Goal: Information Seeking & Learning: Learn about a topic

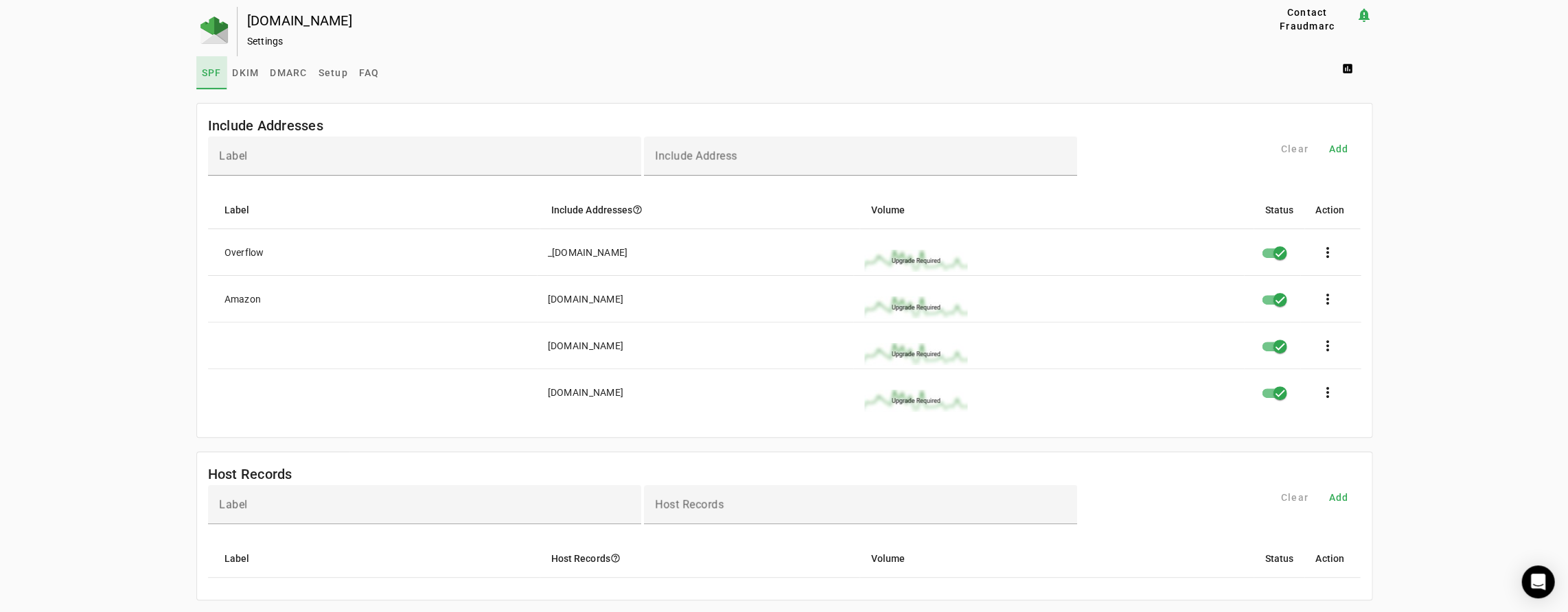
click at [198, 74] on link "SPF" at bounding box center [212, 72] width 31 height 33
click at [284, 73] on span "DMARC" at bounding box center [288, 73] width 37 height 10
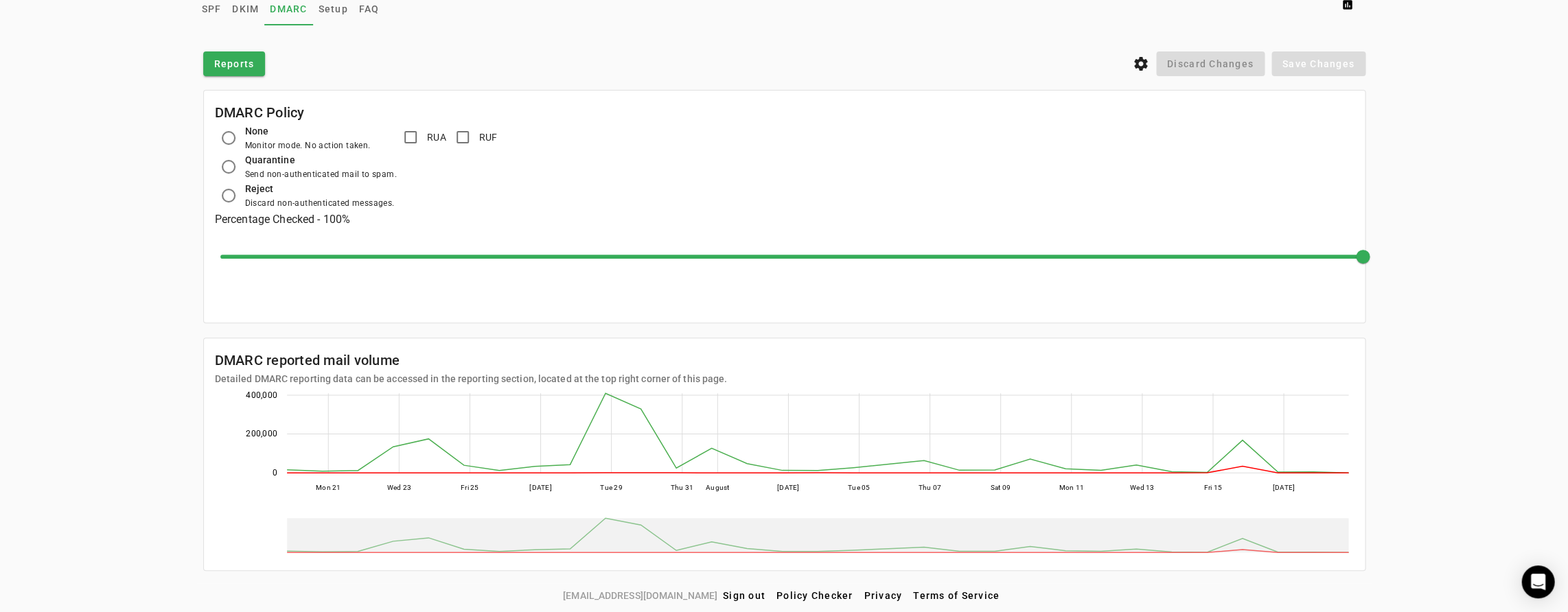
scroll to position [65, 0]
click at [1142, 63] on icon "settings" at bounding box center [1141, 64] width 17 height 17
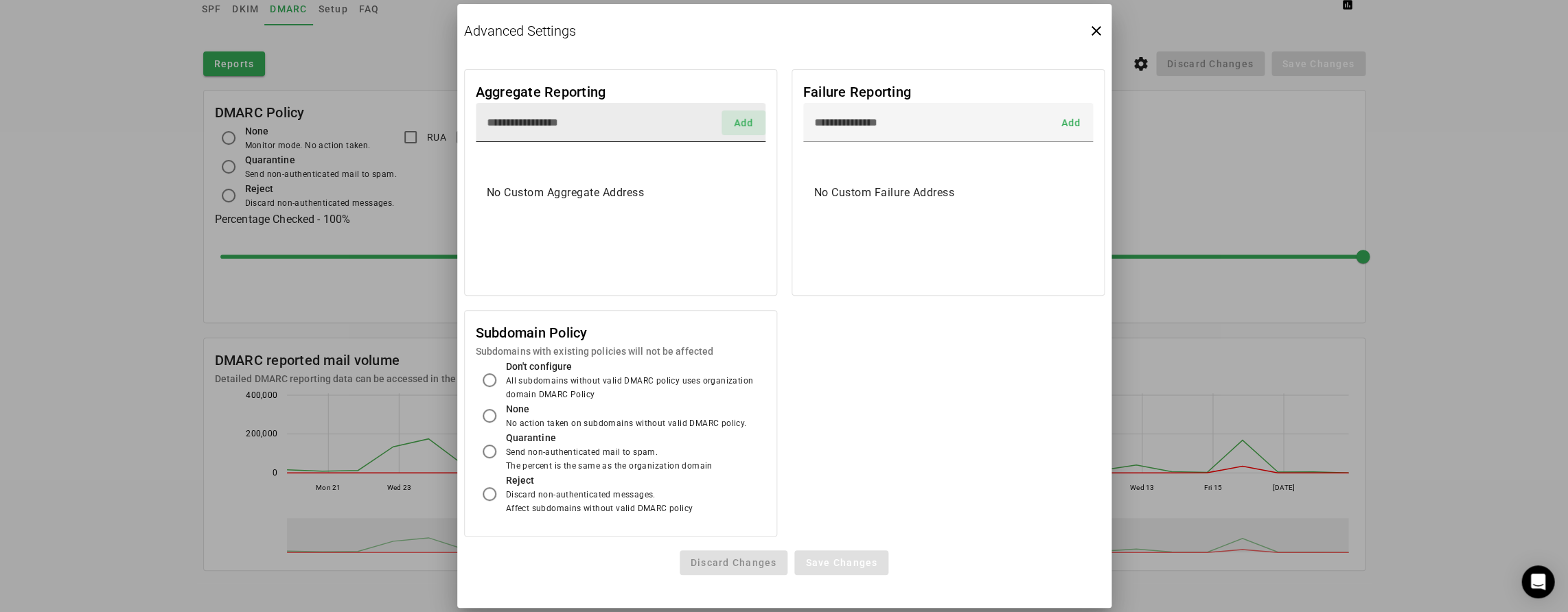
click at [746, 123] on span "Add" at bounding box center [743, 123] width 20 height 0
click at [1074, 123] on span "Add" at bounding box center [1070, 123] width 20 height 0
click at [1098, 27] on icon "close" at bounding box center [1097, 31] width 17 height 17
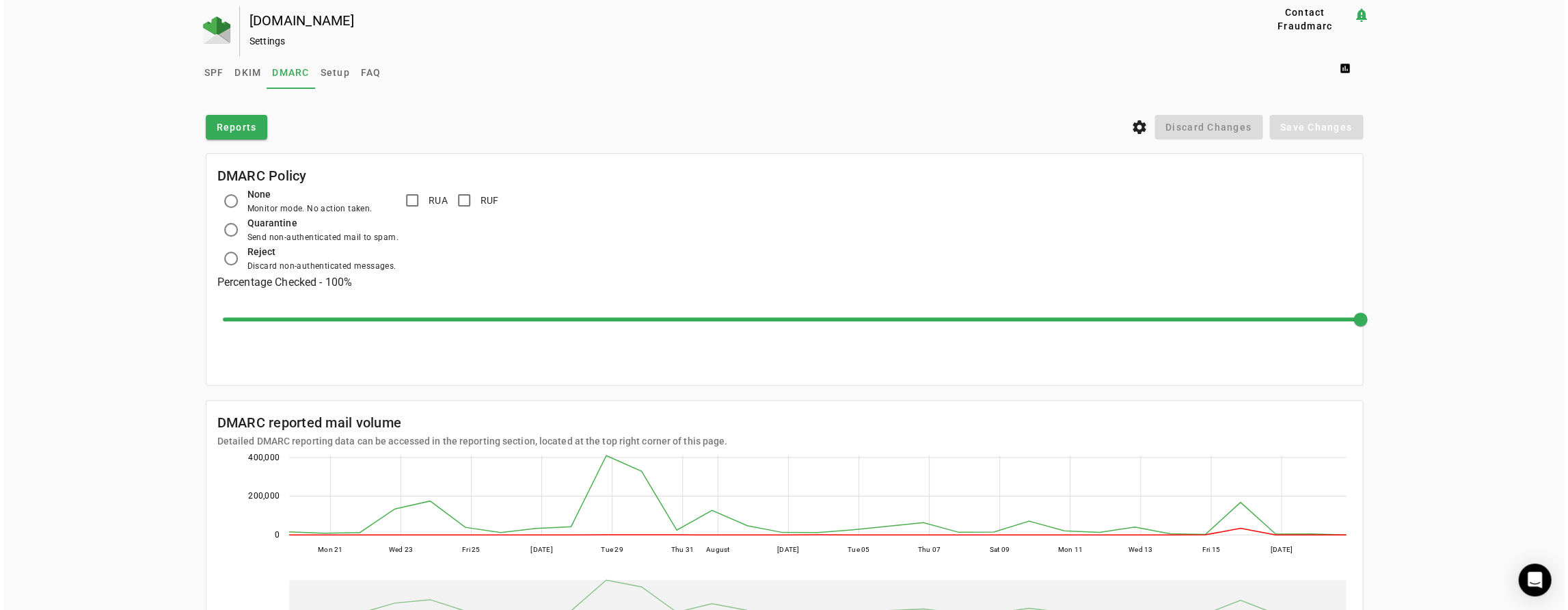
scroll to position [0, 0]
click at [265, 39] on div "Settings" at bounding box center [728, 41] width 963 height 14
click at [1345, 67] on span at bounding box center [1344, 68] width 44 height 33
click at [1355, 137] on span "Domain Users" at bounding box center [1376, 135] width 80 height 17
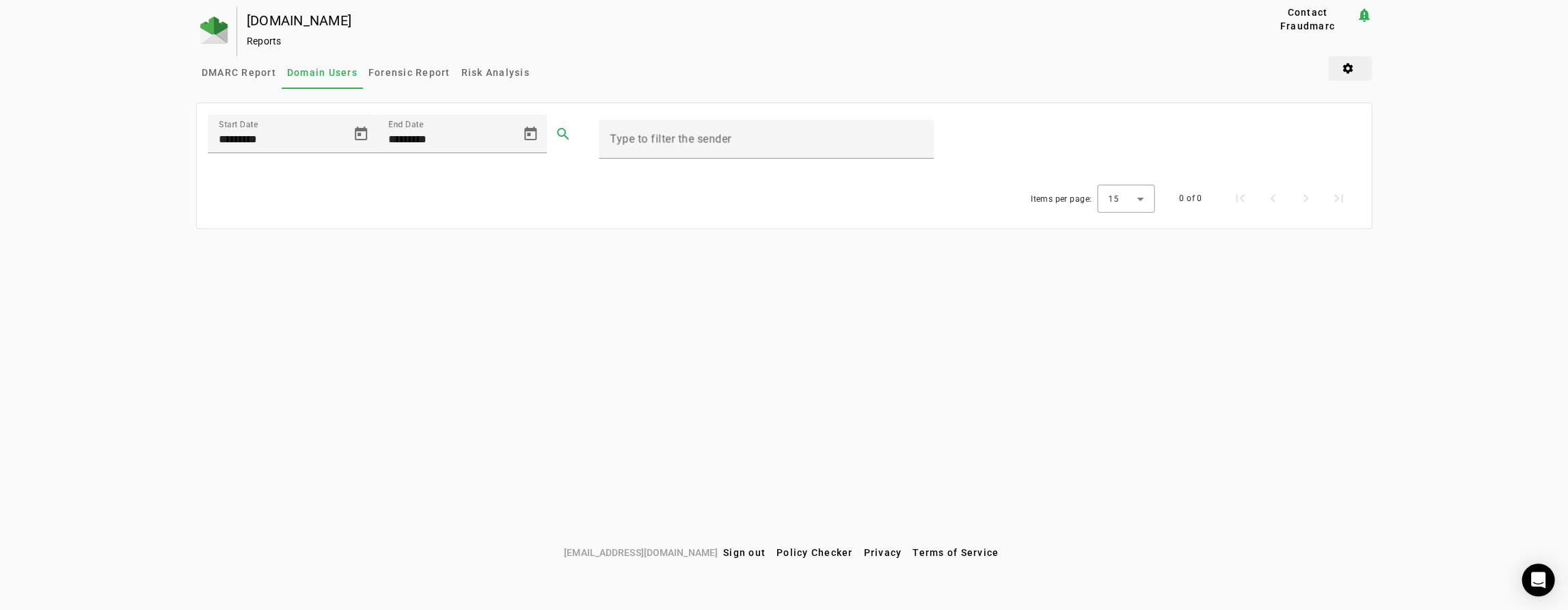
click at [1348, 66] on span at bounding box center [1350, 68] width 44 height 33
click at [213, 26] on div at bounding box center [784, 305] width 1568 height 610
click at [1344, 69] on span at bounding box center [1350, 68] width 44 height 33
click at [1374, 201] on span "Domain Setup" at bounding box center [1381, 201] width 85 height 17
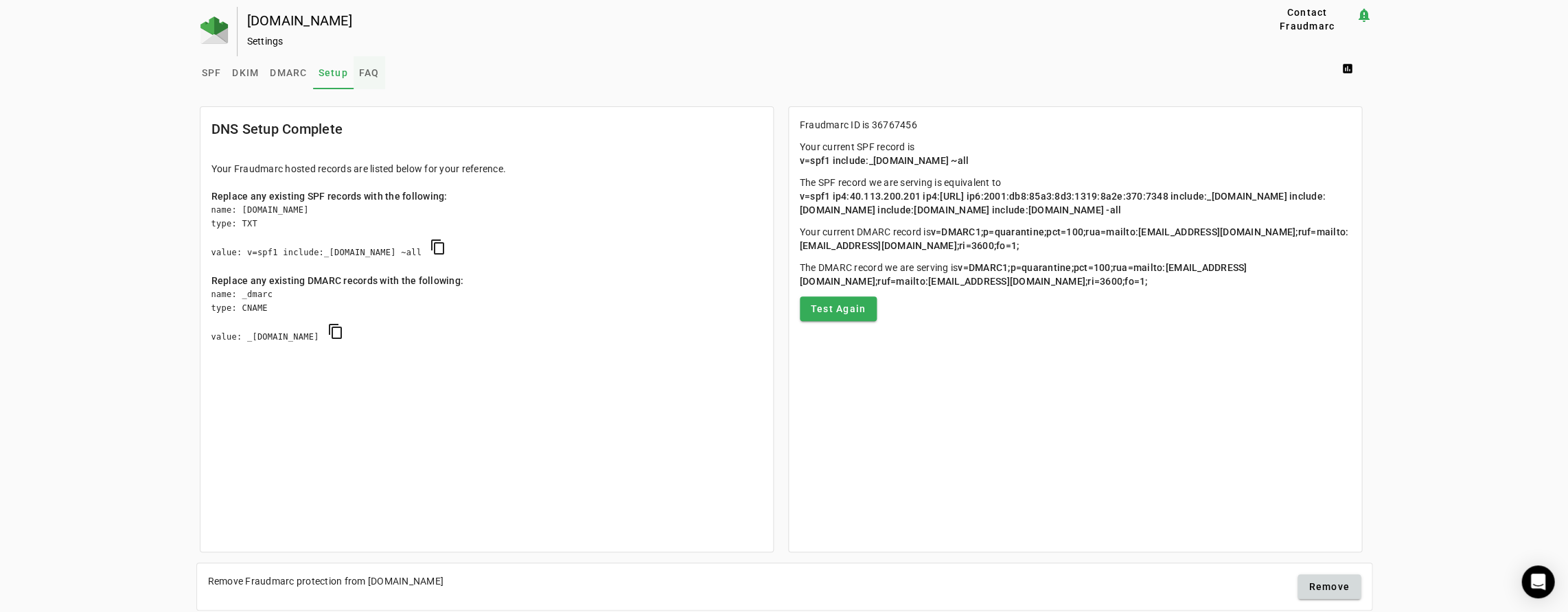
click at [370, 76] on span "FAQ" at bounding box center [370, 73] width 21 height 10
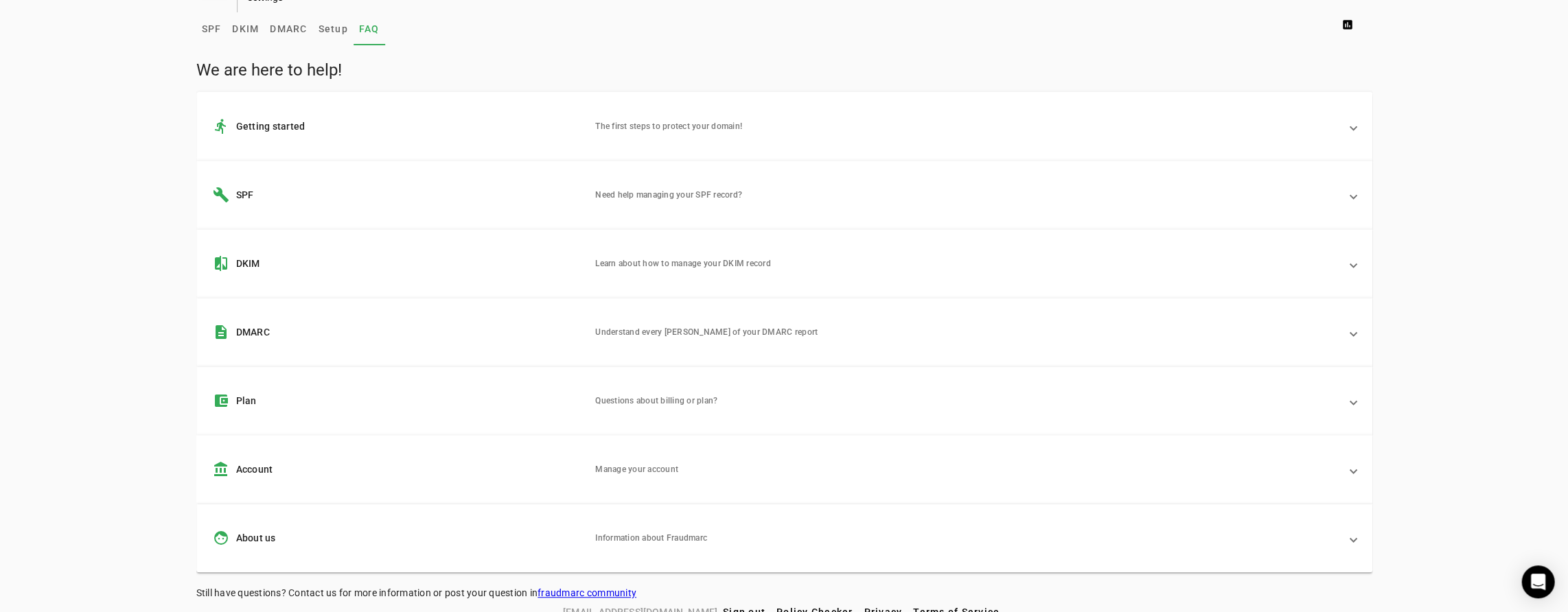
click at [521, 474] on mat-panel-title "account_balance Account" at bounding box center [399, 469] width 372 height 17
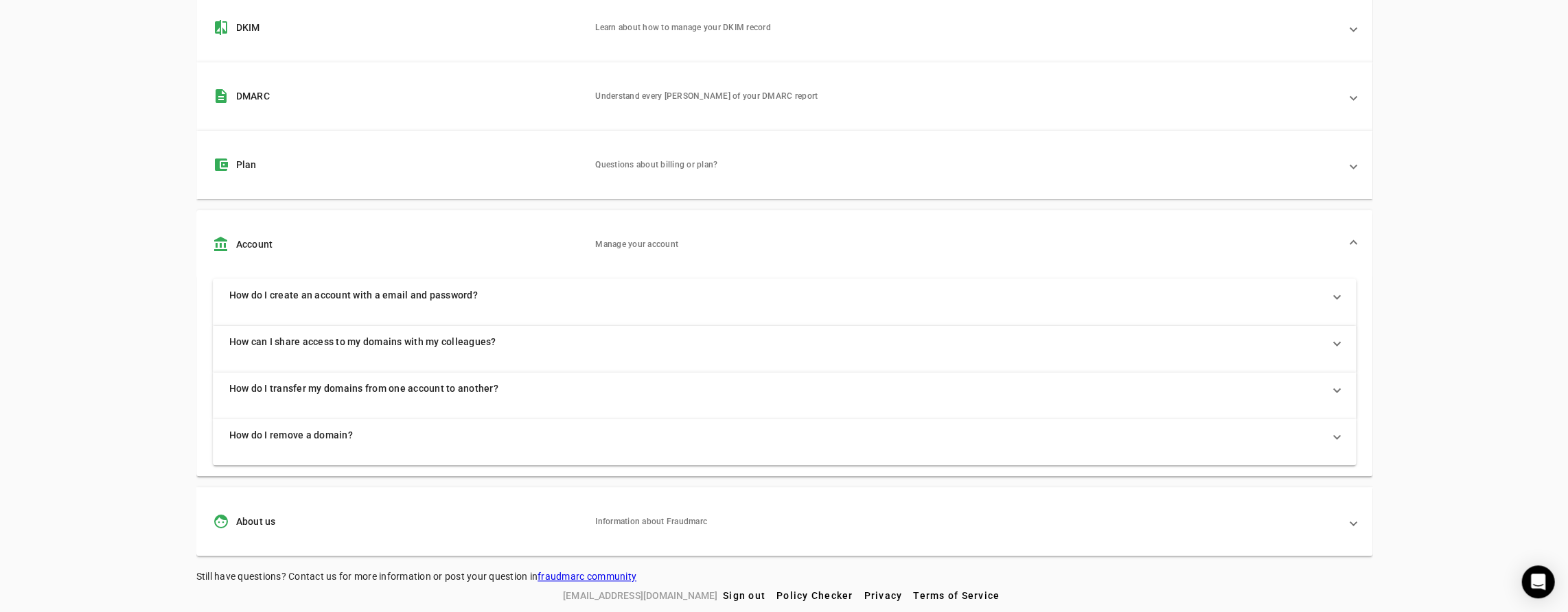
scroll to position [280, 0]
click at [395, 338] on span "How can I share access to my domains with my colleagues?" at bounding box center [781, 341] width 1104 height 14
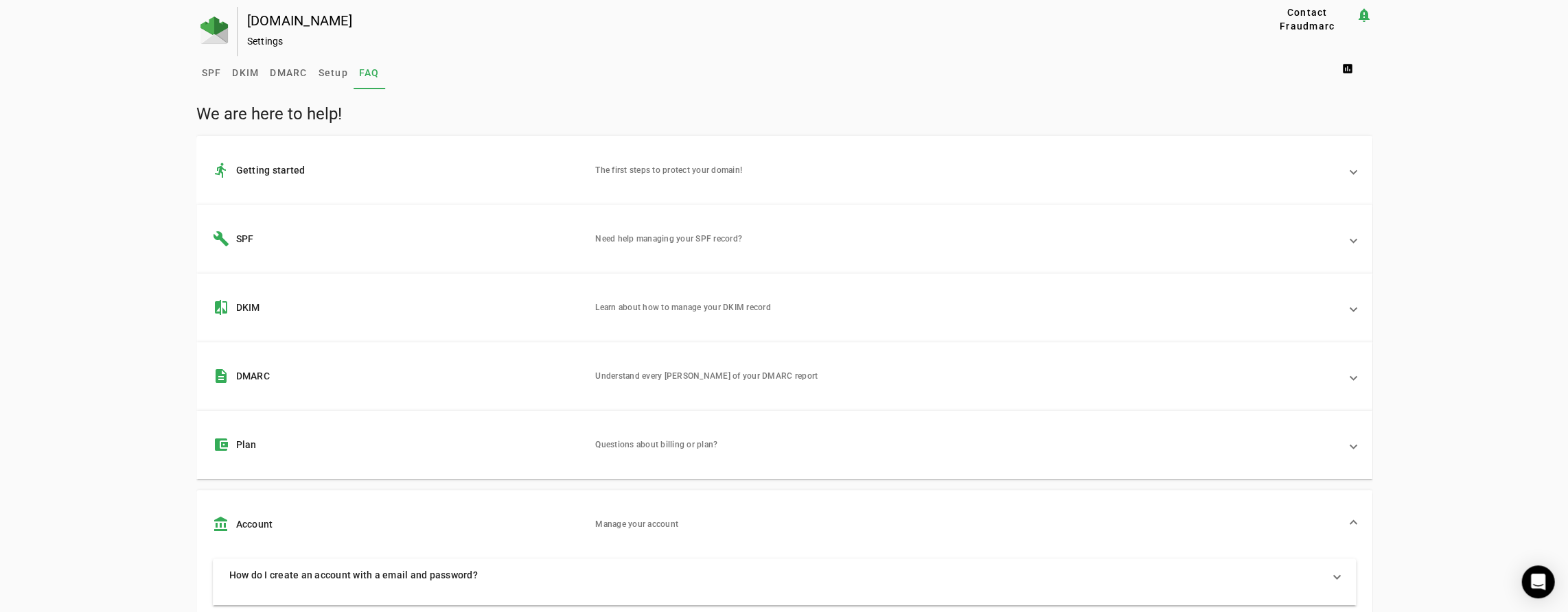
scroll to position [0, 0]
click at [213, 70] on span "SPF" at bounding box center [212, 73] width 20 height 10
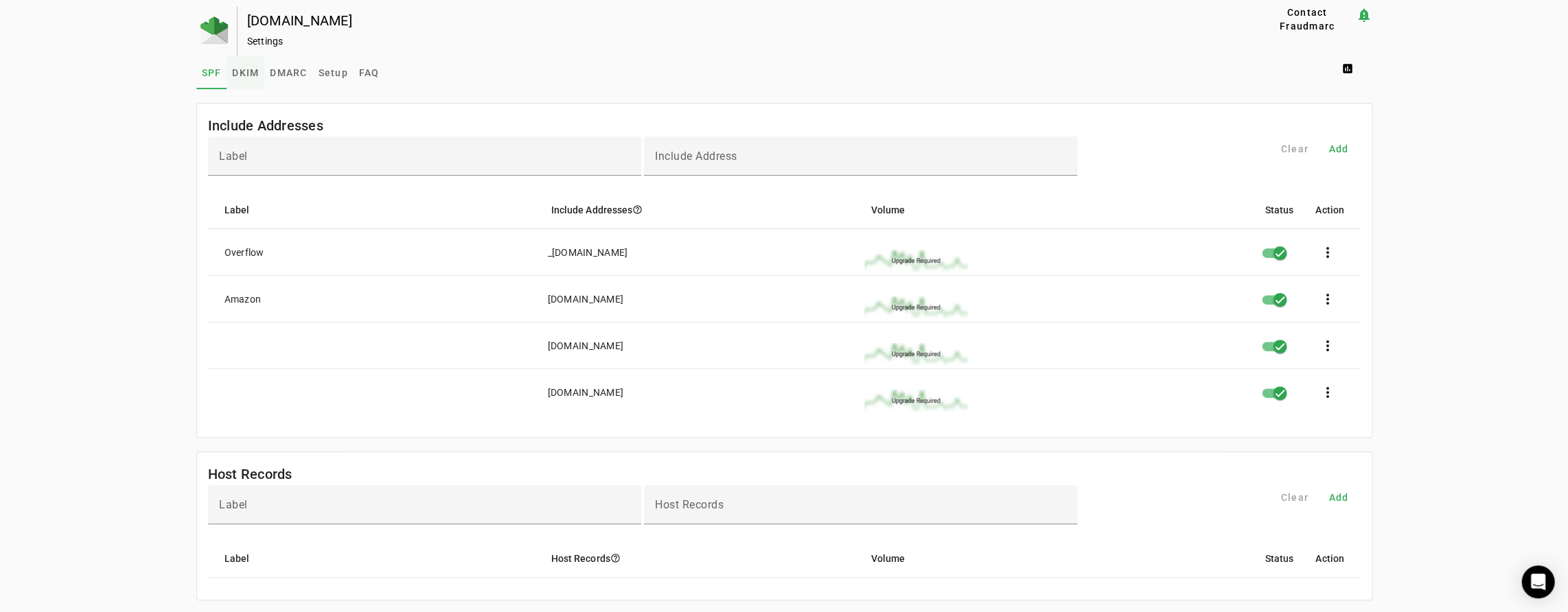
click at [247, 74] on span "DKIM" at bounding box center [245, 73] width 26 height 10
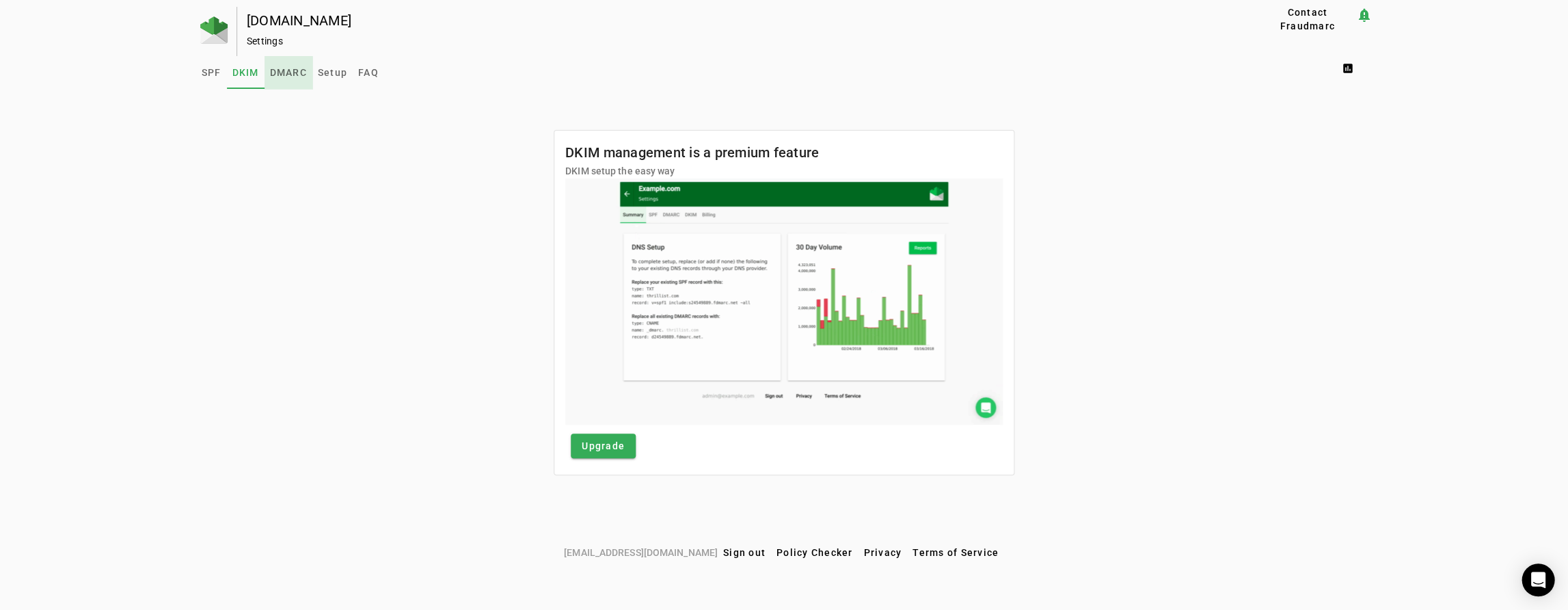
click at [285, 76] on span "DMARC" at bounding box center [288, 73] width 37 height 10
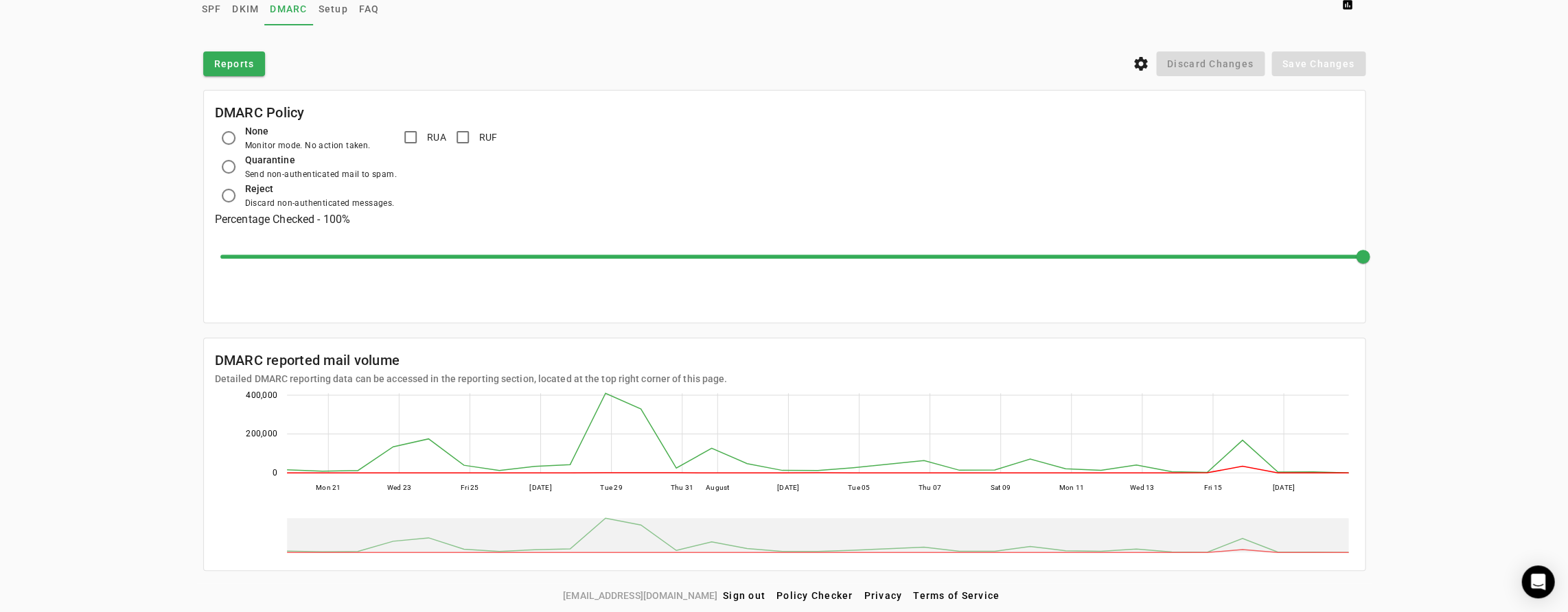
scroll to position [65, 0]
click at [248, 58] on span "Reports" at bounding box center [235, 64] width 40 height 14
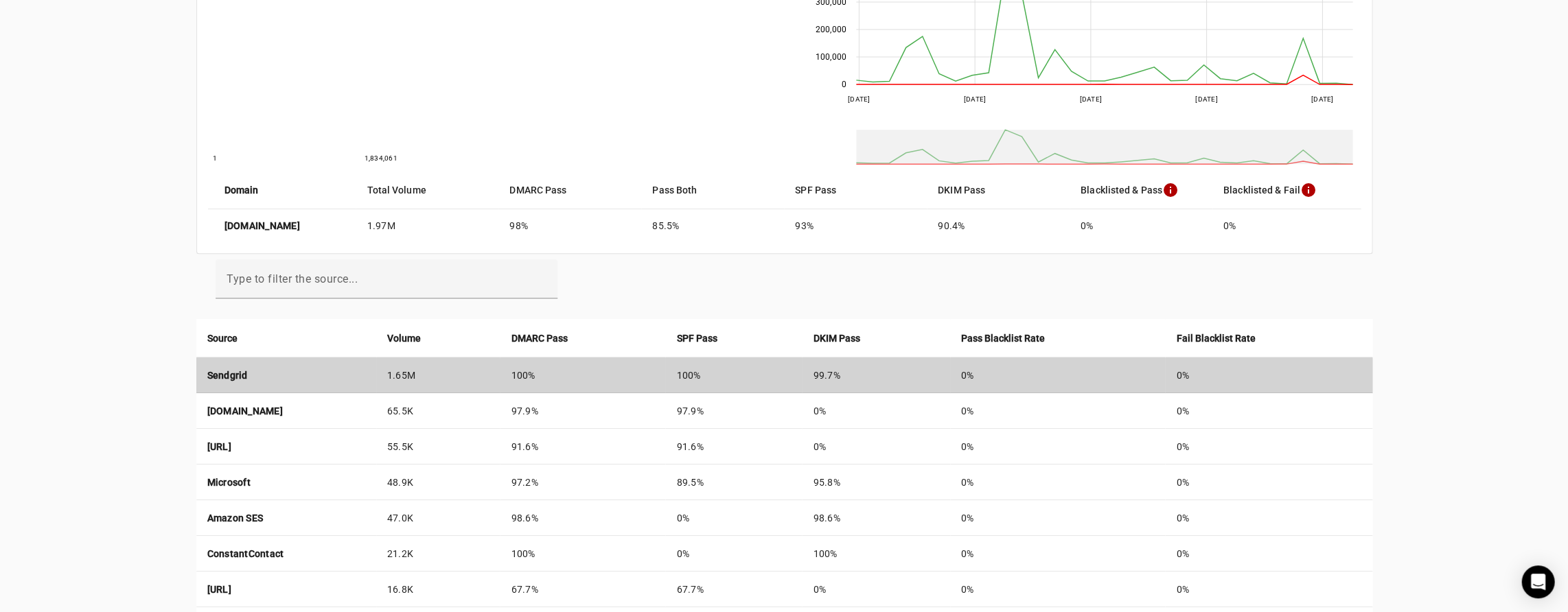
scroll to position [234, 0]
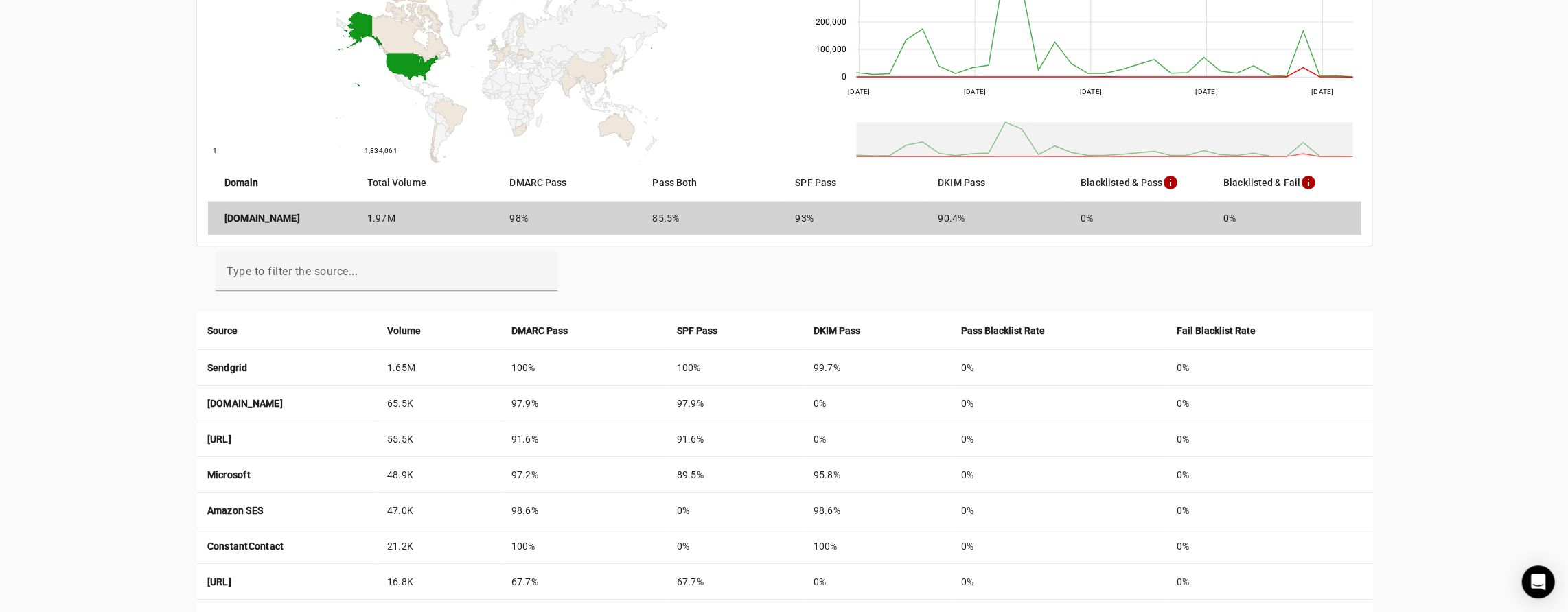
click at [310, 225] on mat-cell "[DOMAIN_NAME]" at bounding box center [282, 218] width 148 height 33
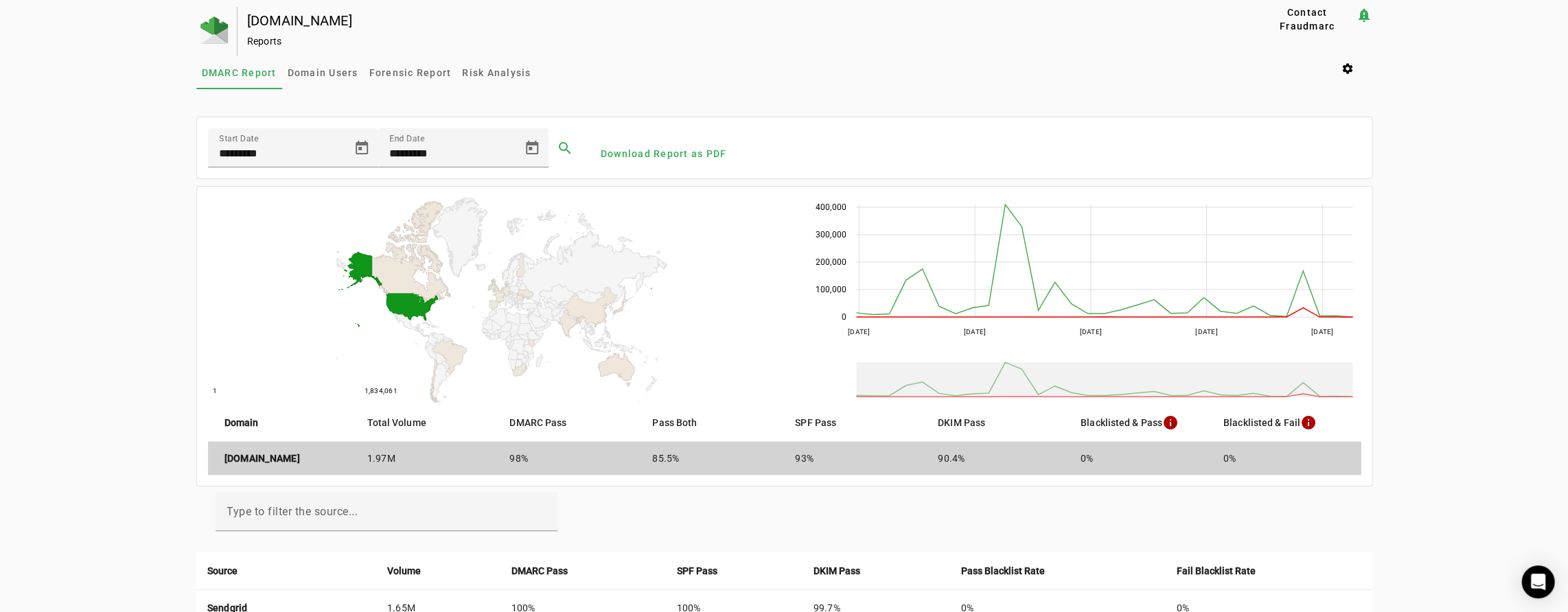
scroll to position [-1, 0]
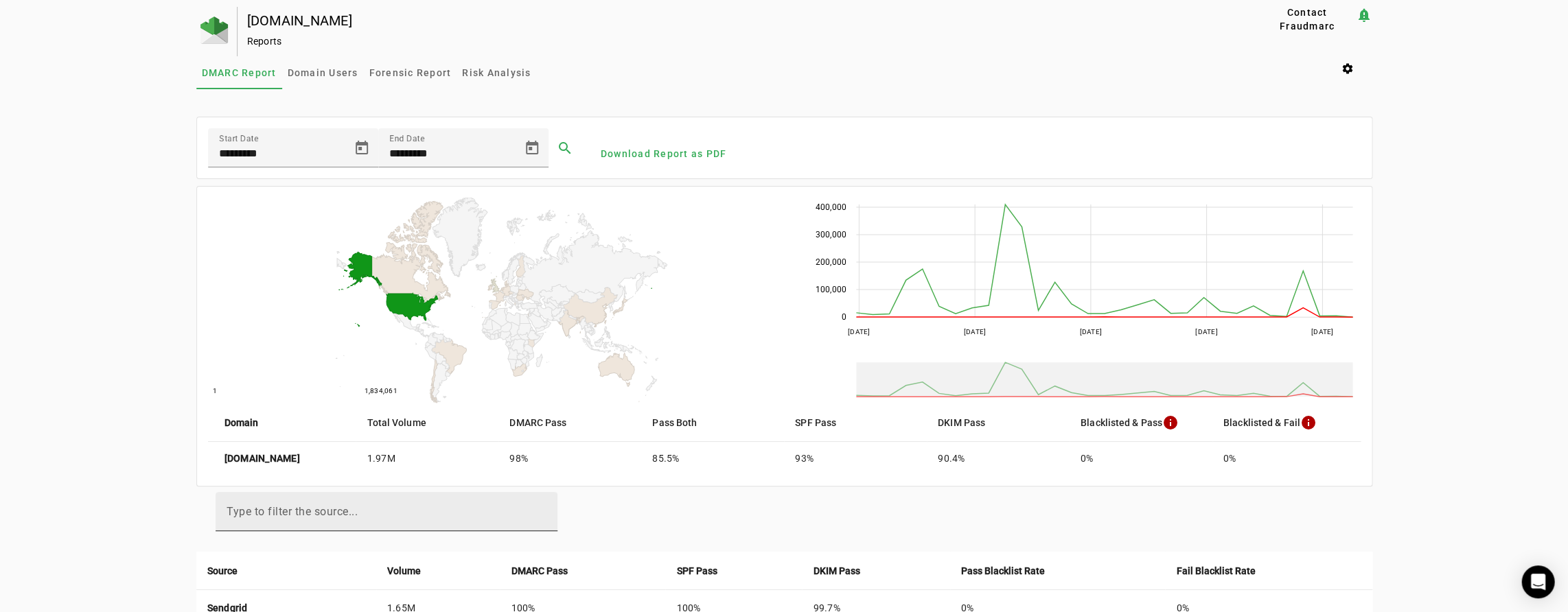
click at [313, 512] on mat-label "Type to filter the source..." at bounding box center [292, 511] width 131 height 13
click at [313, 512] on input "Type to filter the source..." at bounding box center [387, 517] width 320 height 17
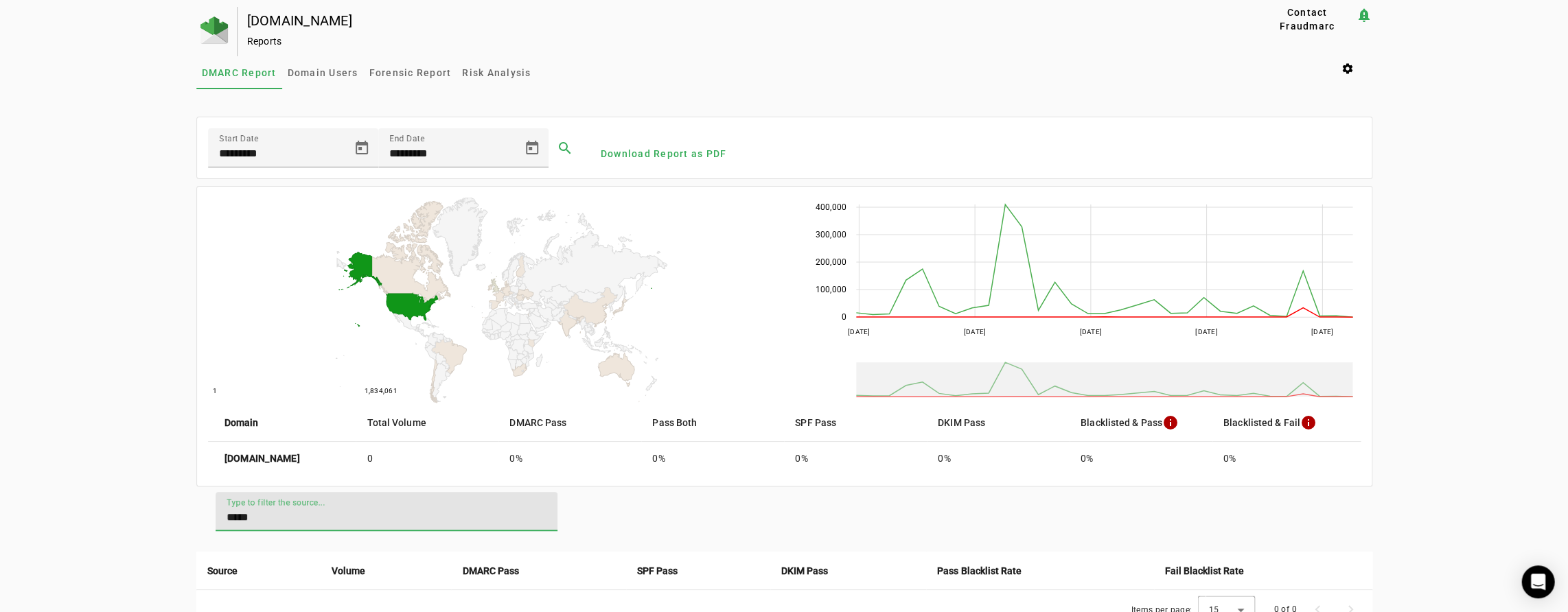
type input "*****"
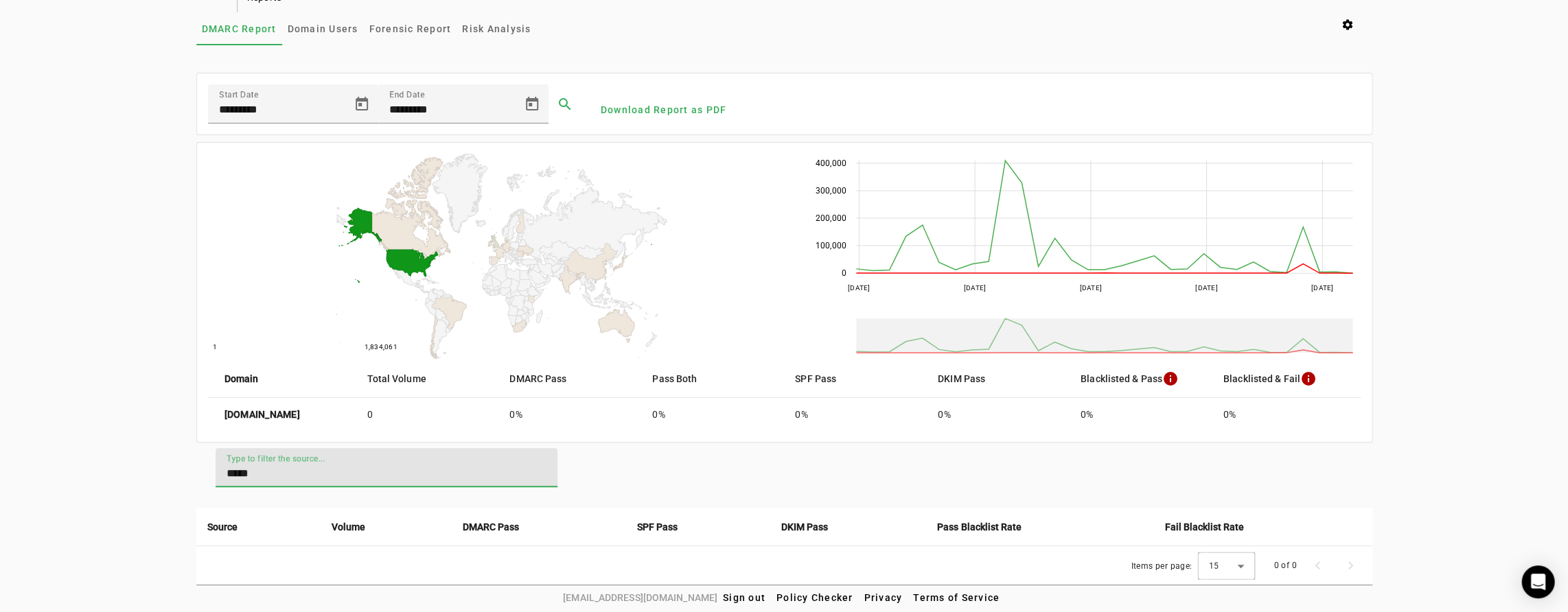
scroll to position [44, 0]
drag, startPoint x: 298, startPoint y: 474, endPoint x: 170, endPoint y: 462, distance: 128.6
click at [172, 462] on div "[DOMAIN_NAME] Reports Contact Fraudmarc notification_important Reports DMARC Re…" at bounding box center [784, 274] width 1568 height 622
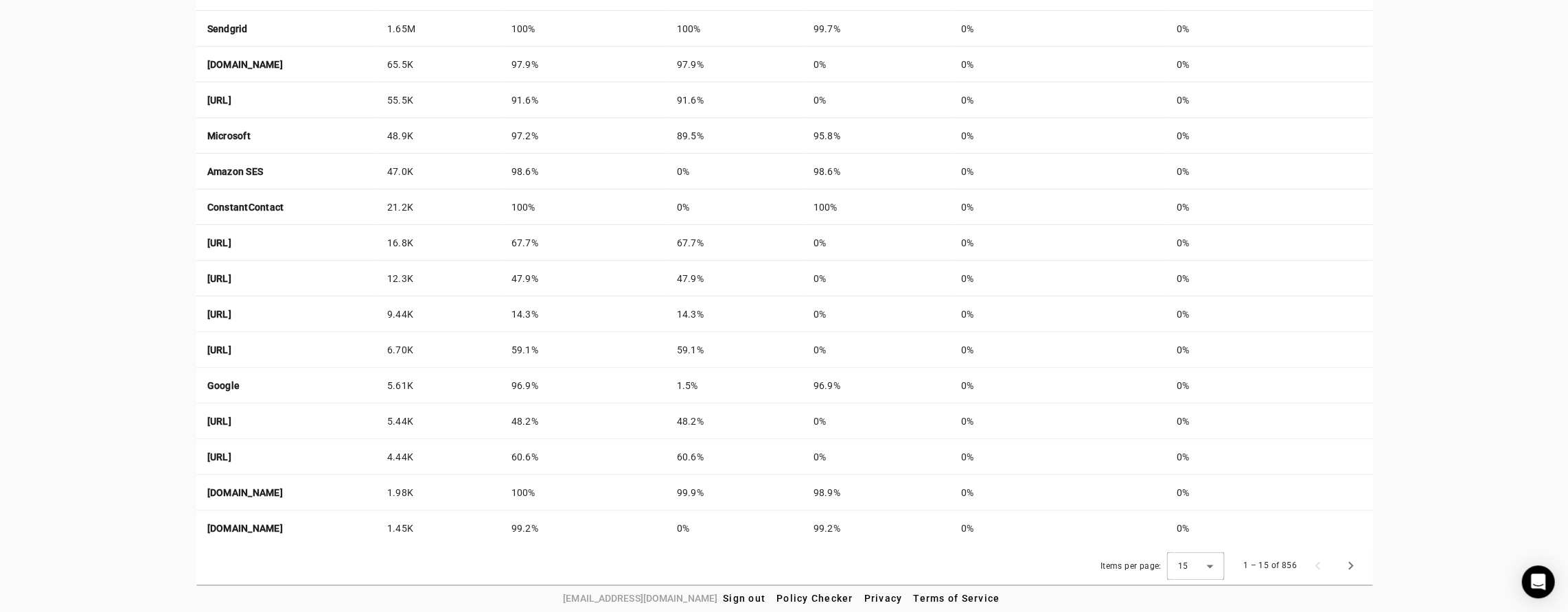
scroll to position [579, 0]
click at [1212, 565] on icon at bounding box center [1210, 566] width 7 height 3
click at [1207, 532] on mat-option "50" at bounding box center [1198, 526] width 58 height 33
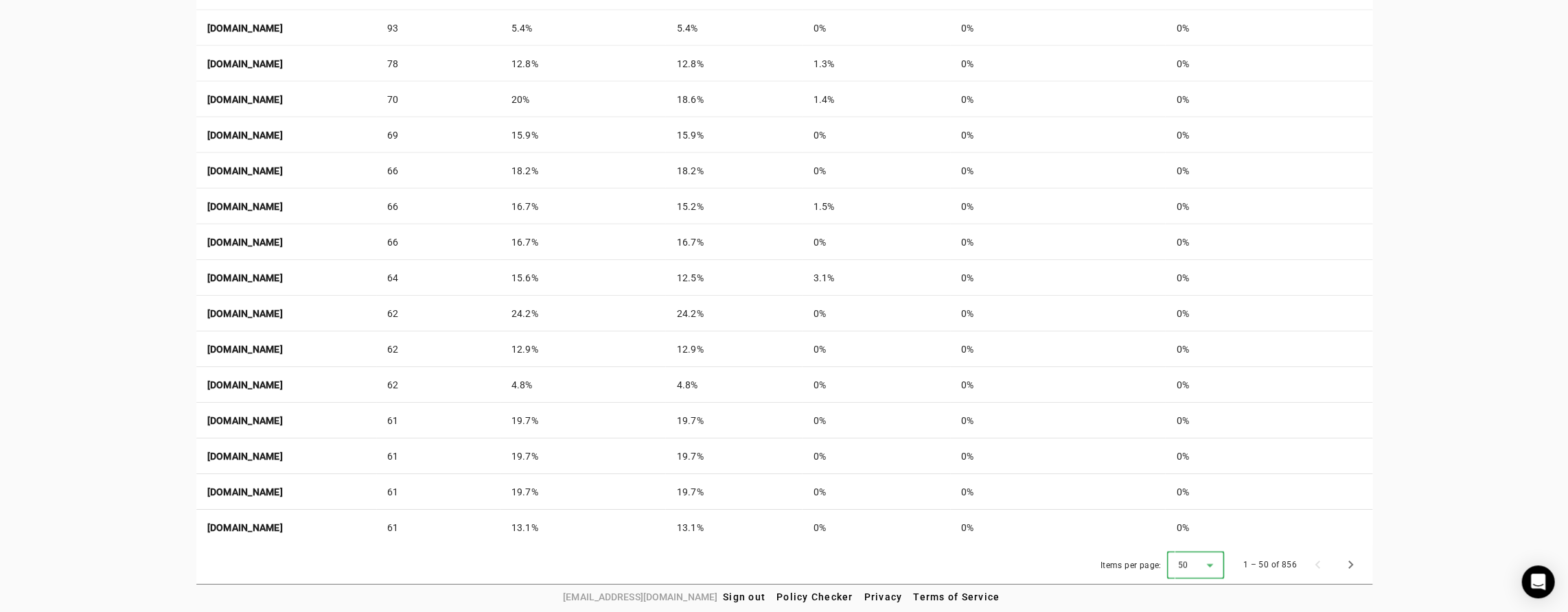
scroll to position [1828, 0]
click at [1349, 561] on span "Next page" at bounding box center [1350, 565] width 33 height 33
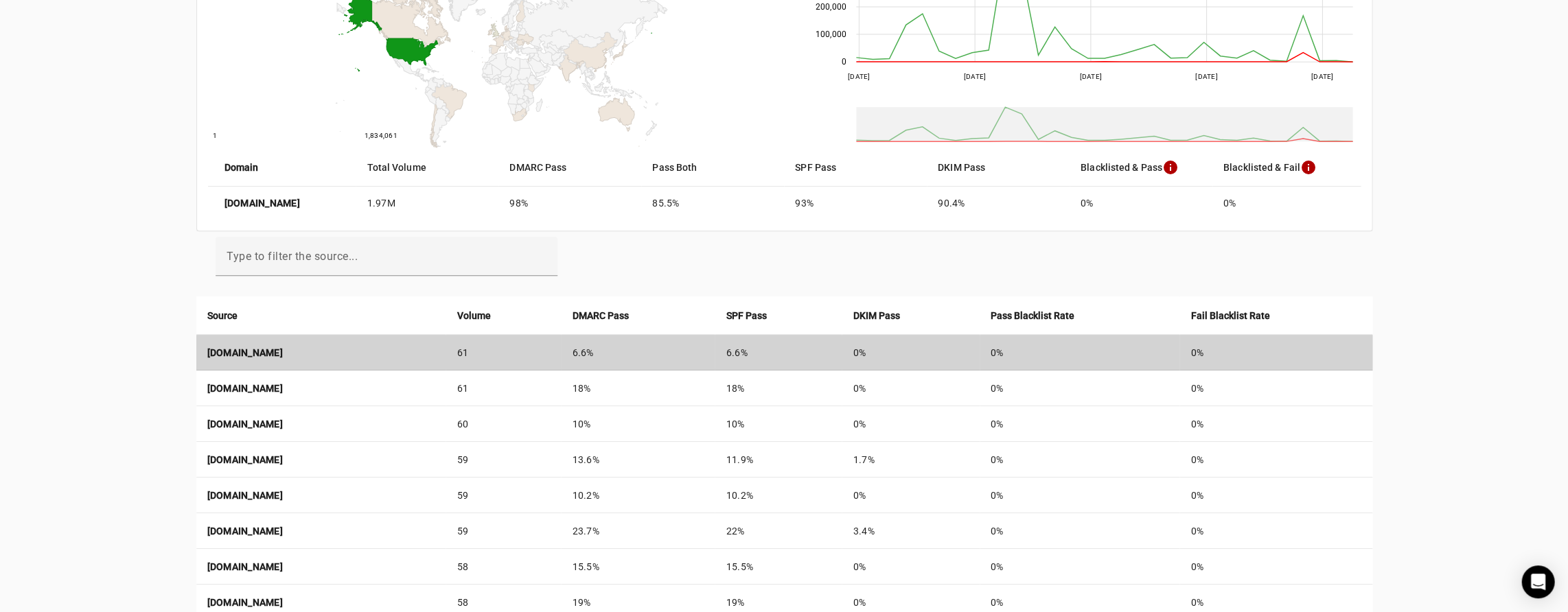
scroll to position [257, 0]
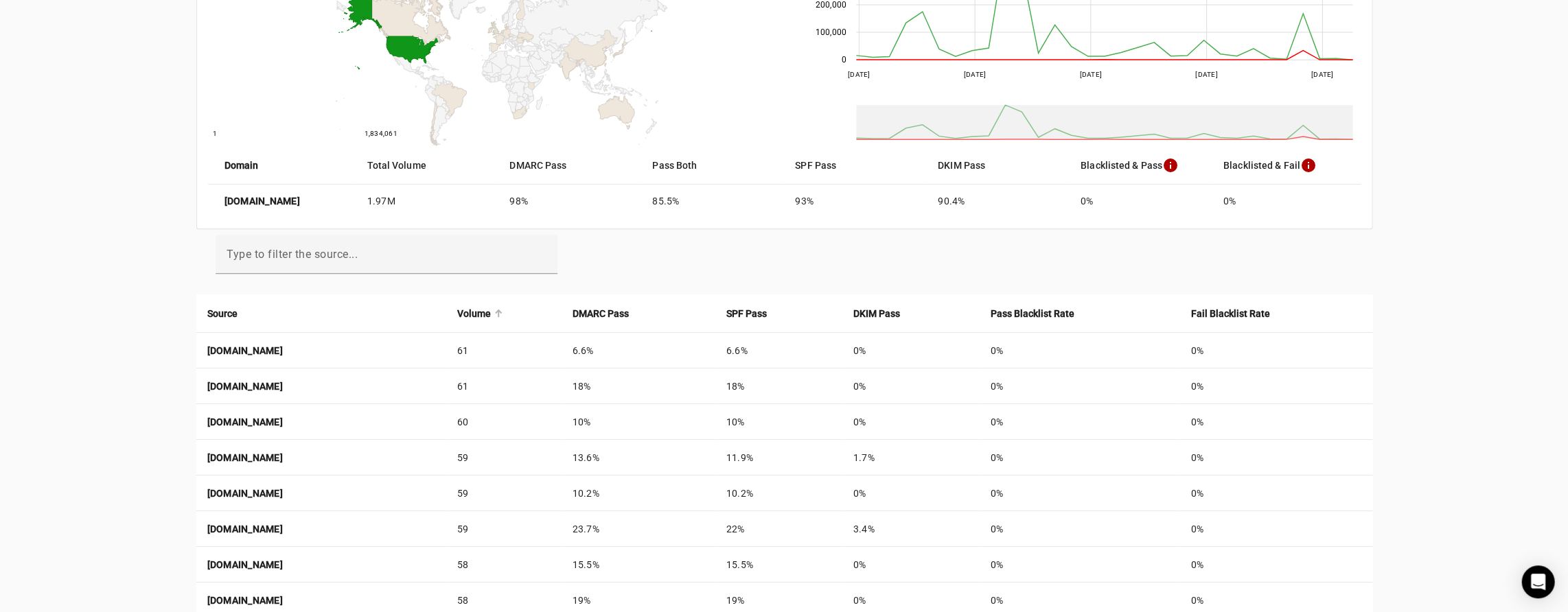
click at [490, 311] on strong "Volume" at bounding box center [473, 314] width 33 height 15
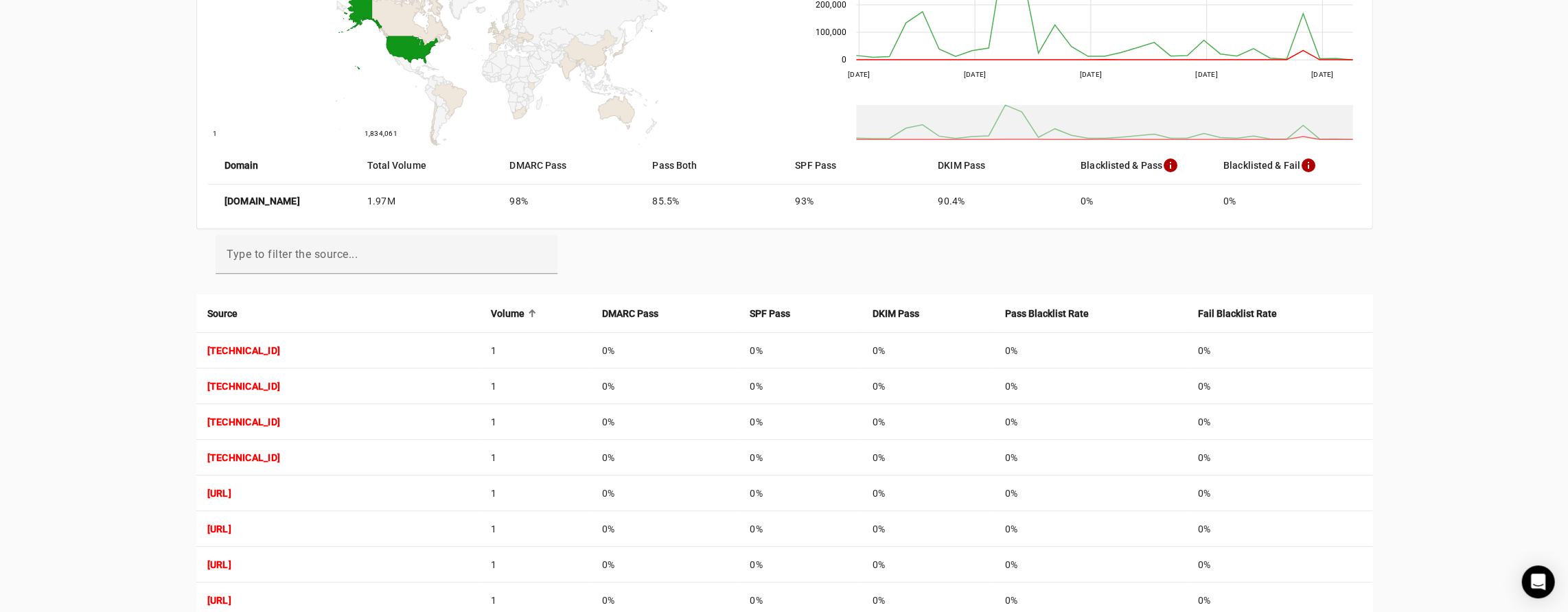
click at [524, 311] on strong "Volume" at bounding box center [507, 314] width 33 height 15
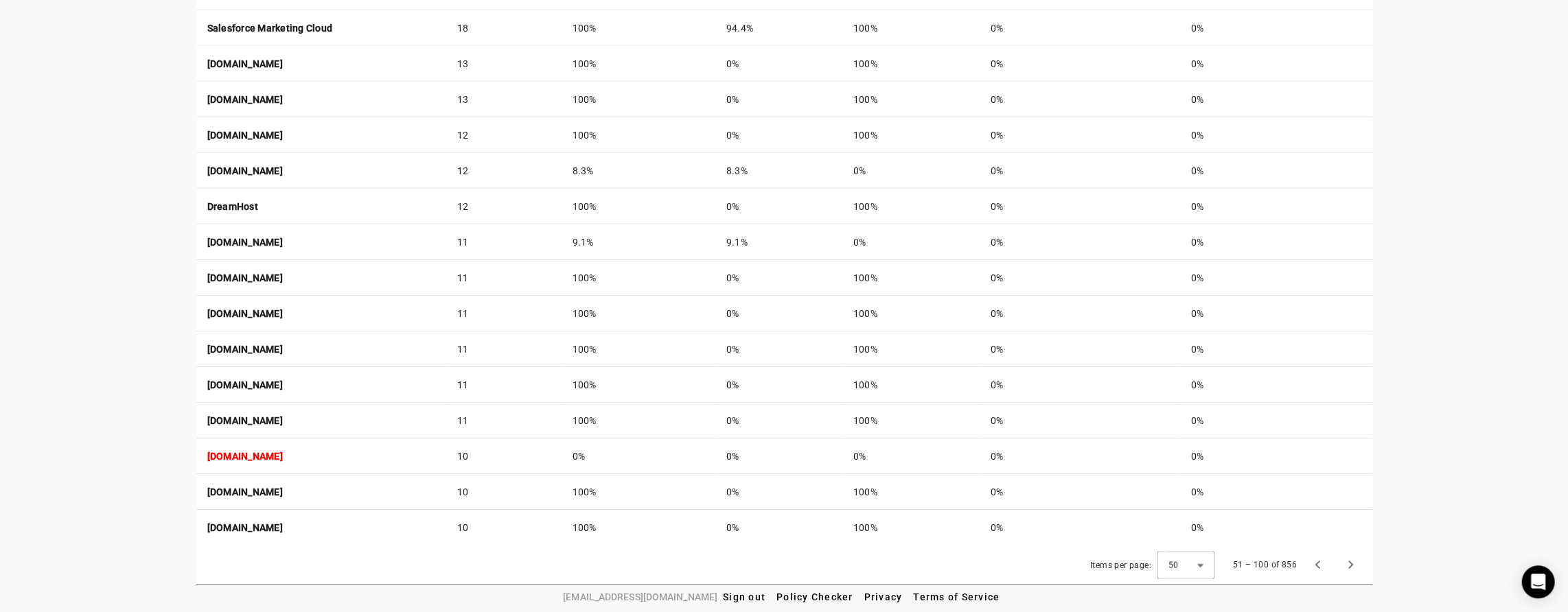
scroll to position [1828, 0]
click at [1320, 564] on span "Previous page" at bounding box center [1317, 565] width 33 height 33
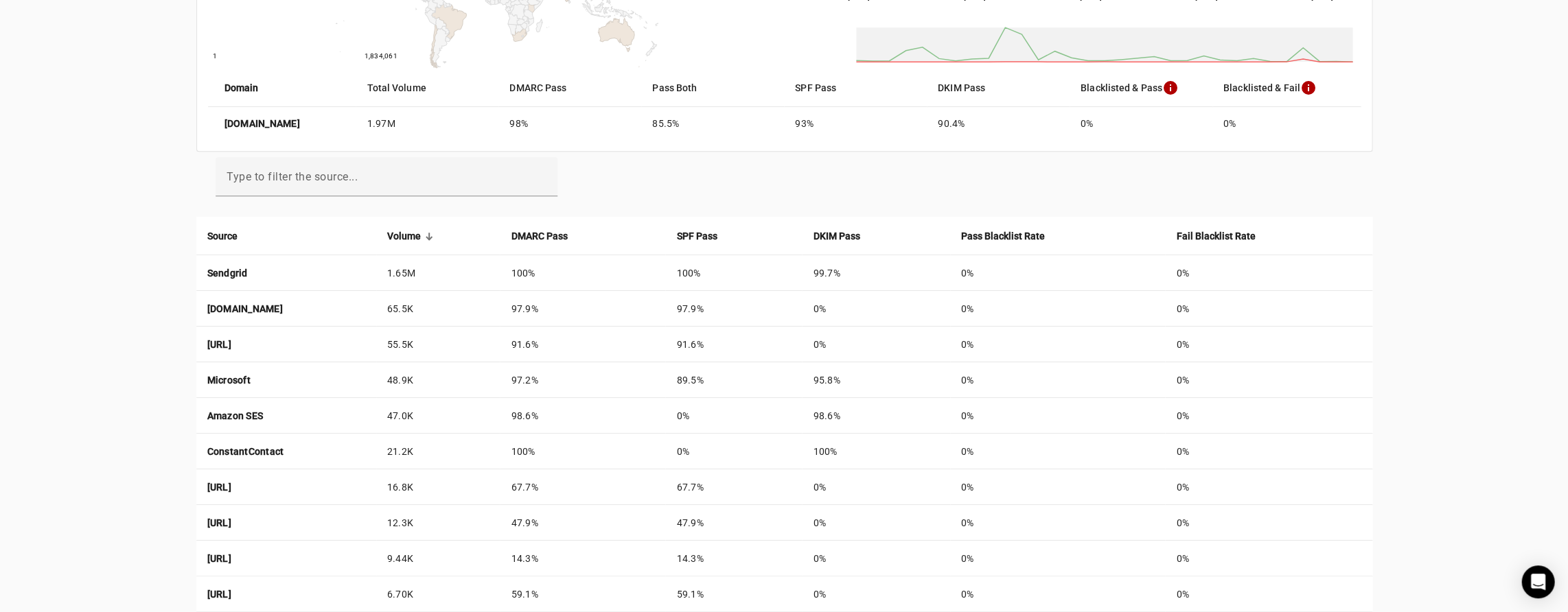
scroll to position [335, 0]
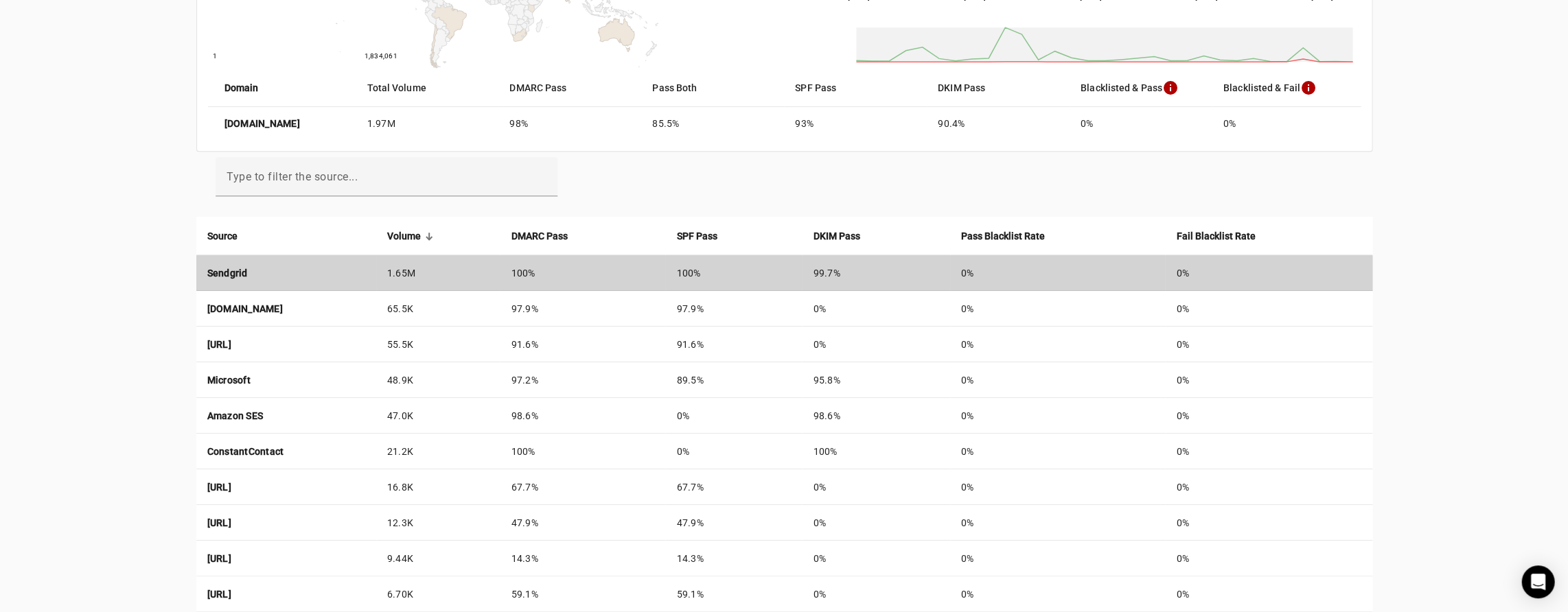
click at [264, 273] on td "Sendgrid" at bounding box center [286, 273] width 180 height 35
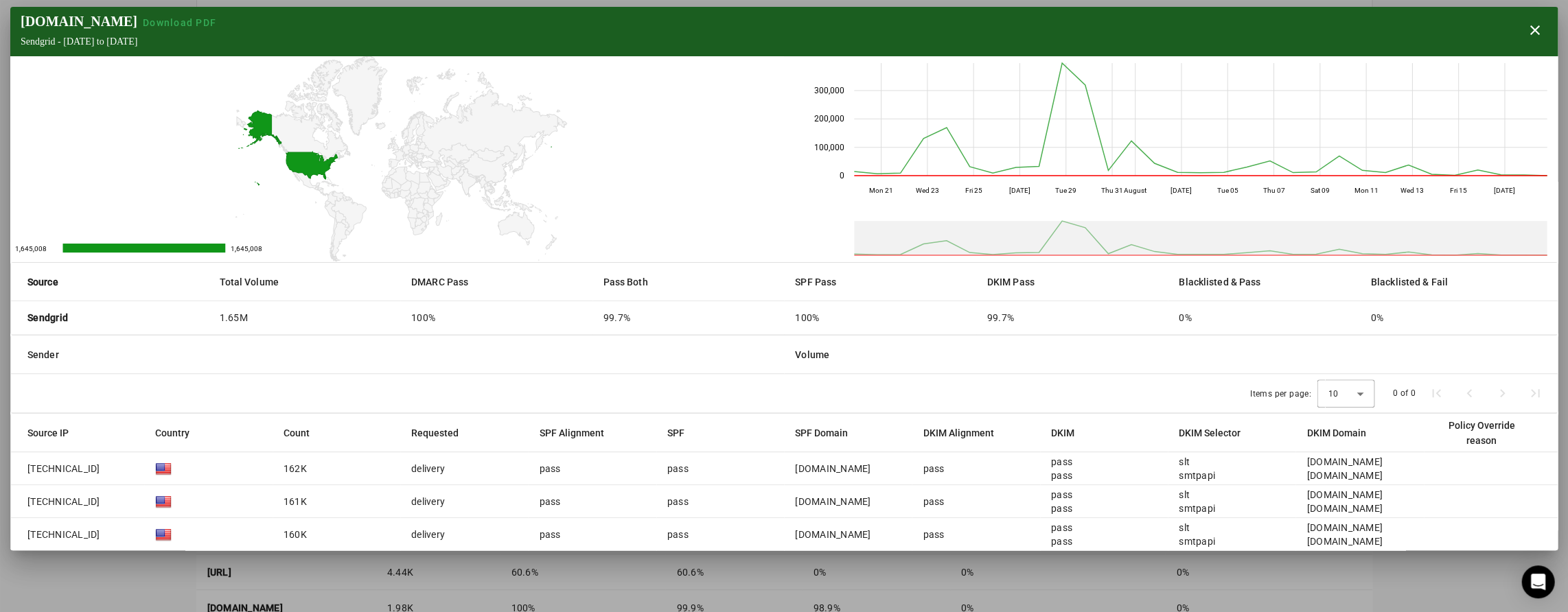
scroll to position [462, 0]
click at [717, 178] on rect "A chart." at bounding box center [397, 159] width 774 height 206
click at [1535, 29] on span "button" at bounding box center [1534, 30] width 33 height 33
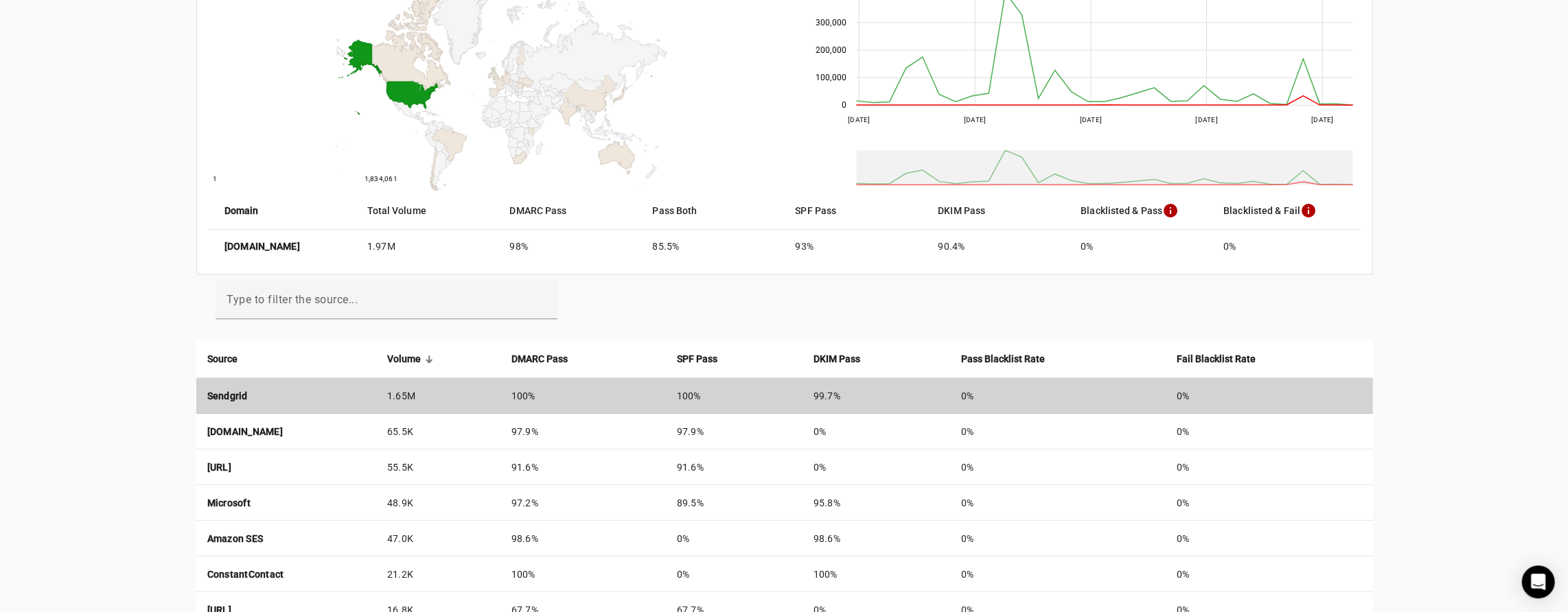
scroll to position [261, 0]
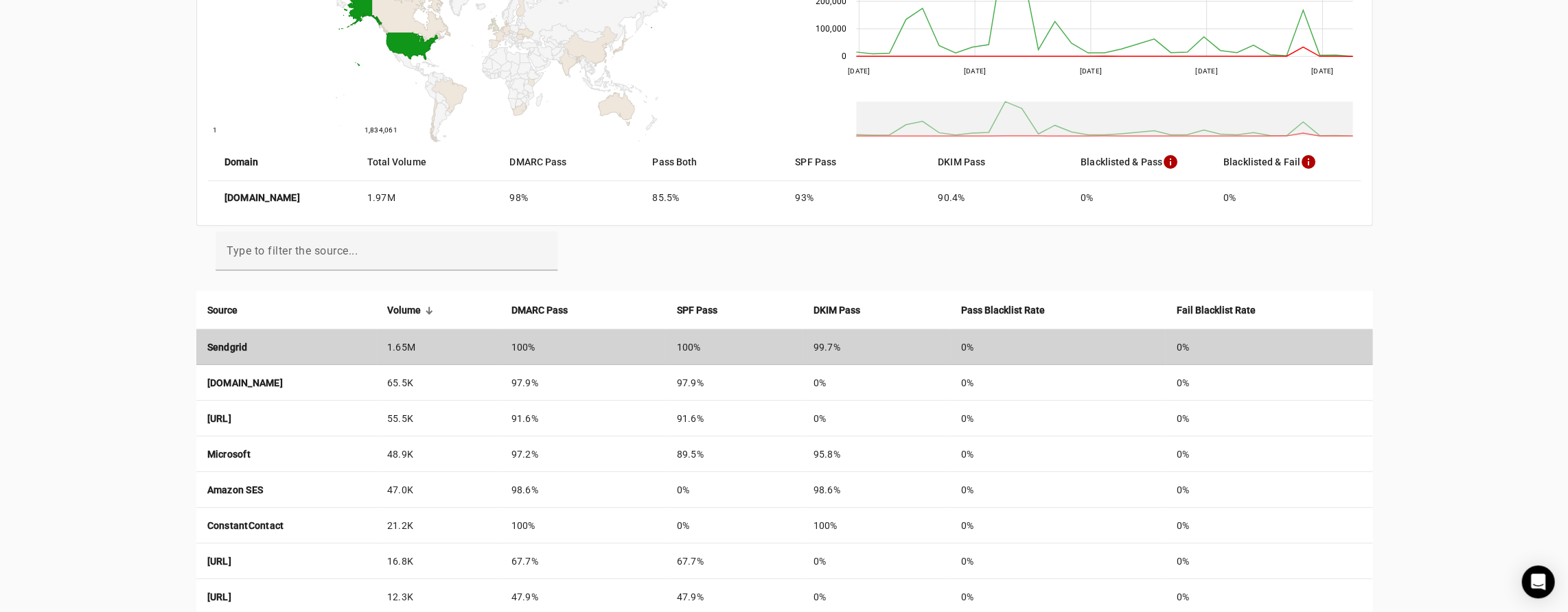
click at [319, 342] on td "Sendgrid" at bounding box center [286, 347] width 180 height 35
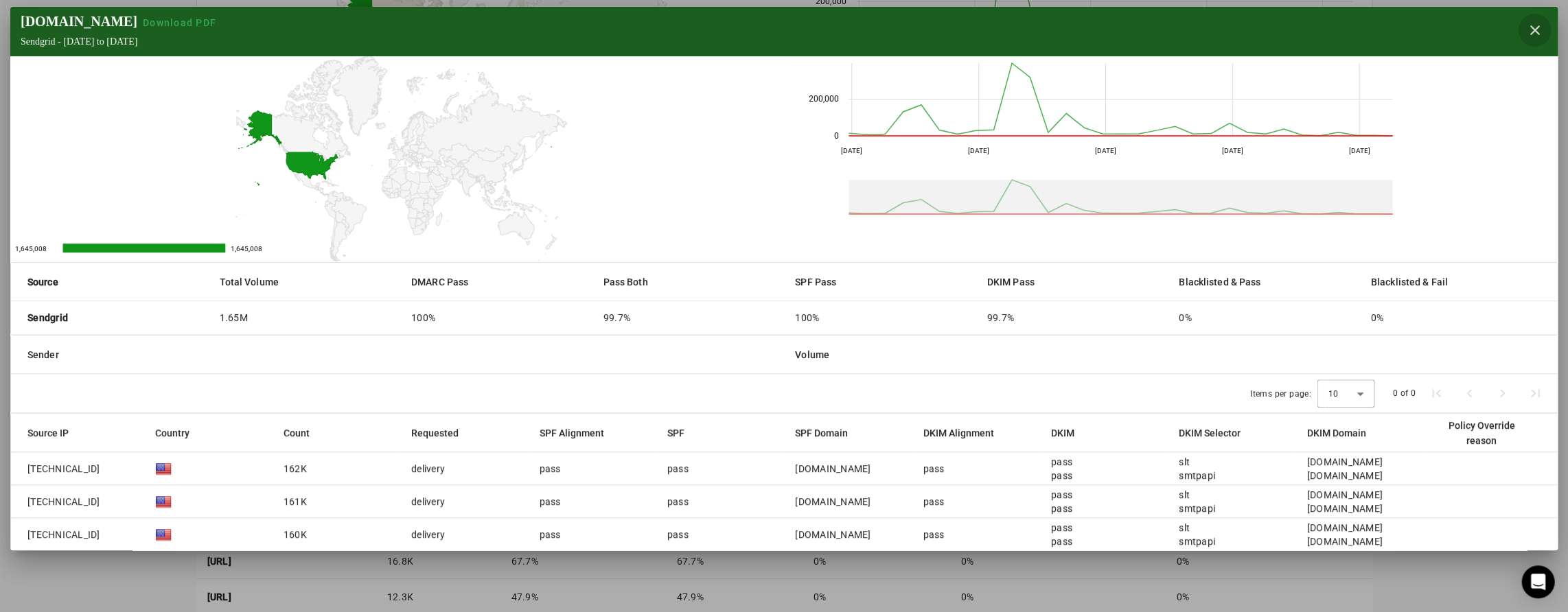
click at [1533, 32] on span "button" at bounding box center [1534, 30] width 33 height 33
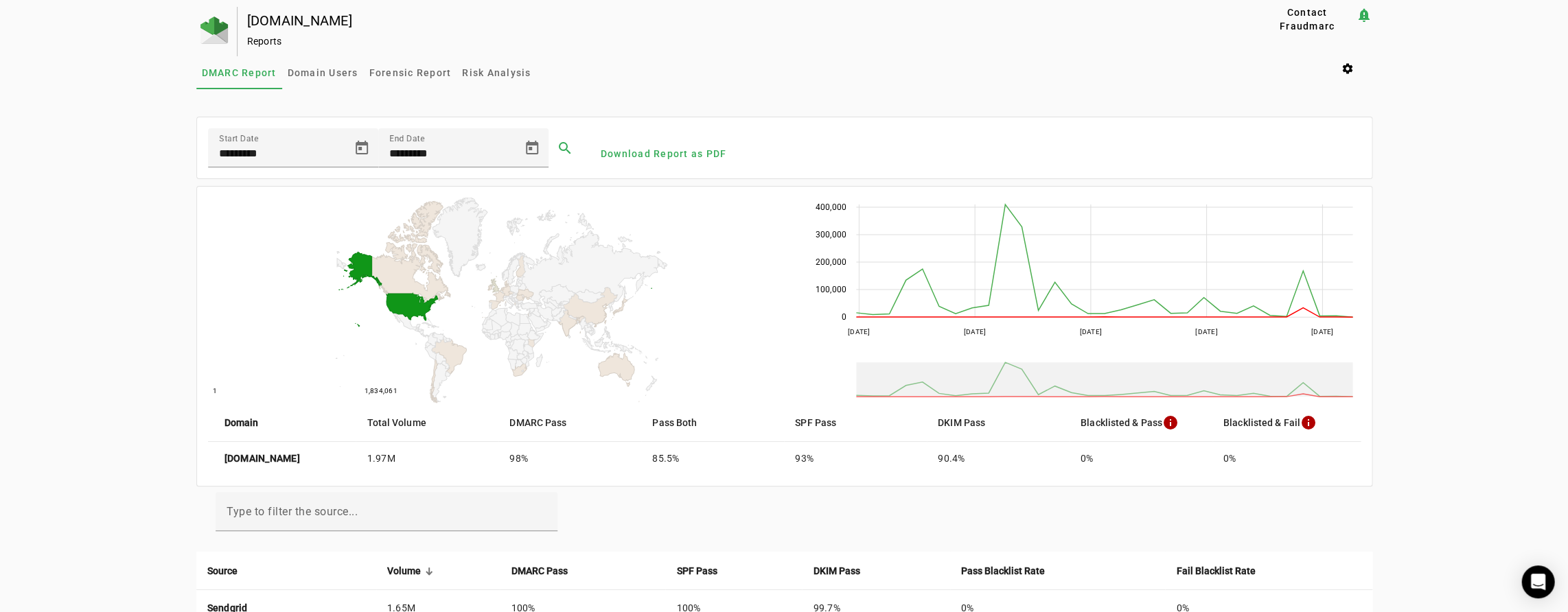
scroll to position [0, 0]
click at [249, 78] on span "DMARC Report" at bounding box center [239, 72] width 75 height 33
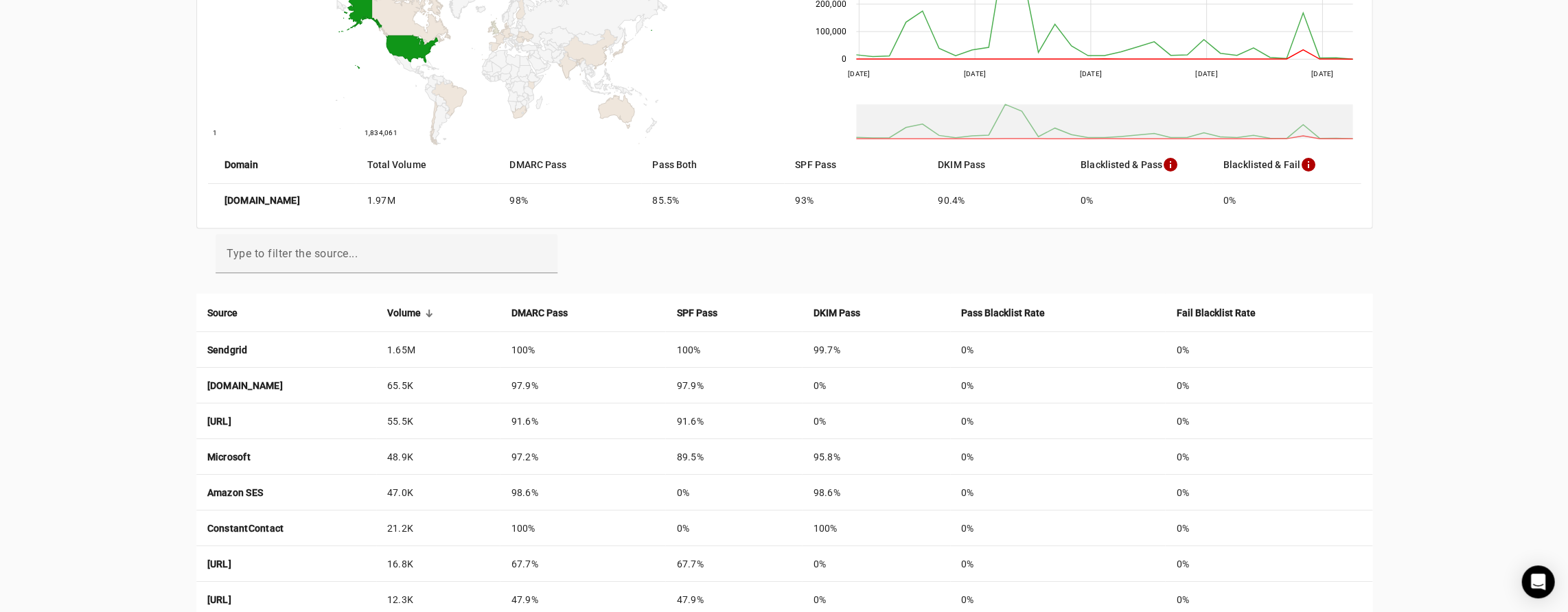
scroll to position [323, 0]
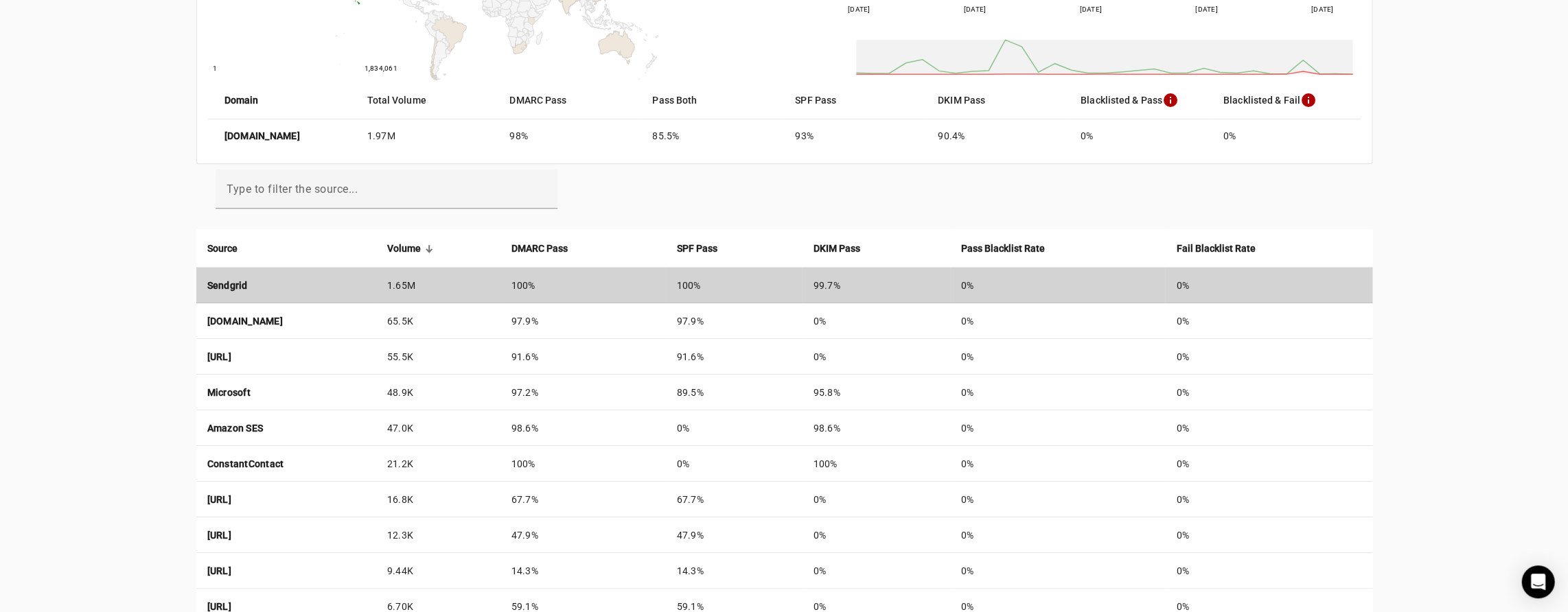
click at [248, 282] on td "Sendgrid" at bounding box center [286, 285] width 180 height 35
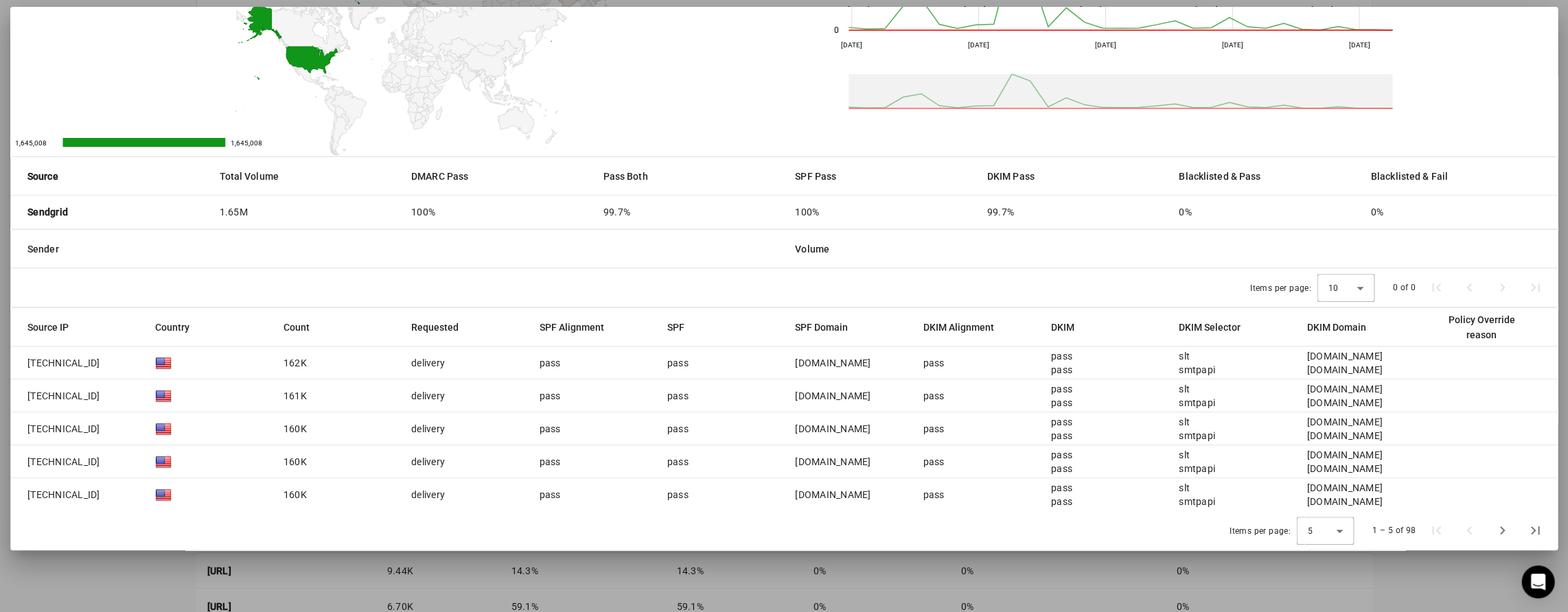
scroll to position [105, 0]
click at [1337, 531] on icon at bounding box center [1340, 532] width 7 height 3
click at [1320, 503] on mat-option "50" at bounding box center [1322, 494] width 58 height 33
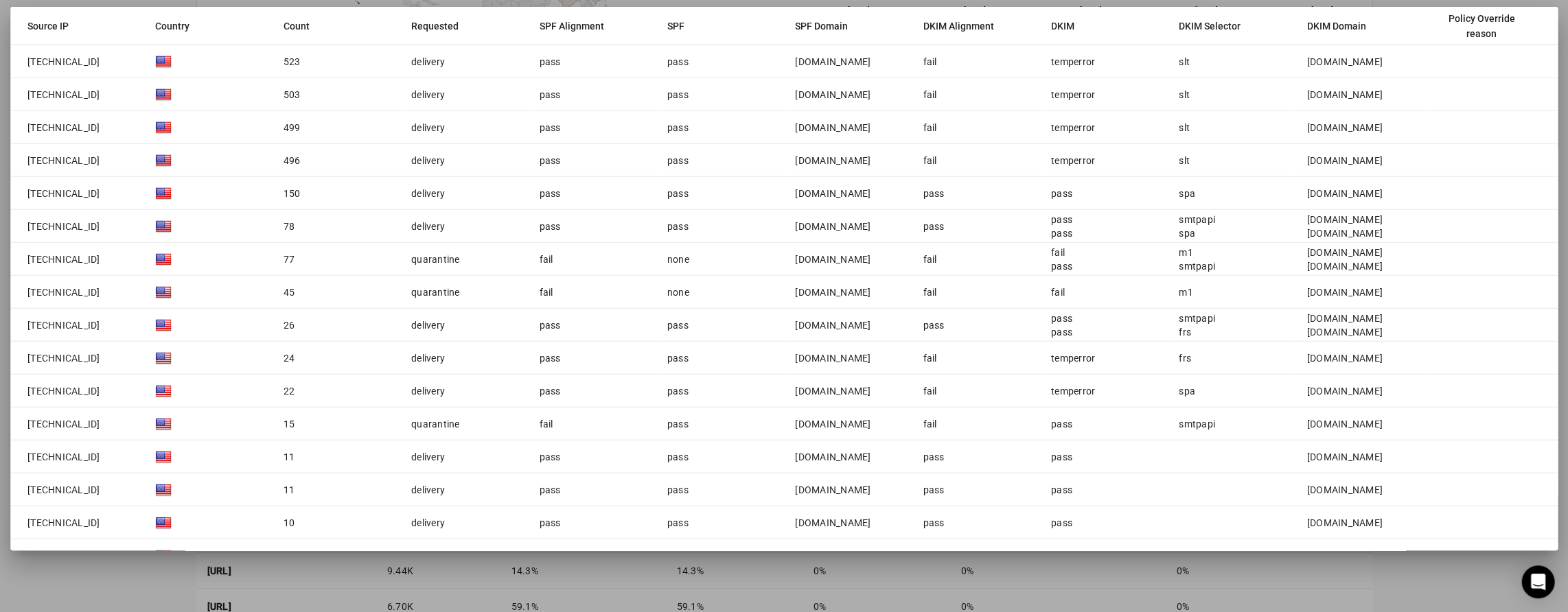
scroll to position [1428, 0]
drag, startPoint x: 21, startPoint y: 288, endPoint x: 72, endPoint y: 286, distance: 51.0
click at [72, 285] on mat-cell "[TECHNICAL_ID]" at bounding box center [77, 291] width 133 height 33
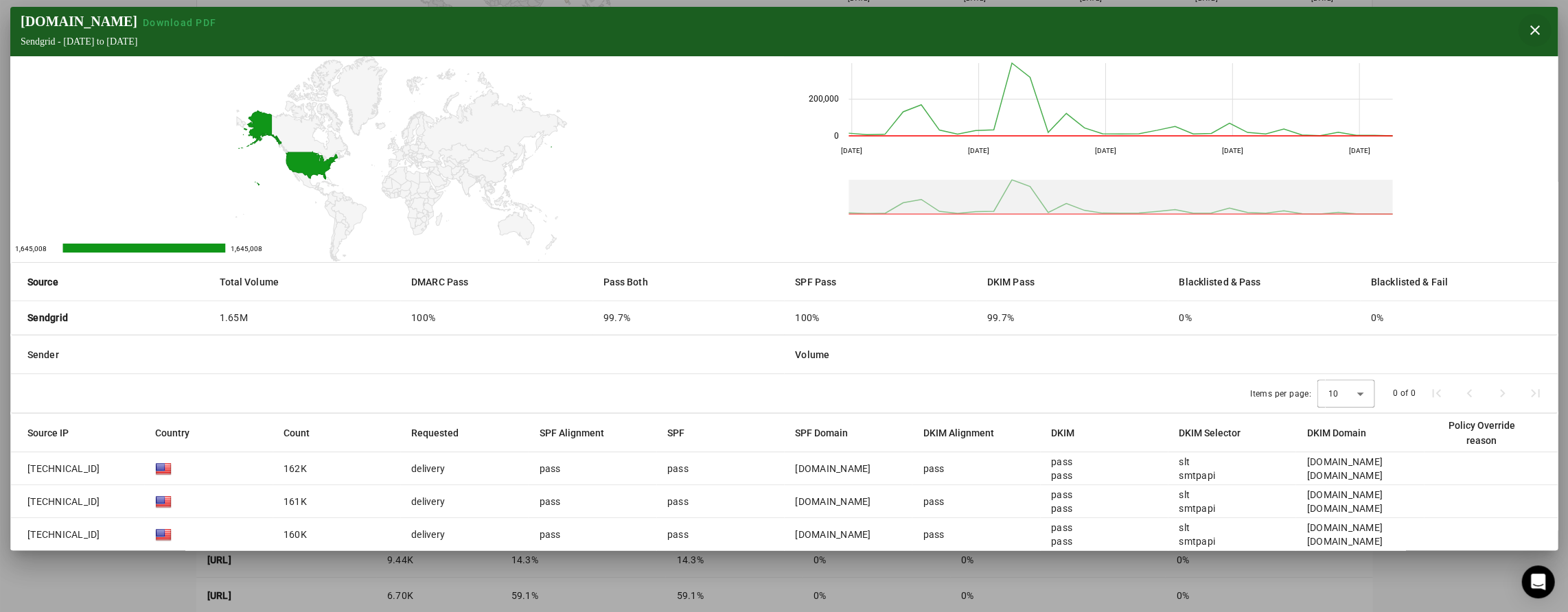
scroll to position [0, 0]
click at [1528, 31] on span "button" at bounding box center [1534, 30] width 33 height 33
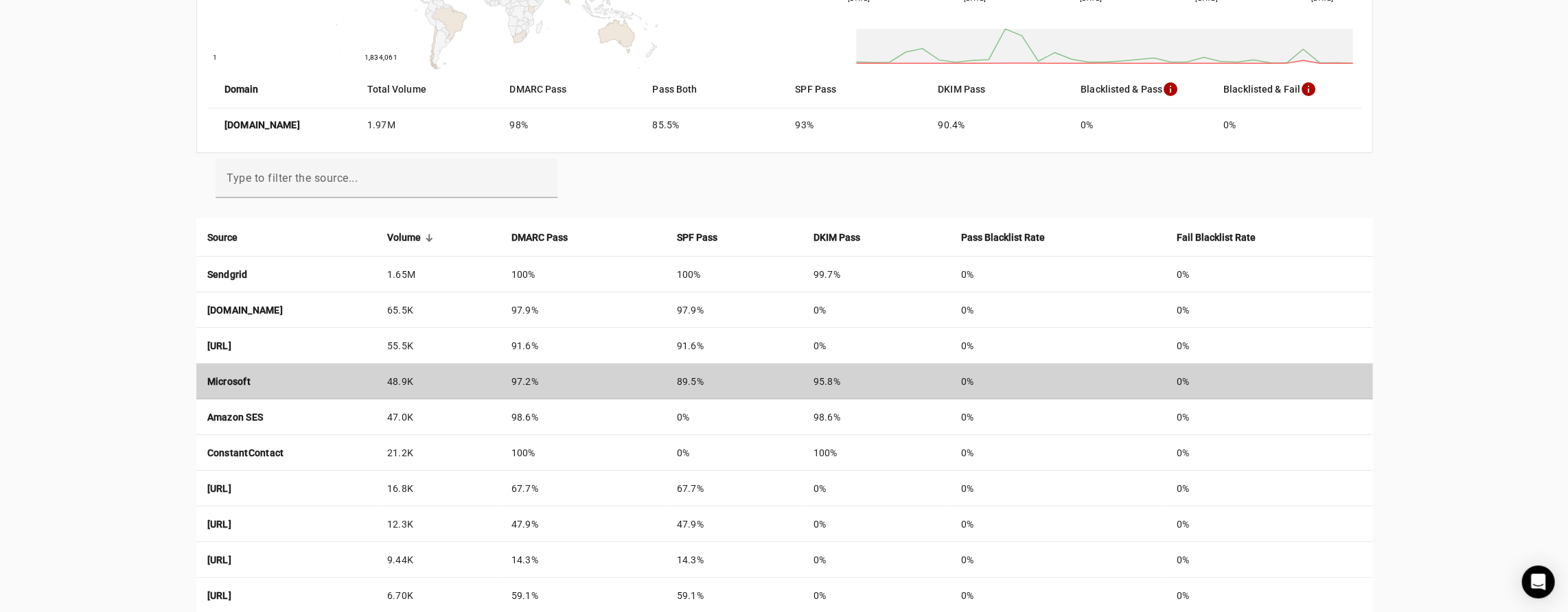
click at [229, 382] on strong "Microsoft" at bounding box center [229, 382] width 43 height 11
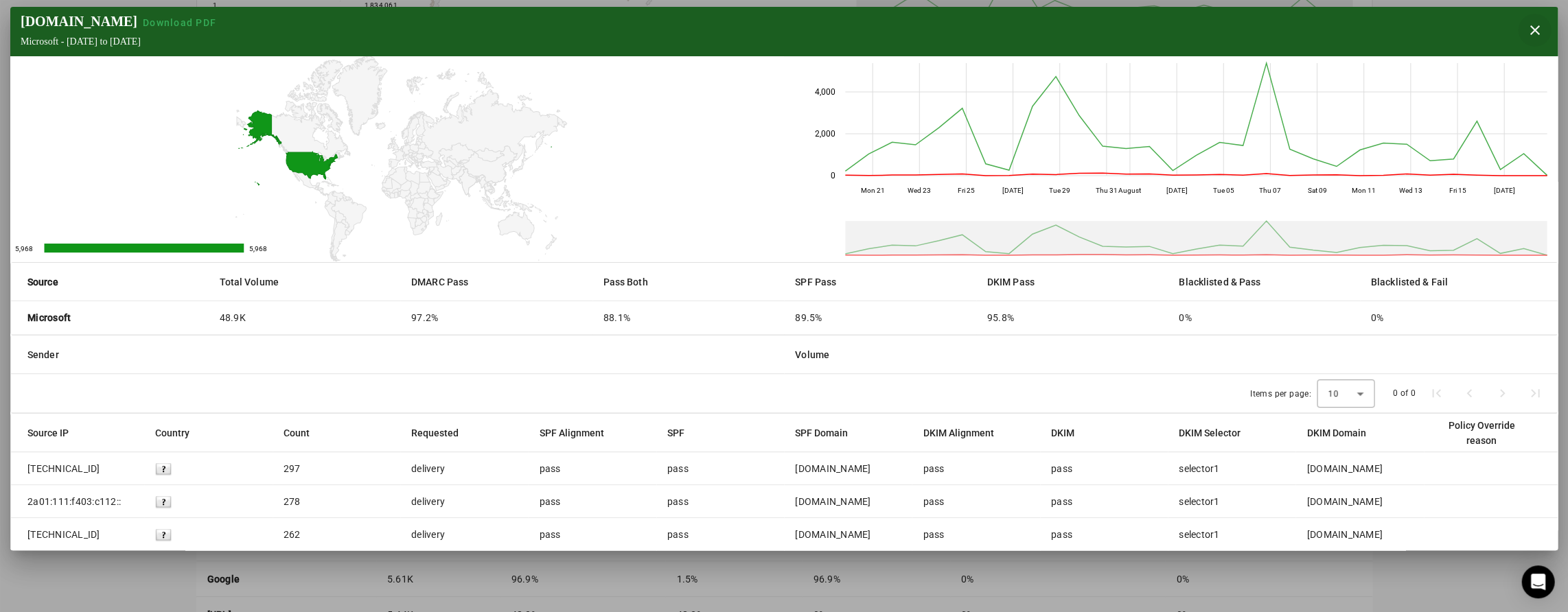
scroll to position [384, 0]
click at [1528, 26] on span "button" at bounding box center [1534, 30] width 33 height 33
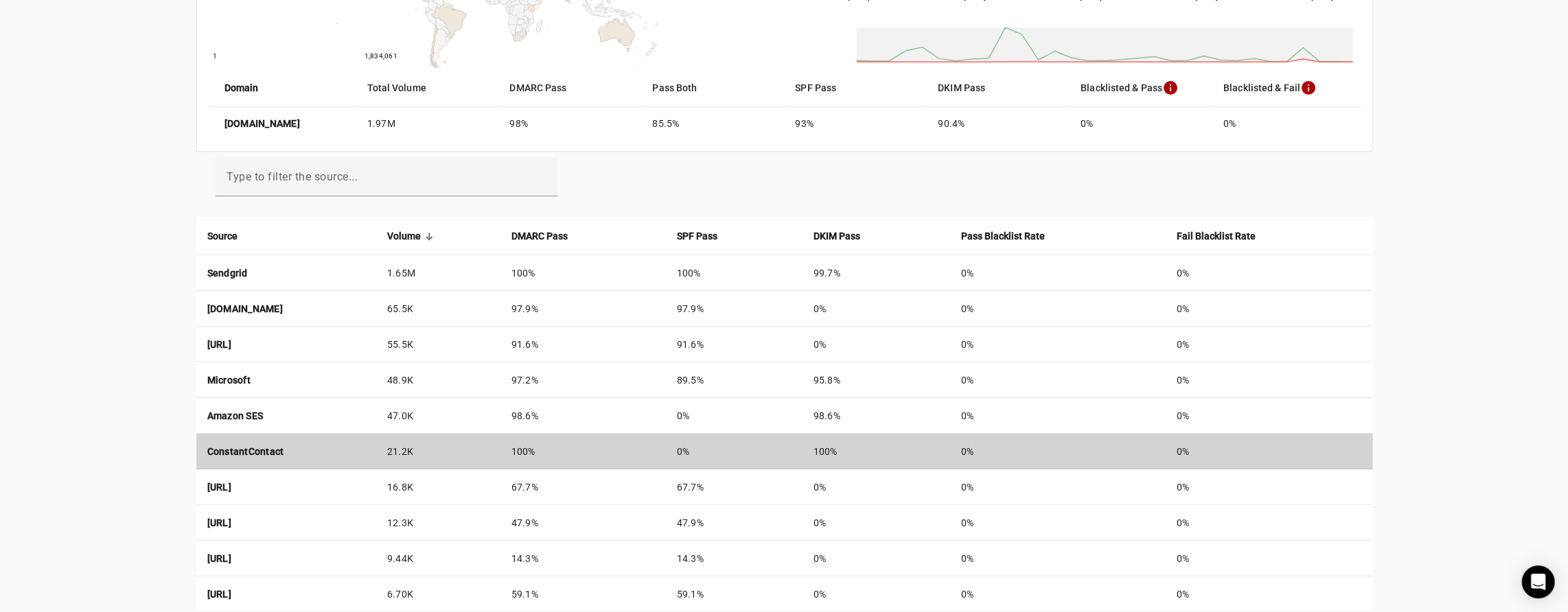
scroll to position [332, 0]
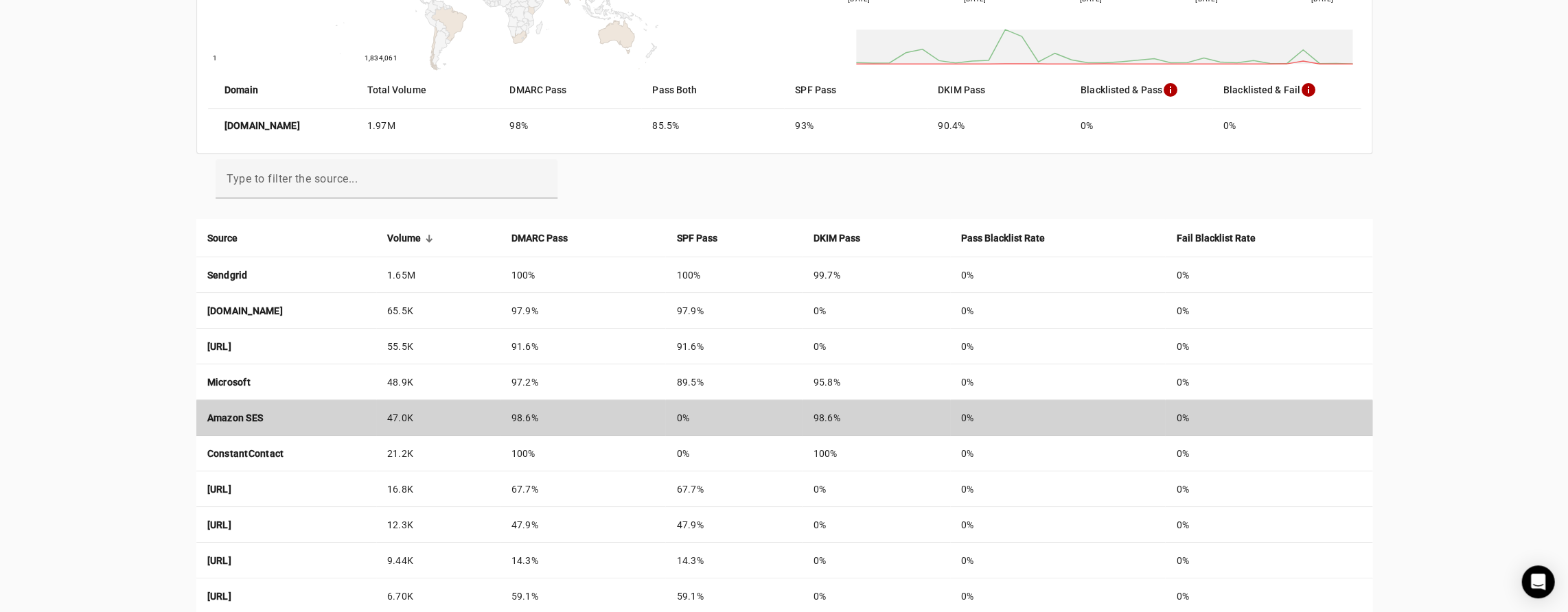
click at [307, 419] on td "Amazon SES" at bounding box center [286, 417] width 180 height 35
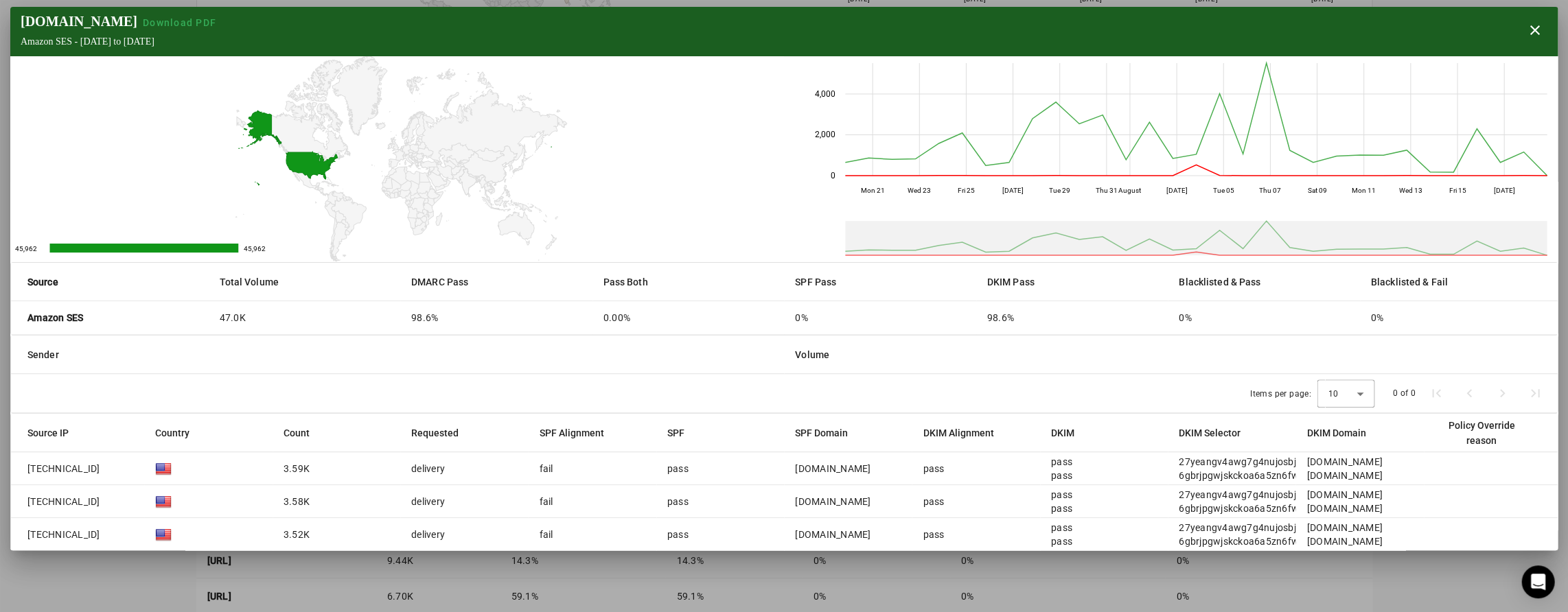
scroll to position [332, 0]
click at [1537, 25] on span "button" at bounding box center [1534, 30] width 33 height 33
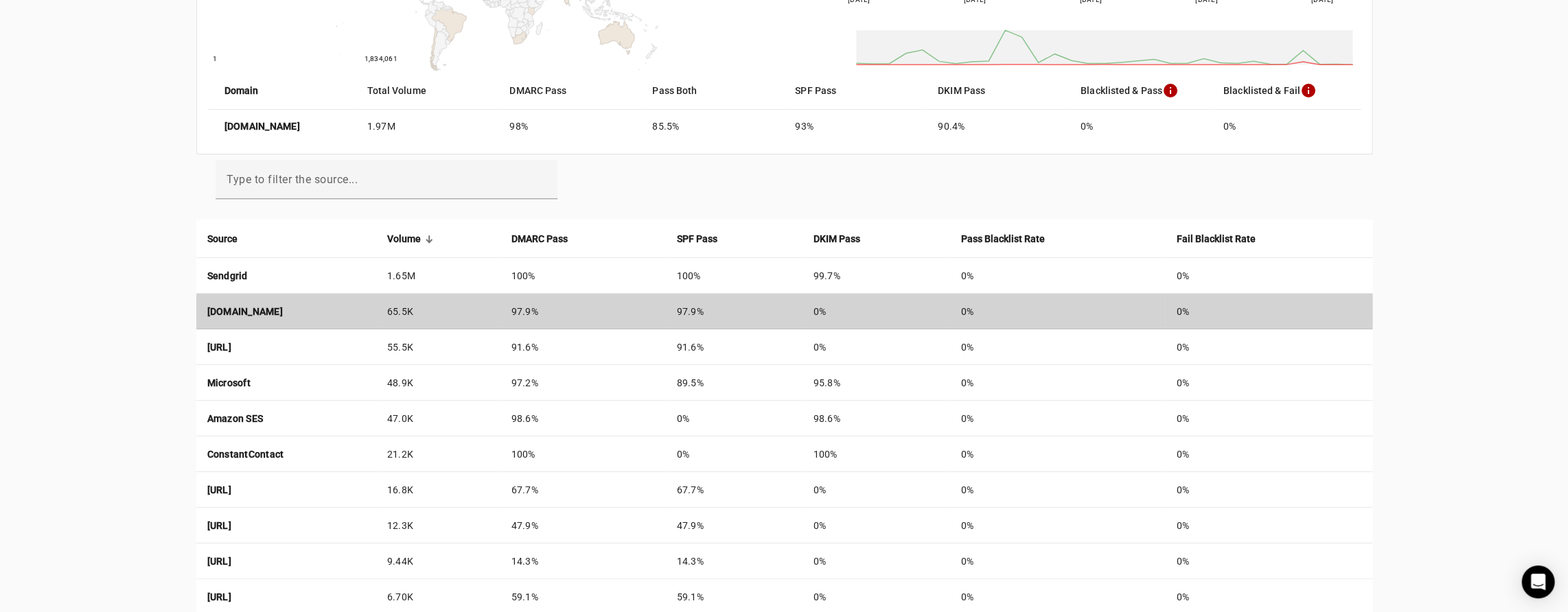
click at [283, 307] on strong "[DOMAIN_NAME]" at bounding box center [245, 312] width 76 height 11
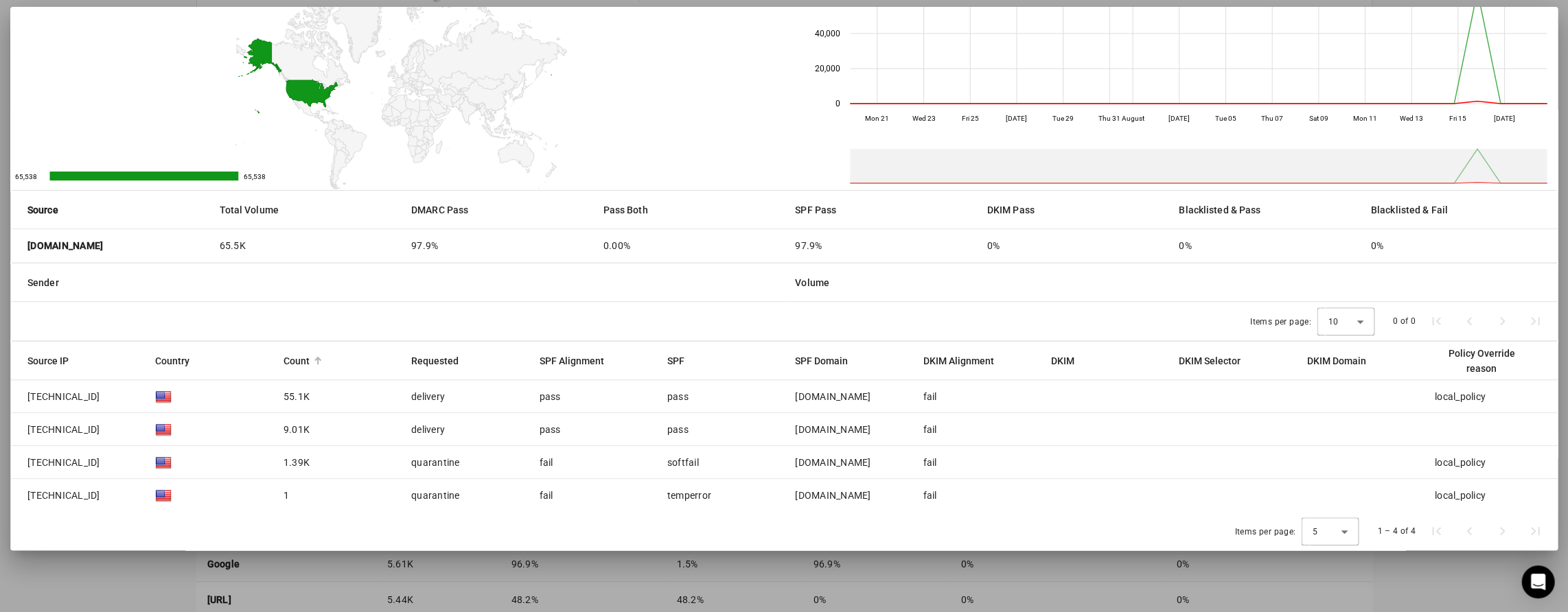
scroll to position [68, 0]
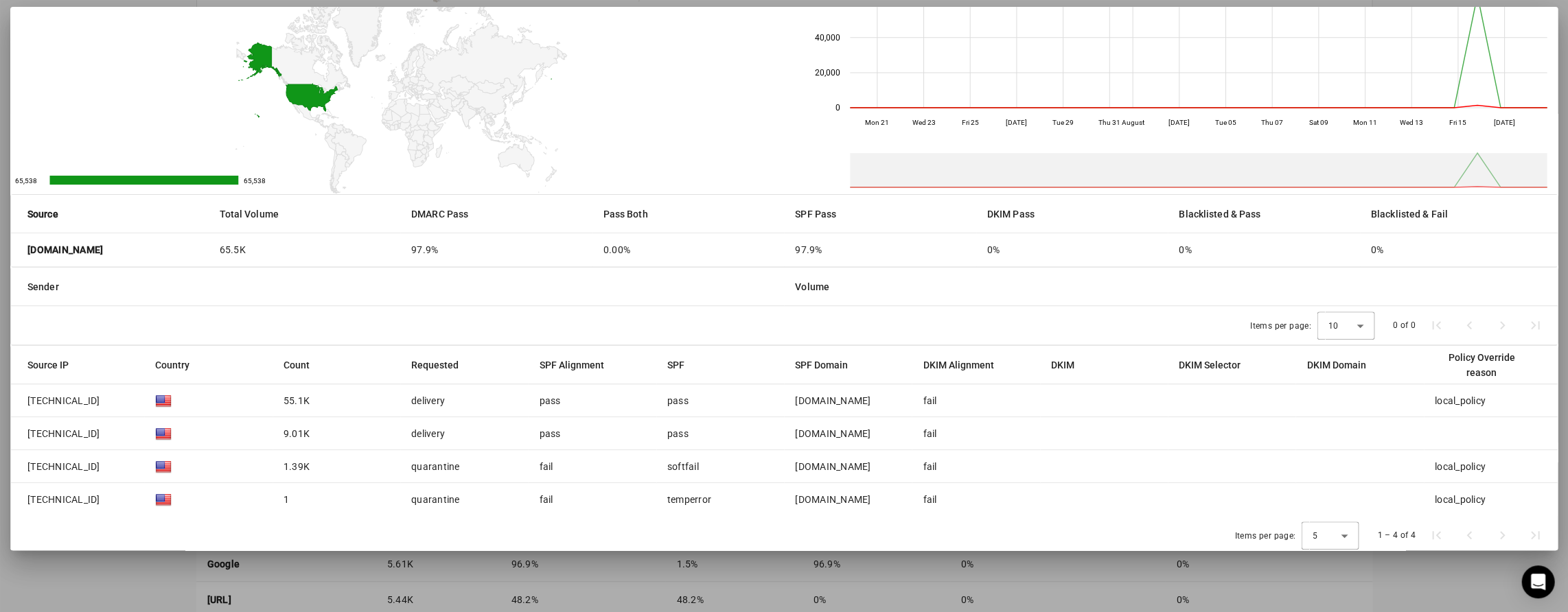
click at [921, 399] on mat-cell "fail" at bounding box center [975, 400] width 127 height 33
drag, startPoint x: 914, startPoint y: 400, endPoint x: 949, endPoint y: 398, distance: 35.1
click at [949, 398] on mat-cell "fail" at bounding box center [975, 400] width 127 height 33
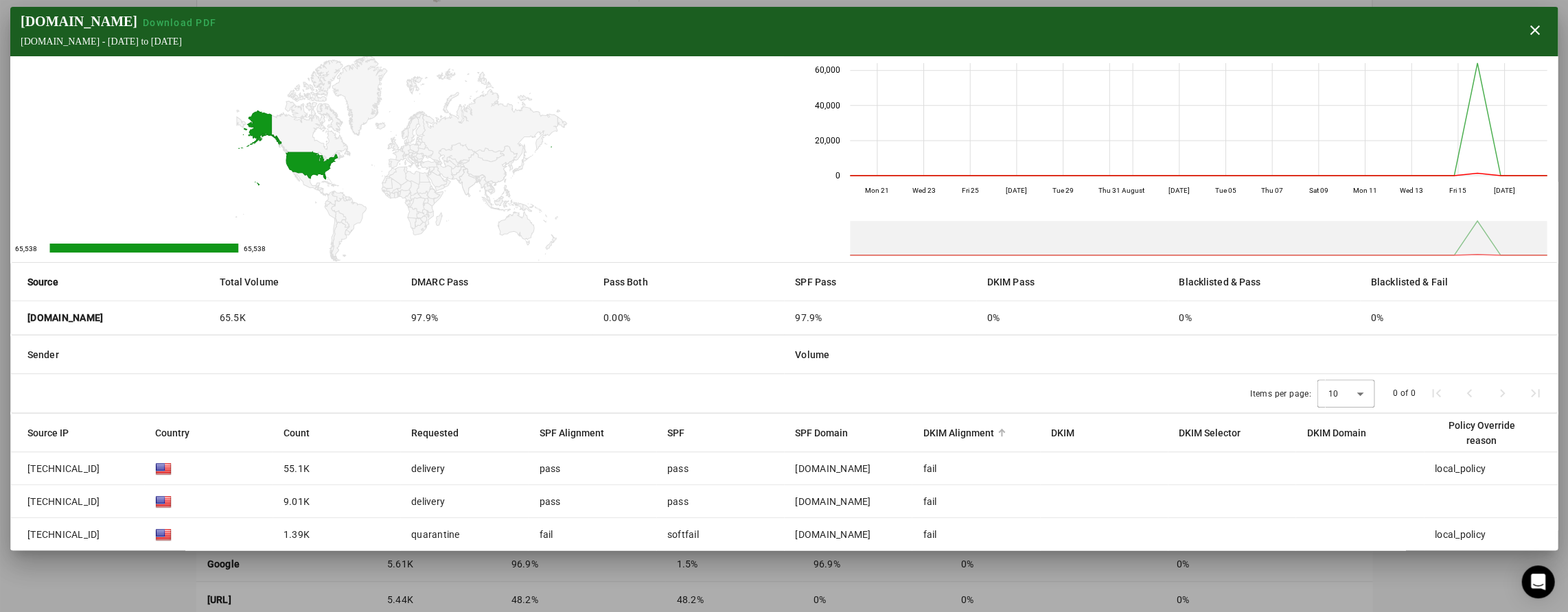
scroll to position [0, 0]
click at [1524, 25] on span "button" at bounding box center [1534, 30] width 33 height 33
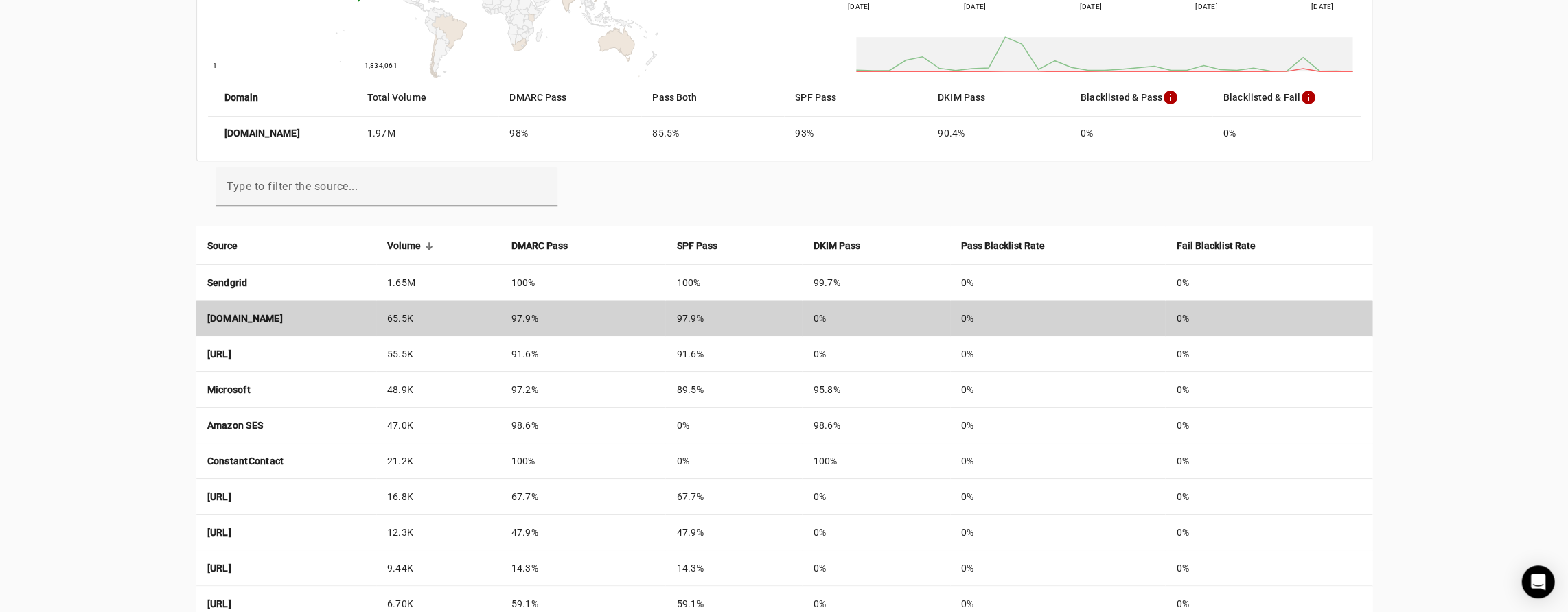
scroll to position [334, 0]
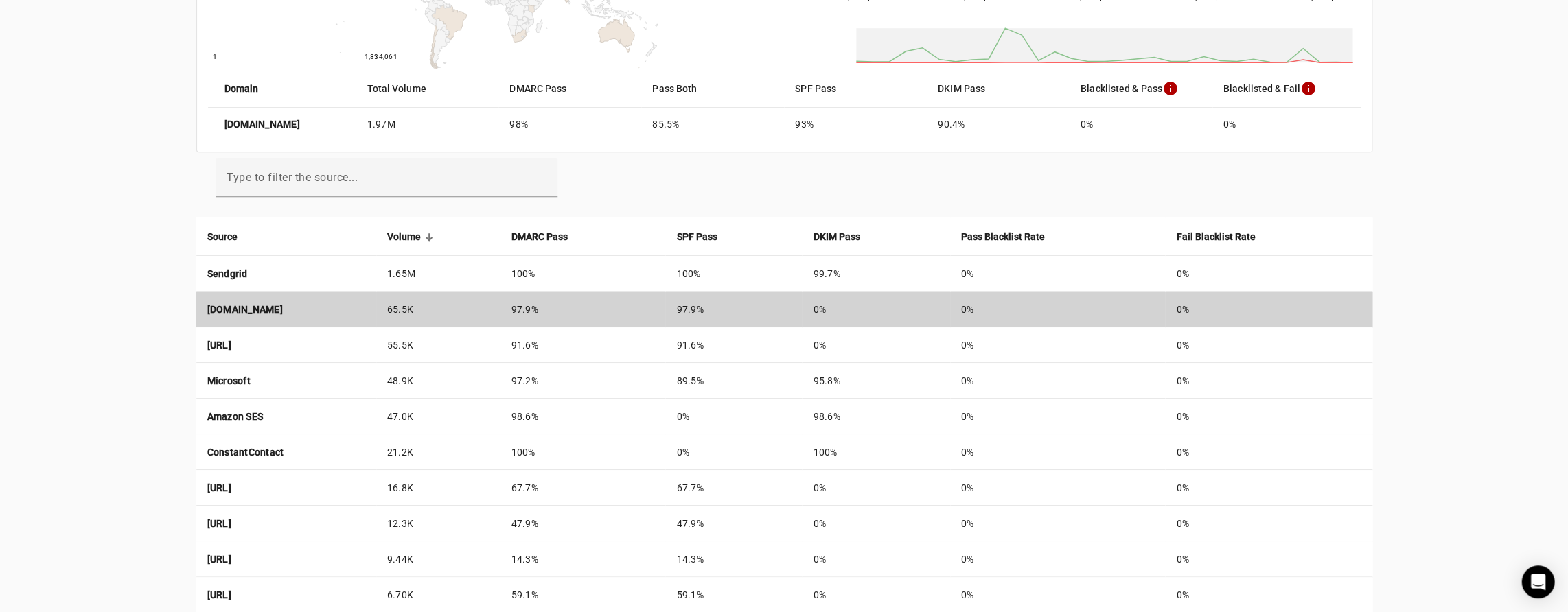
click at [377, 312] on td "[DOMAIN_NAME]" at bounding box center [286, 309] width 180 height 35
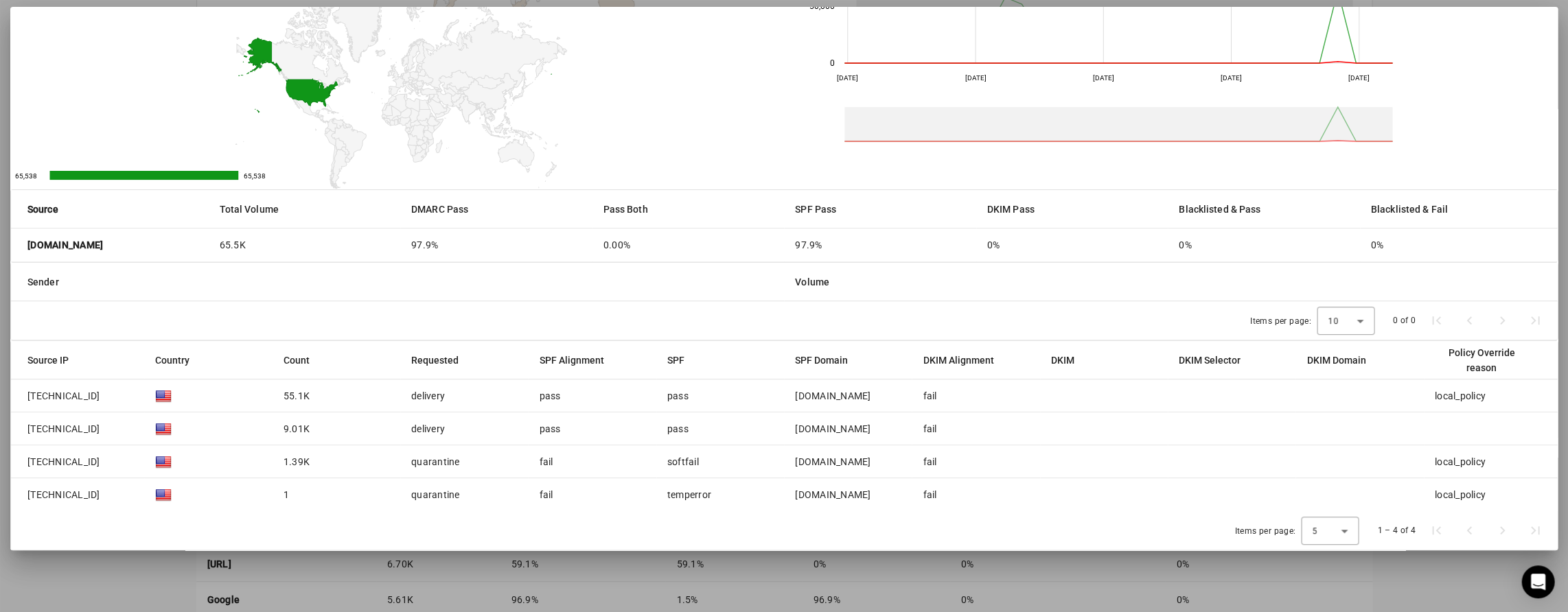
scroll to position [72, 0]
drag, startPoint x: 93, startPoint y: 396, endPoint x: 52, endPoint y: 395, distance: 41.0
click at [22, 399] on mat-cell "[TECHNICAL_ID]" at bounding box center [77, 396] width 133 height 33
click at [52, 395] on span "[TECHNICAL_ID]" at bounding box center [63, 396] width 73 height 14
drag, startPoint x: 111, startPoint y: 396, endPoint x: 26, endPoint y: 396, distance: 85.0
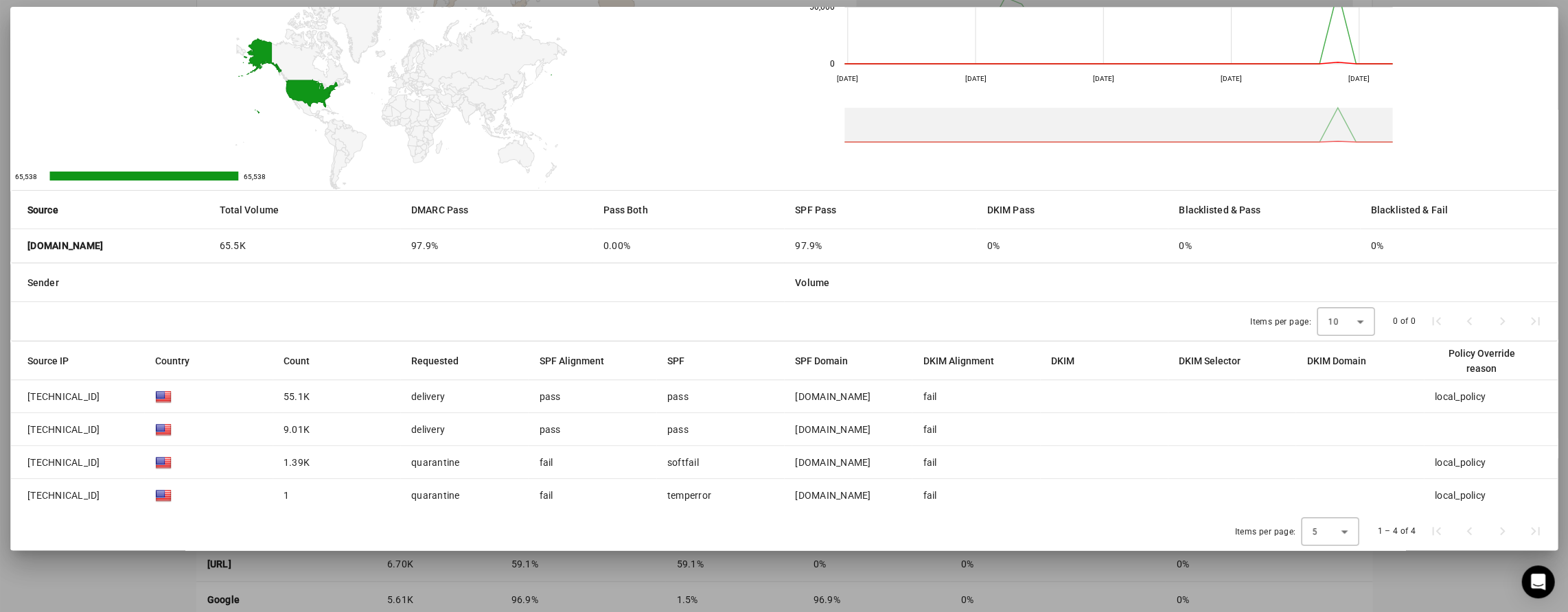
click at [26, 396] on mat-cell "[TECHNICAL_ID]" at bounding box center [77, 396] width 133 height 33
drag, startPoint x: 921, startPoint y: 392, endPoint x: 941, endPoint y: 428, distance: 41.2
click at [941, 428] on mat-table "Source IP Country Count Requested SPF Alignment SPF SPF Domain DKIM Alignment D…" at bounding box center [784, 426] width 1546 height 170
click at [941, 428] on mat-cell "fail" at bounding box center [975, 429] width 127 height 33
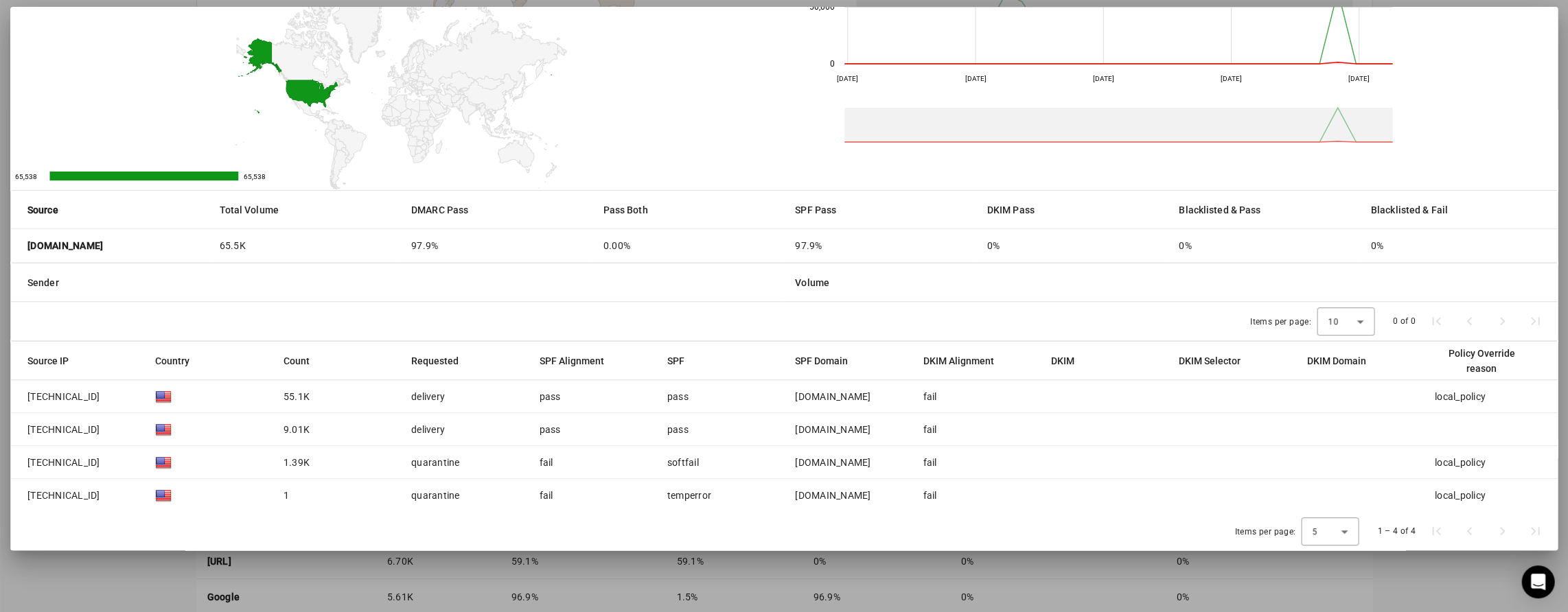
scroll to position [368, 0]
drag, startPoint x: 1349, startPoint y: 401, endPoint x: 1047, endPoint y: 396, distance: 302.0
click at [1052, 419] on mat-table "Source IP Country Count Requested SPF Alignment SPF SPF Domain DKIM Alignment D…" at bounding box center [784, 426] width 1546 height 170
click at [1046, 395] on mat-cell at bounding box center [1103, 396] width 127 height 33
click at [1048, 394] on mat-cell at bounding box center [1103, 396] width 127 height 33
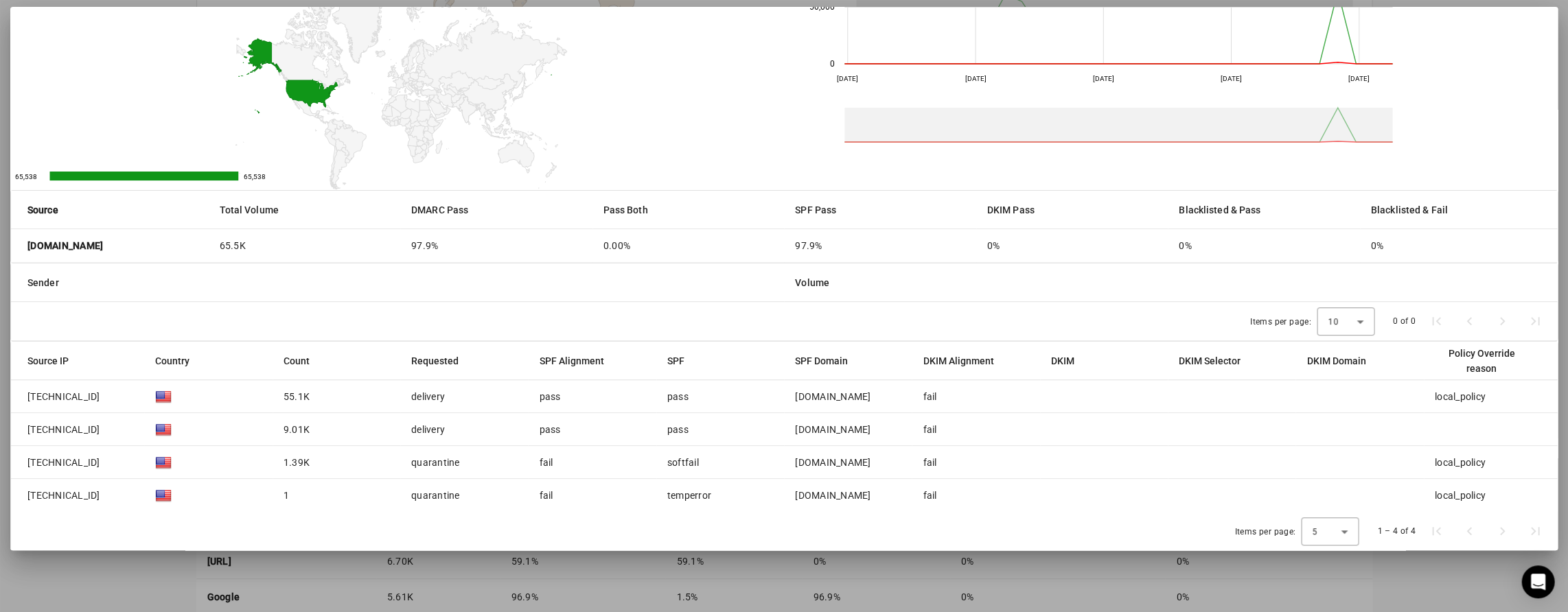
drag, startPoint x: 979, startPoint y: 244, endPoint x: 1006, endPoint y: 247, distance: 27.2
click at [1006, 247] on mat-cell "0%" at bounding box center [1072, 245] width 192 height 33
drag, startPoint x: 1048, startPoint y: 396, endPoint x: 1139, endPoint y: 385, distance: 91.7
click at [1139, 385] on mat-cell at bounding box center [1103, 396] width 127 height 33
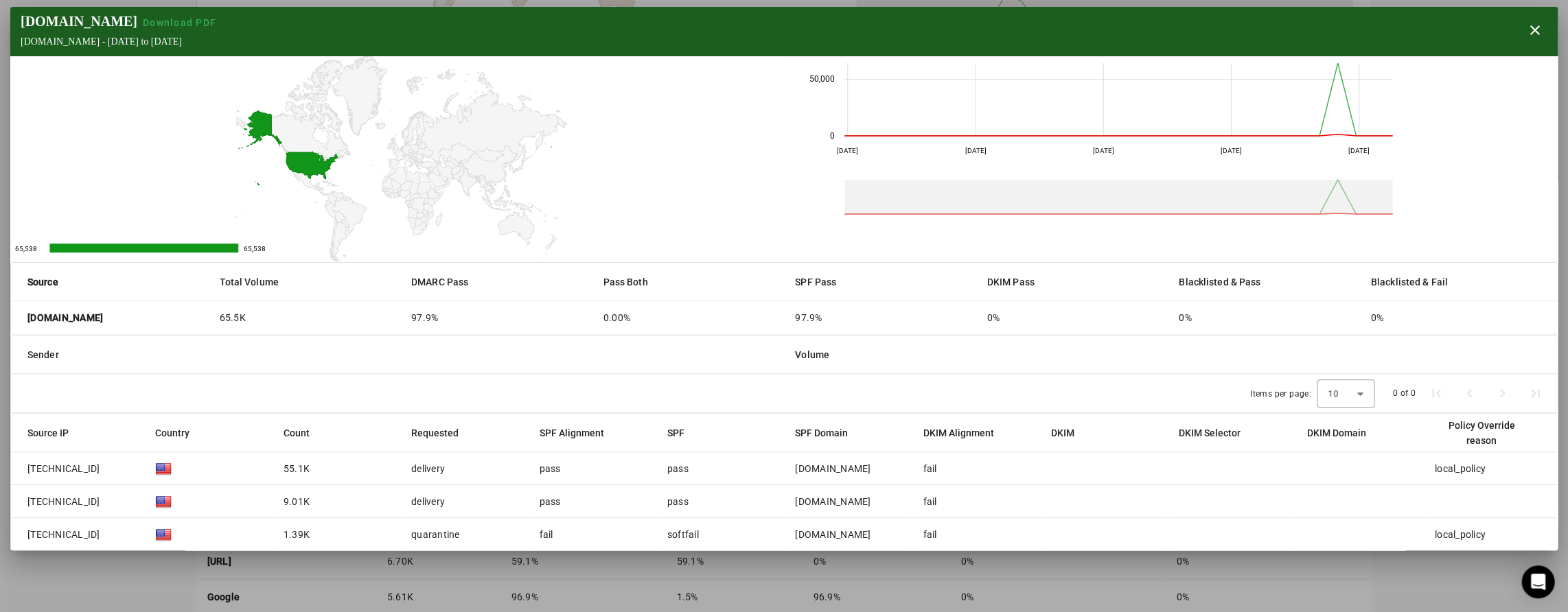
scroll to position [0, 0]
click at [1528, 25] on span "button" at bounding box center [1534, 30] width 33 height 33
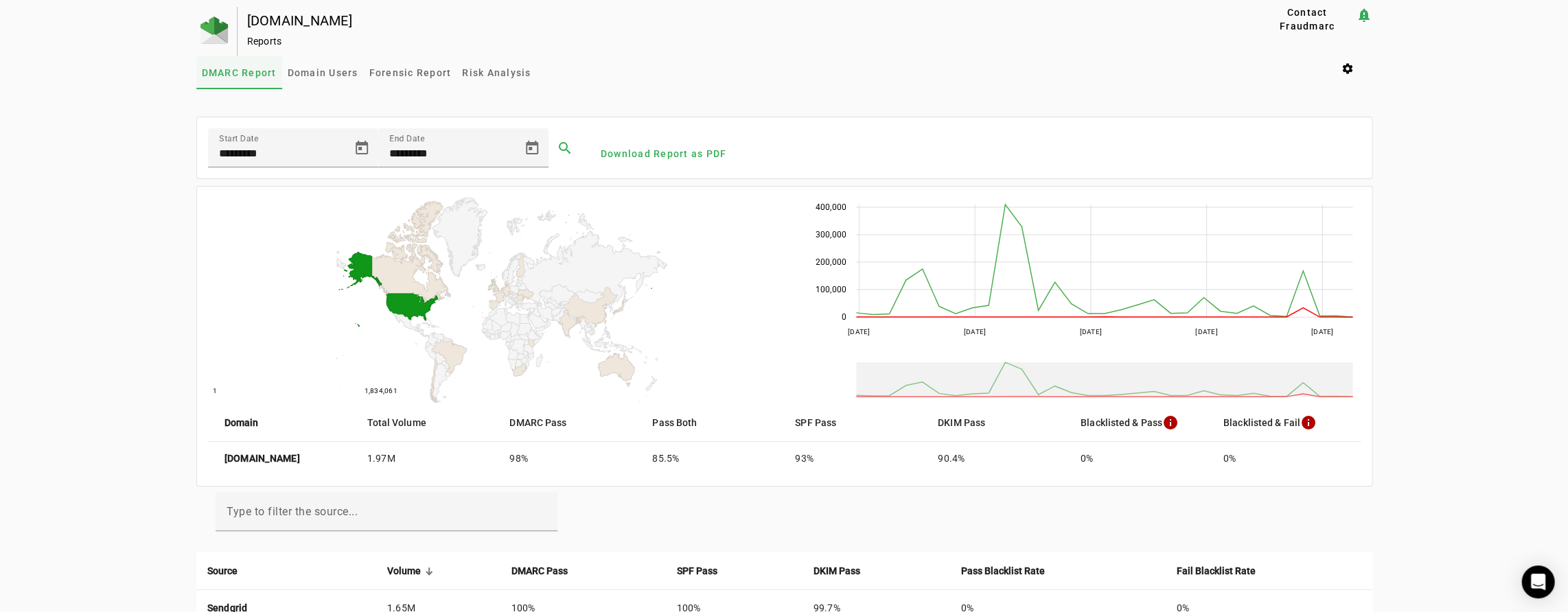
click at [256, 72] on span "DMARC Report" at bounding box center [239, 73] width 75 height 10
click at [405, 76] on span "Forensic Report" at bounding box center [411, 73] width 82 height 10
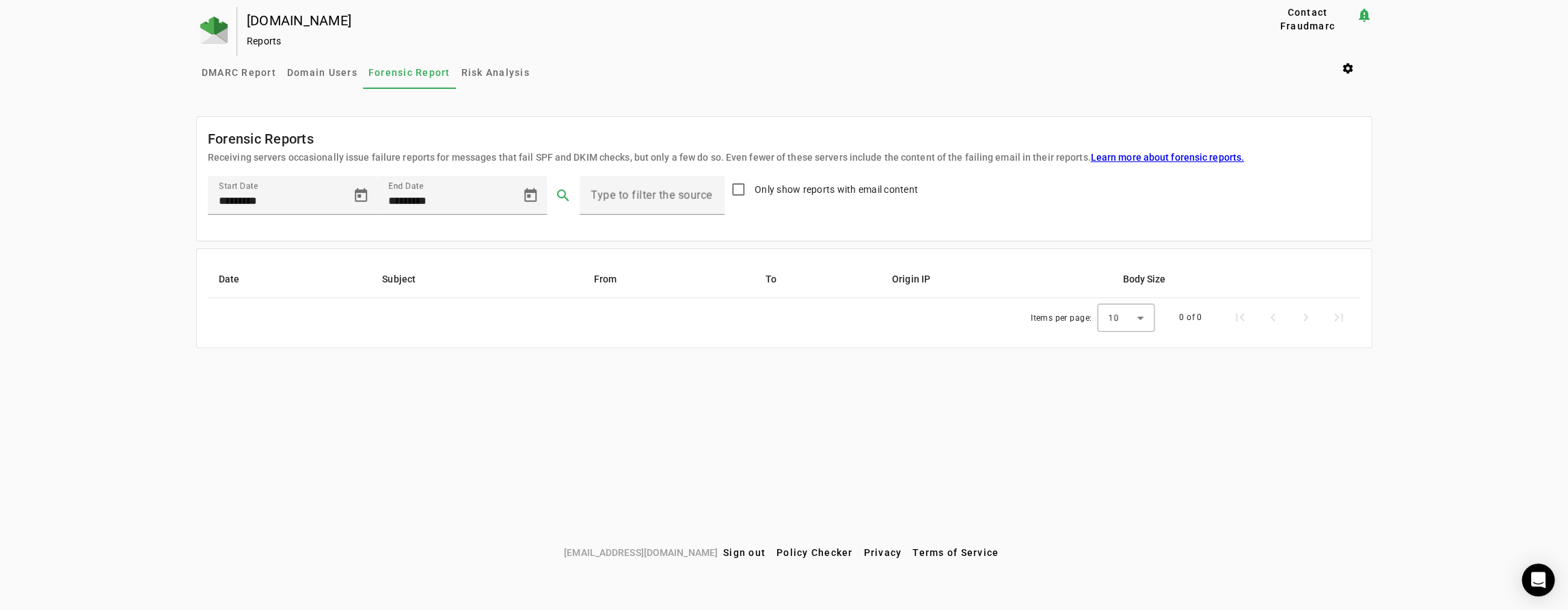
click at [801, 193] on label "Only show reports with email content" at bounding box center [835, 189] width 166 height 14
click at [562, 193] on span at bounding box center [563, 195] width 33 height 33
click at [504, 76] on span "Risk Analysis" at bounding box center [495, 73] width 69 height 10
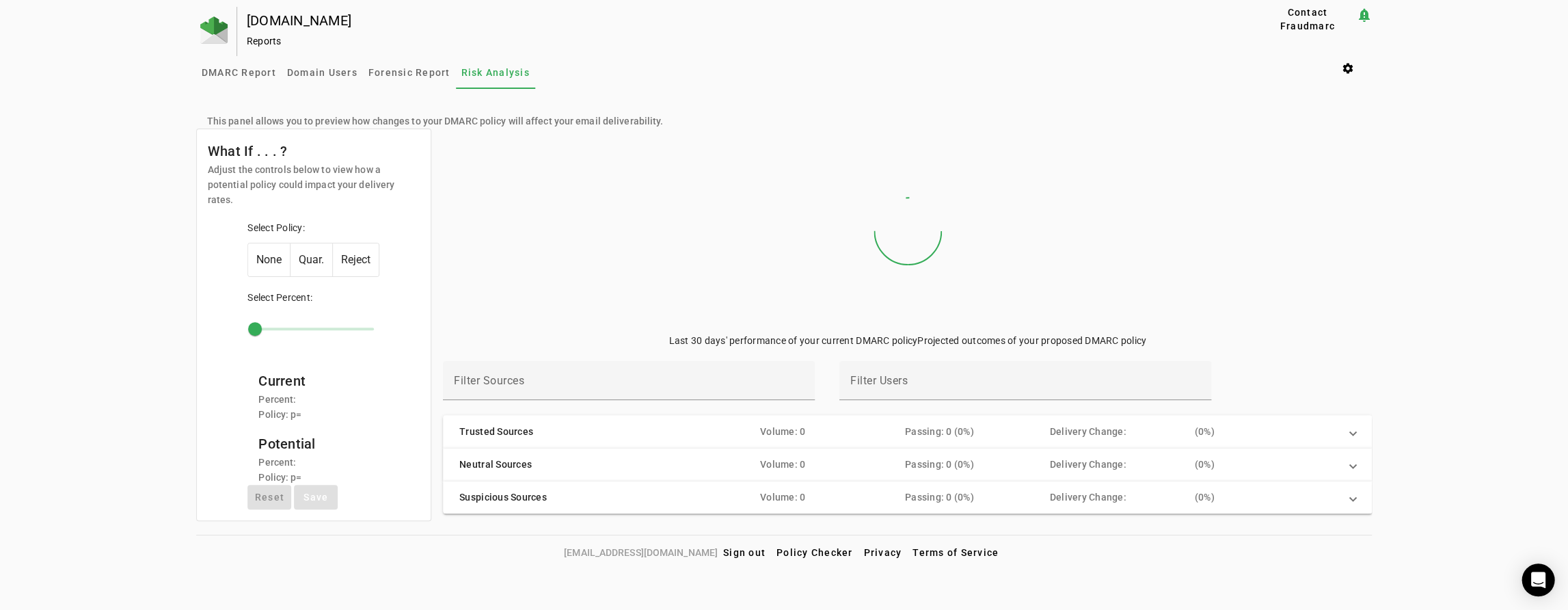
scroll to position [1, 0]
type input "***"
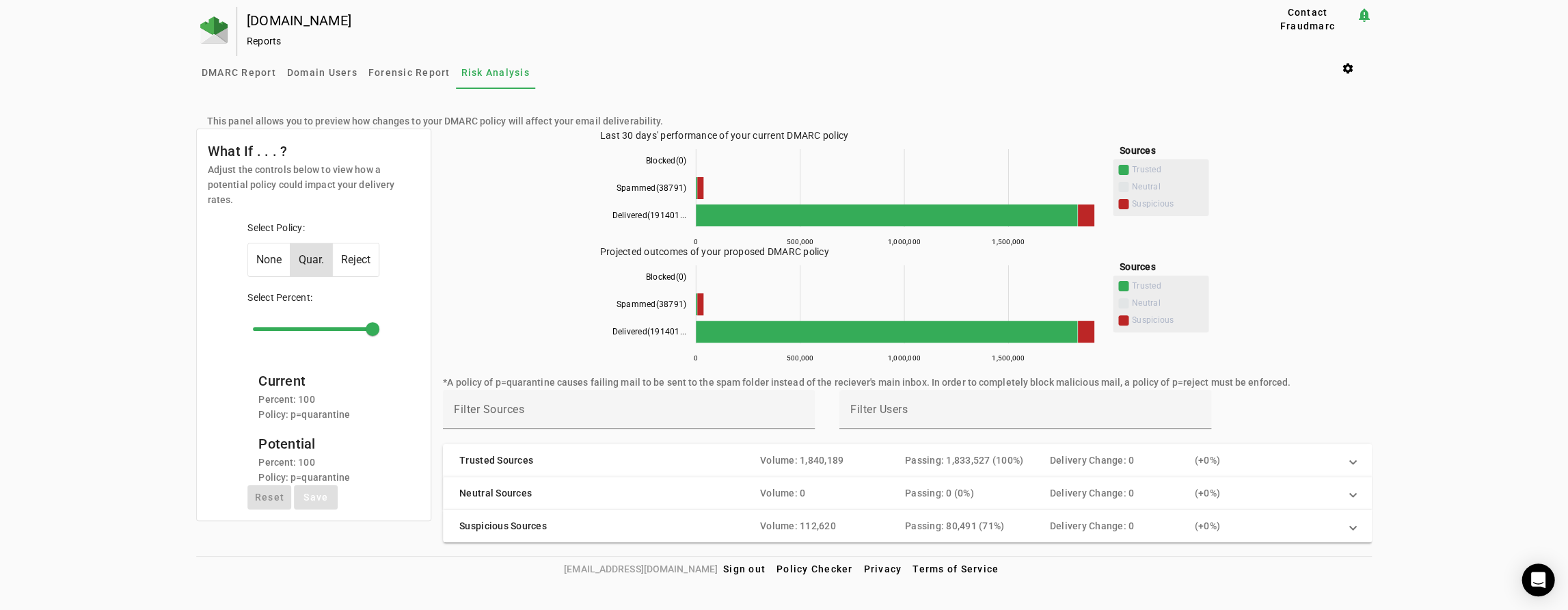
click at [1352, 458] on span at bounding box center [1353, 460] width 6 height 14
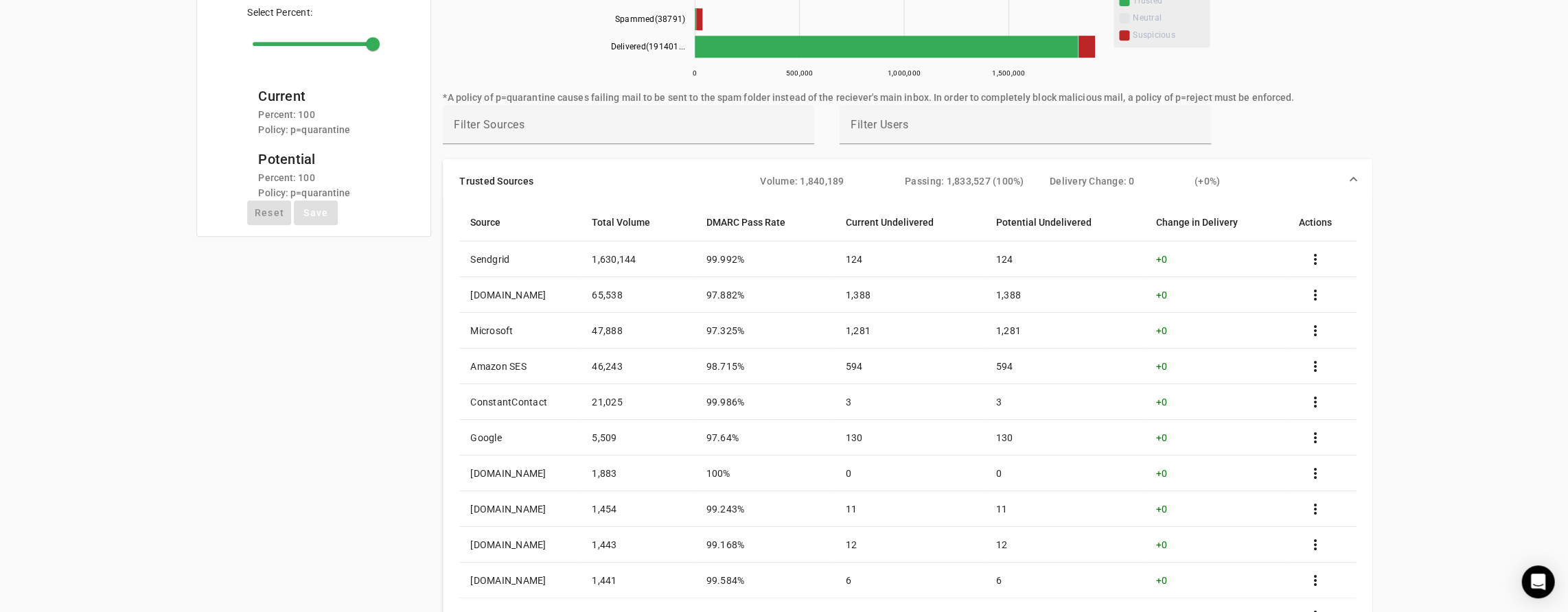
scroll to position [289, 0]
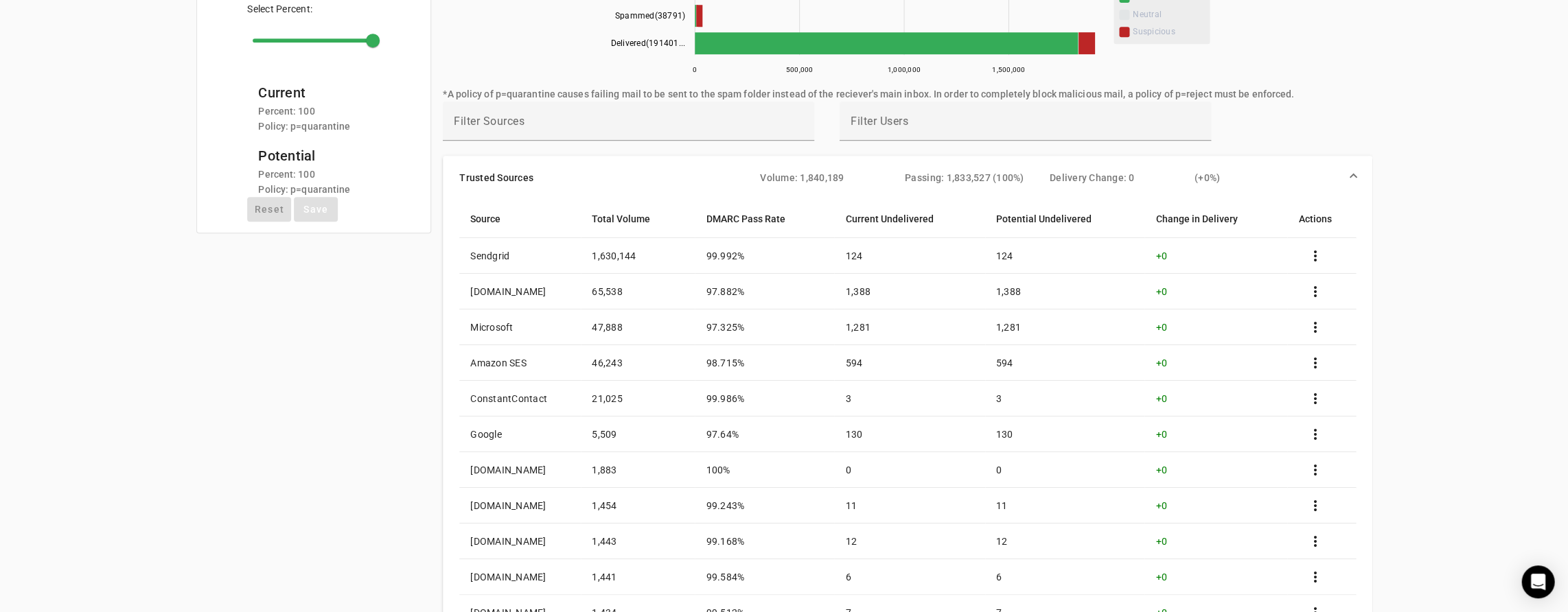
click at [497, 322] on td "Microsoft" at bounding box center [520, 327] width 122 height 35
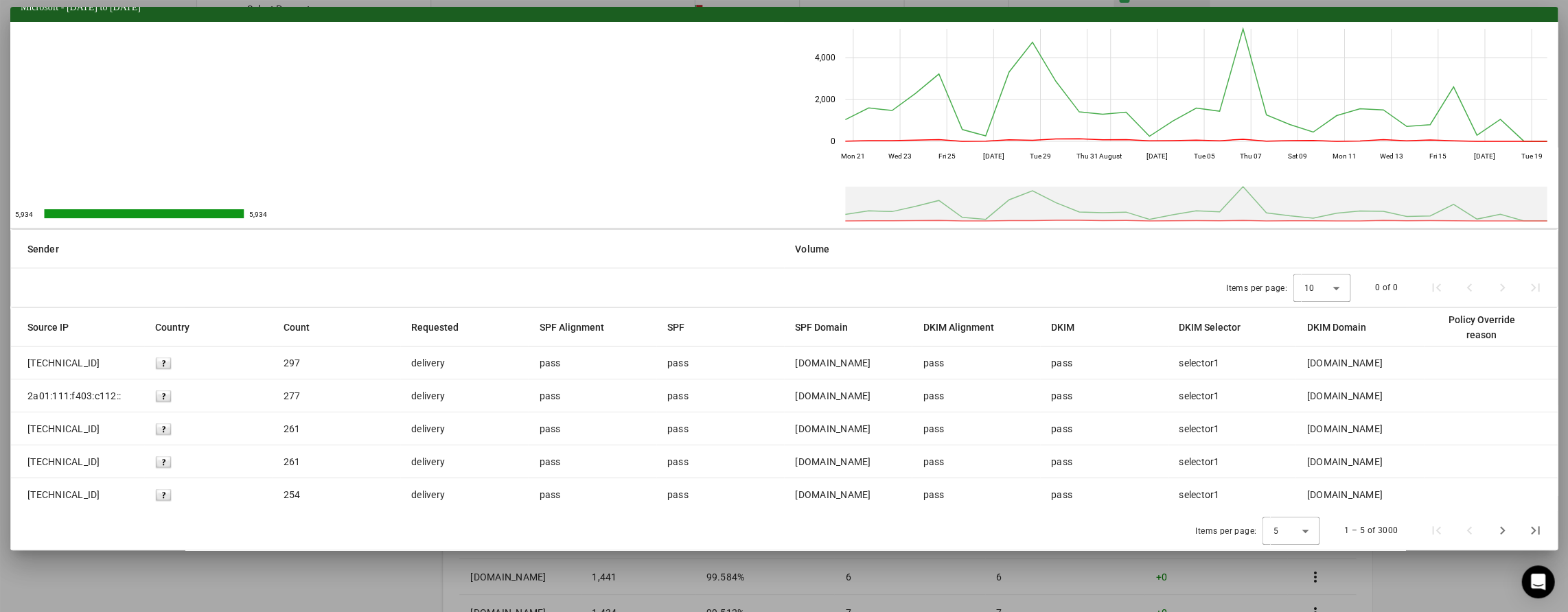
scroll to position [33, 0]
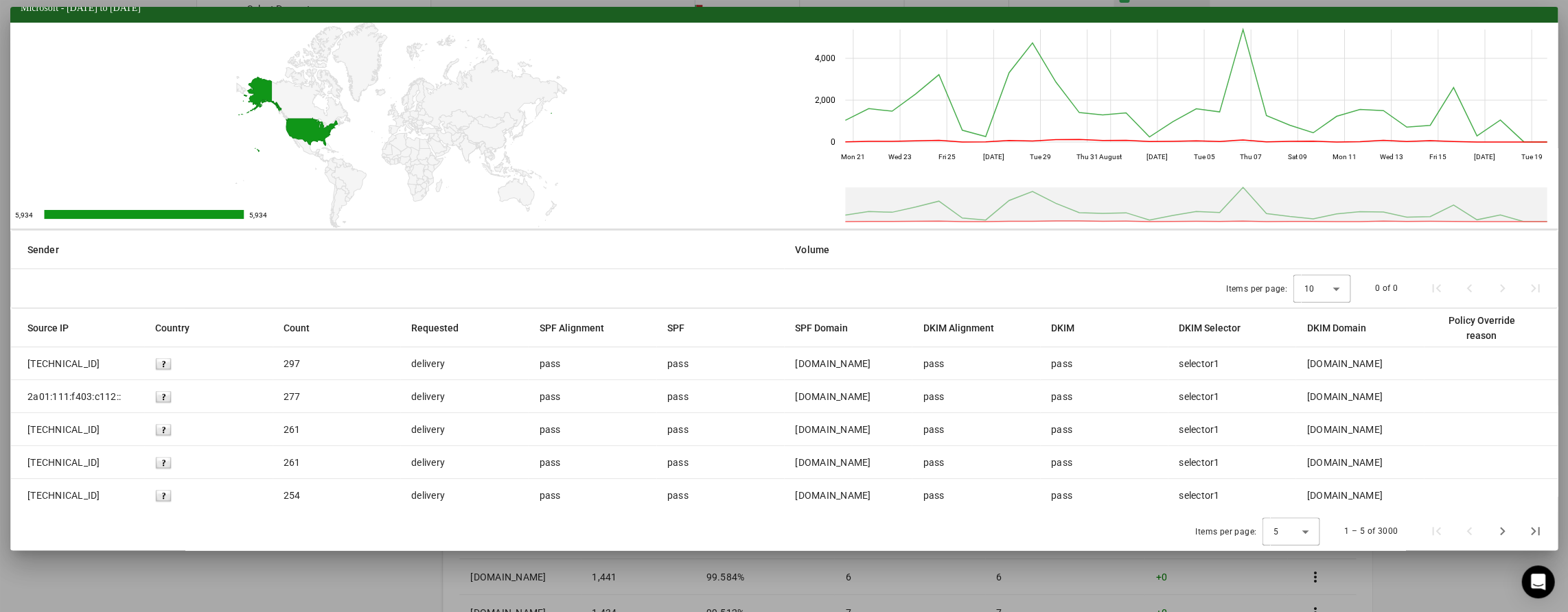
click at [159, 359] on img at bounding box center [164, 364] width 17 height 17
click at [163, 364] on img at bounding box center [164, 364] width 17 height 17
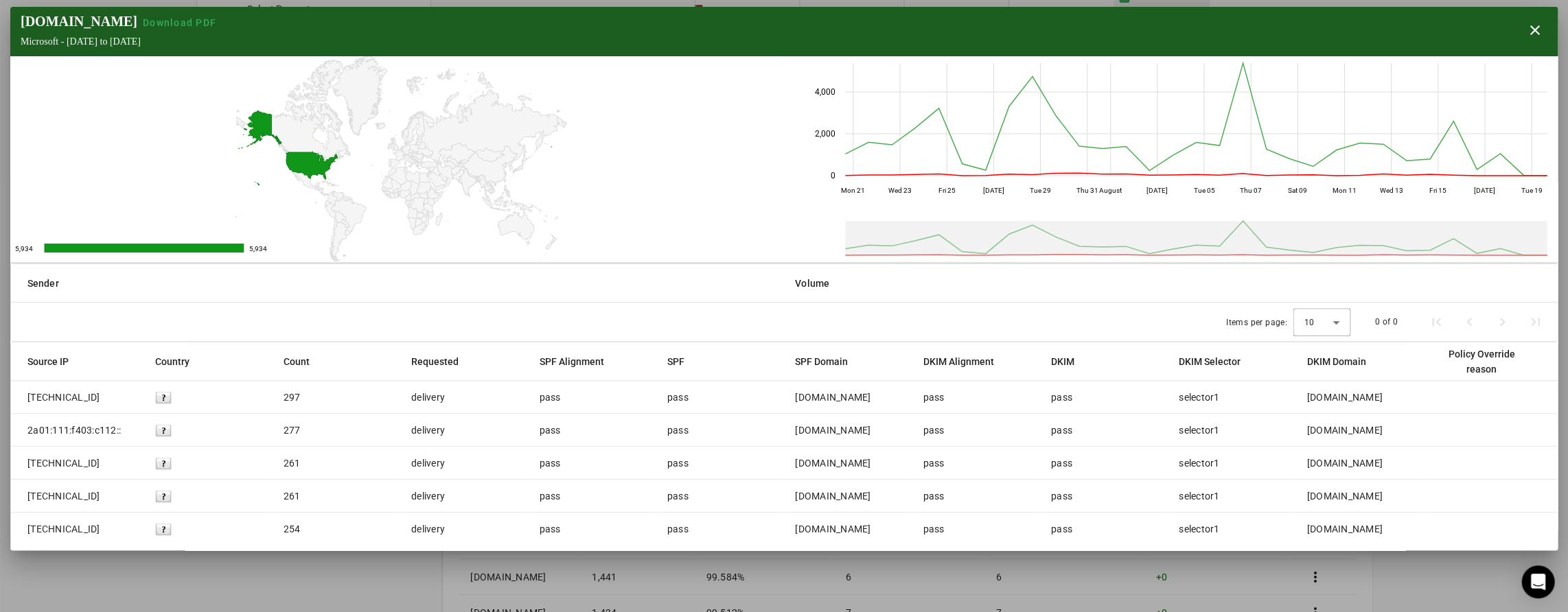
scroll to position [0, 0]
click at [1533, 27] on span "button" at bounding box center [1534, 30] width 33 height 33
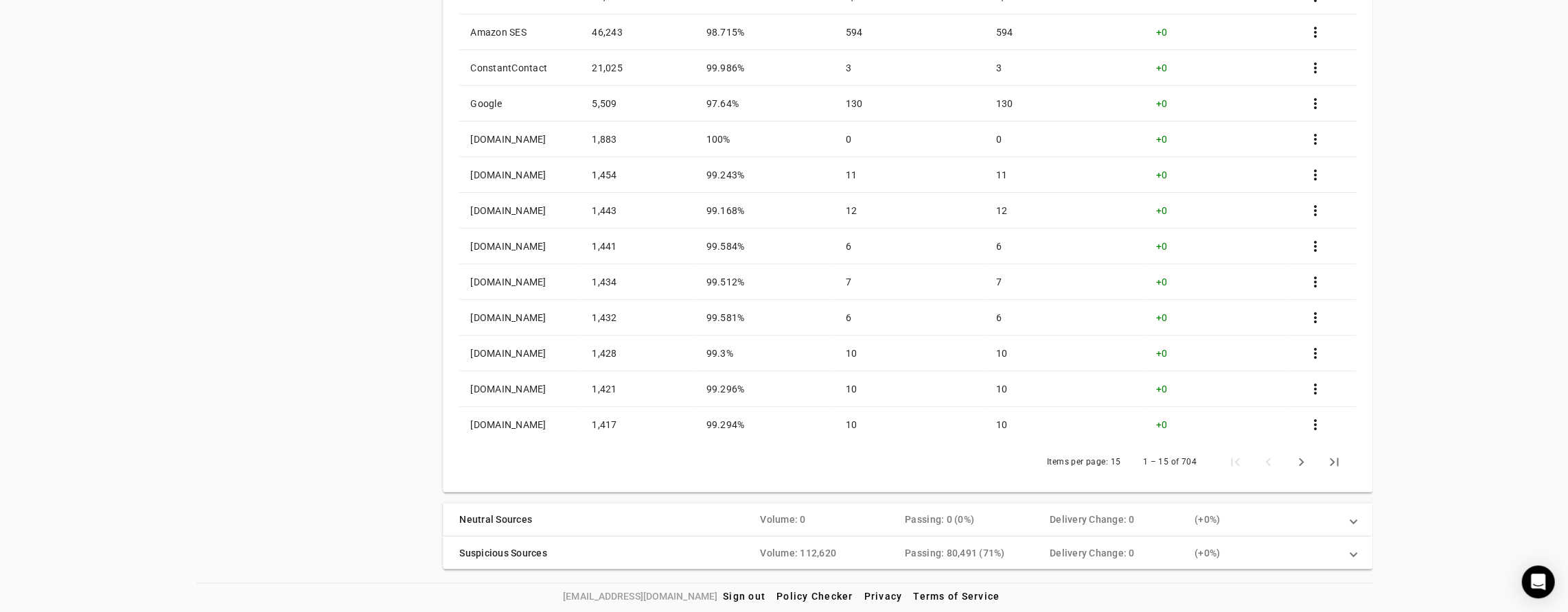
scroll to position [620, 0]
click at [1299, 463] on span "Next page" at bounding box center [1301, 462] width 33 height 33
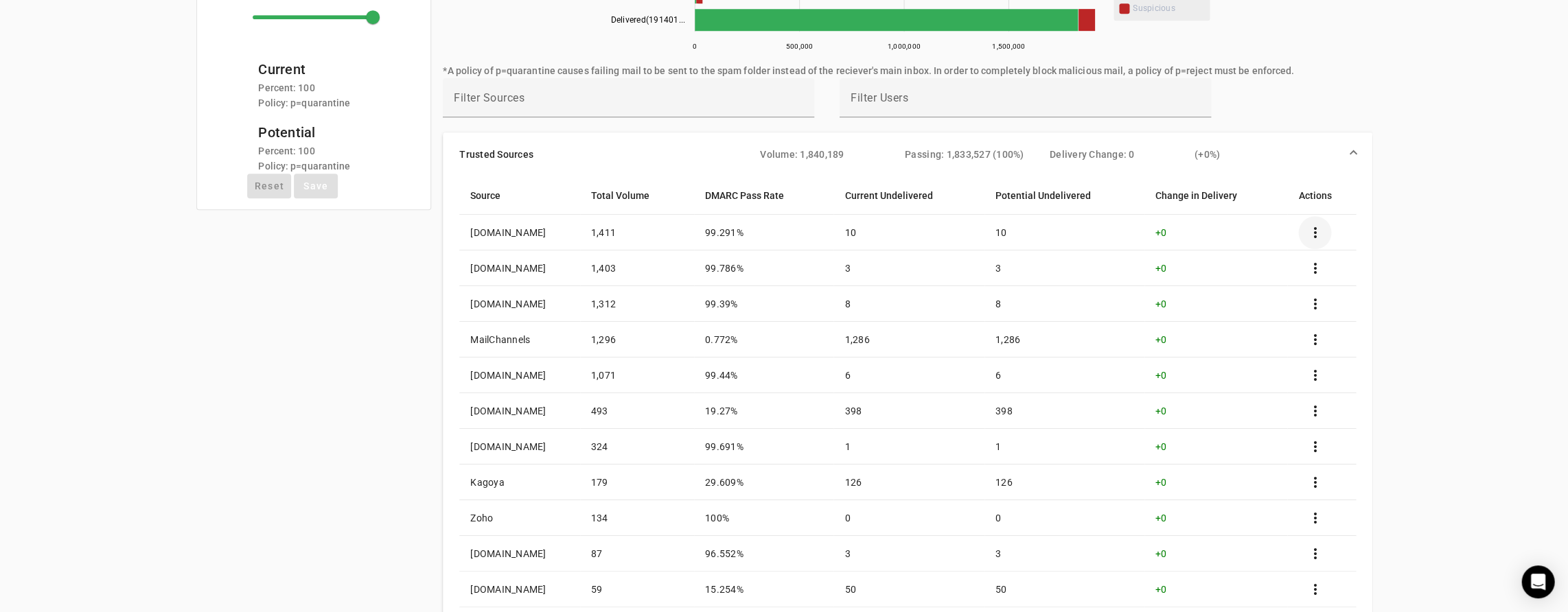
scroll to position [361, 0]
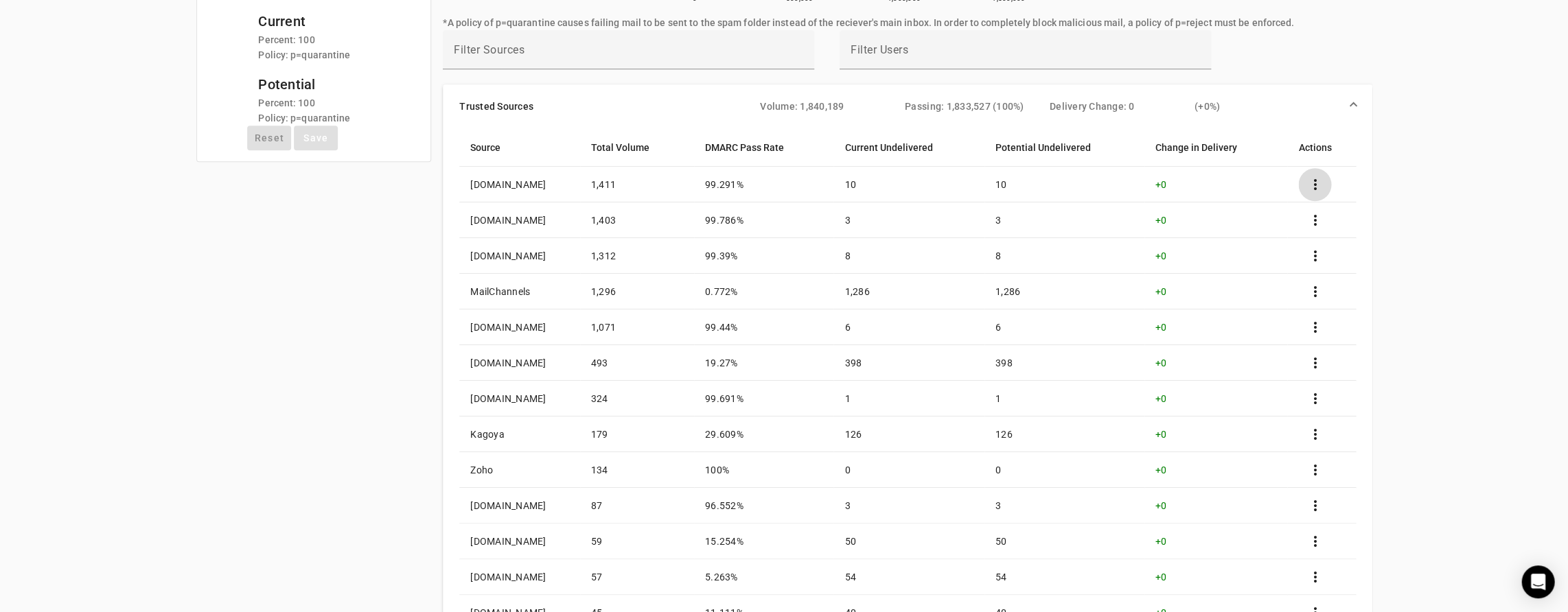
click at [1325, 179] on span at bounding box center [1314, 184] width 33 height 33
click at [1538, 287] on div at bounding box center [784, 306] width 1568 height 612
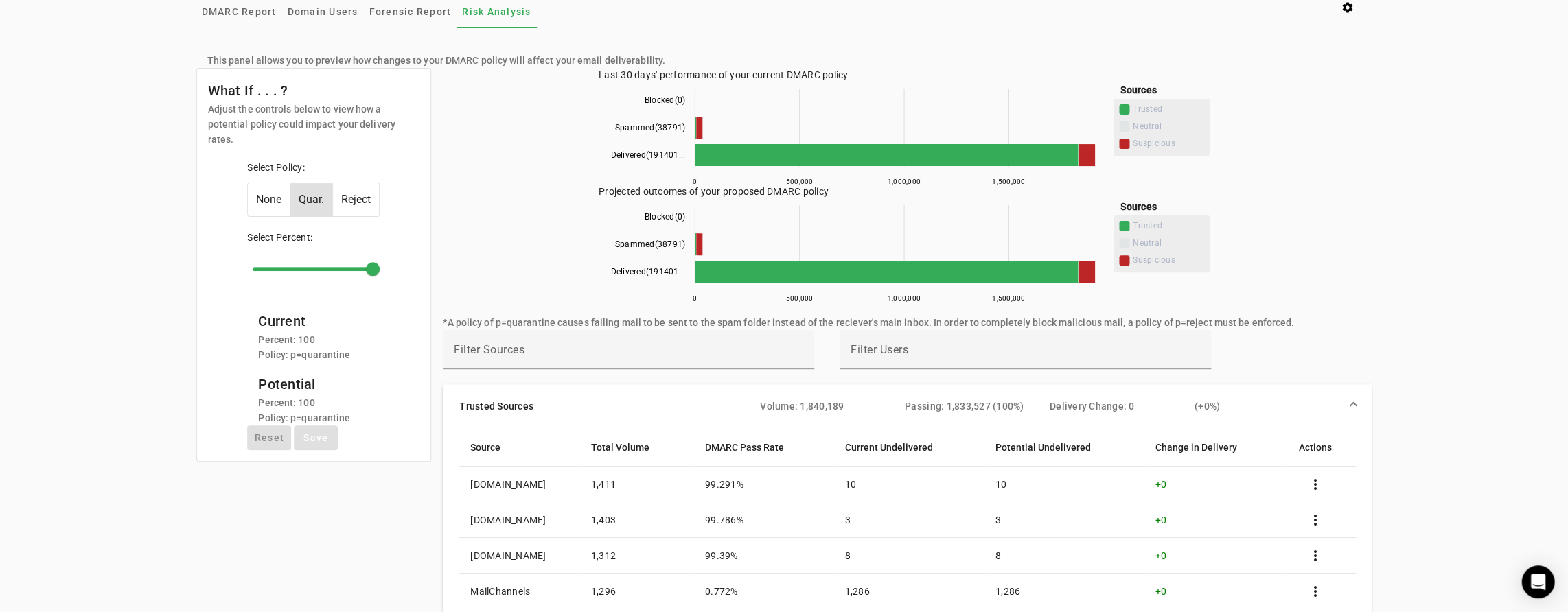
scroll to position [14, 0]
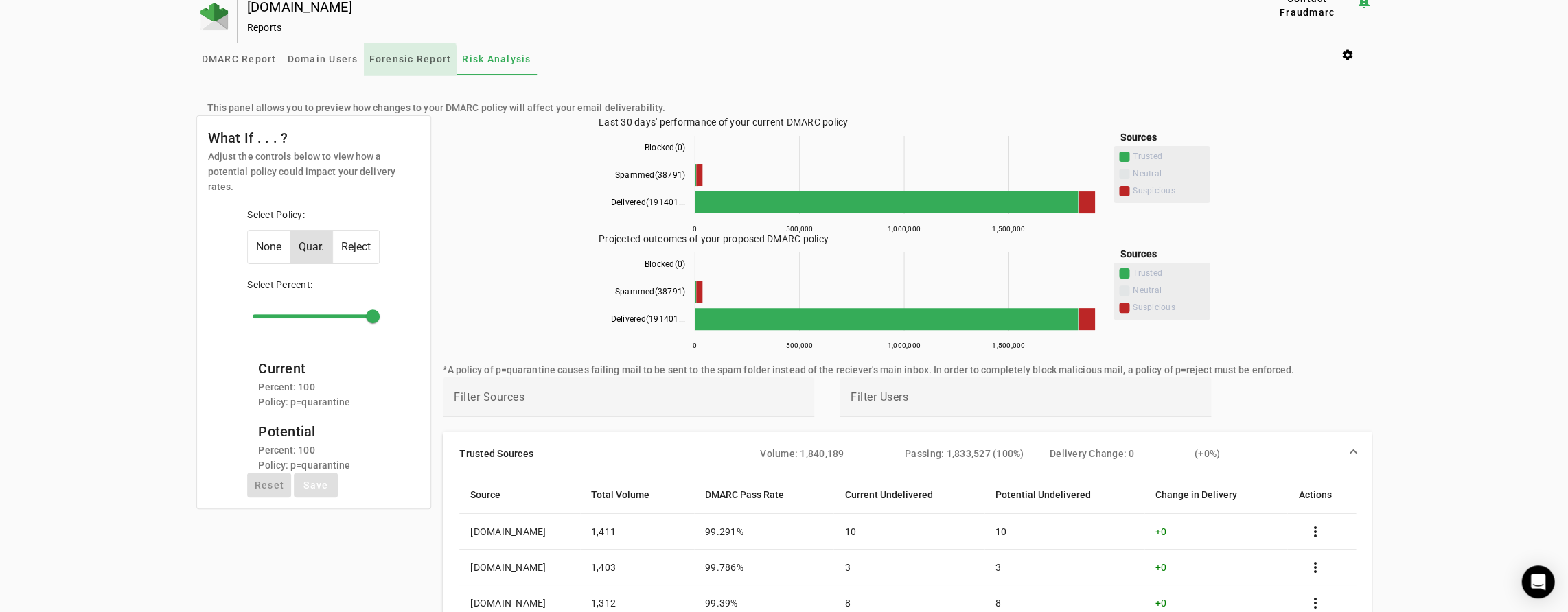
click at [406, 61] on span "Forensic Report" at bounding box center [411, 59] width 82 height 10
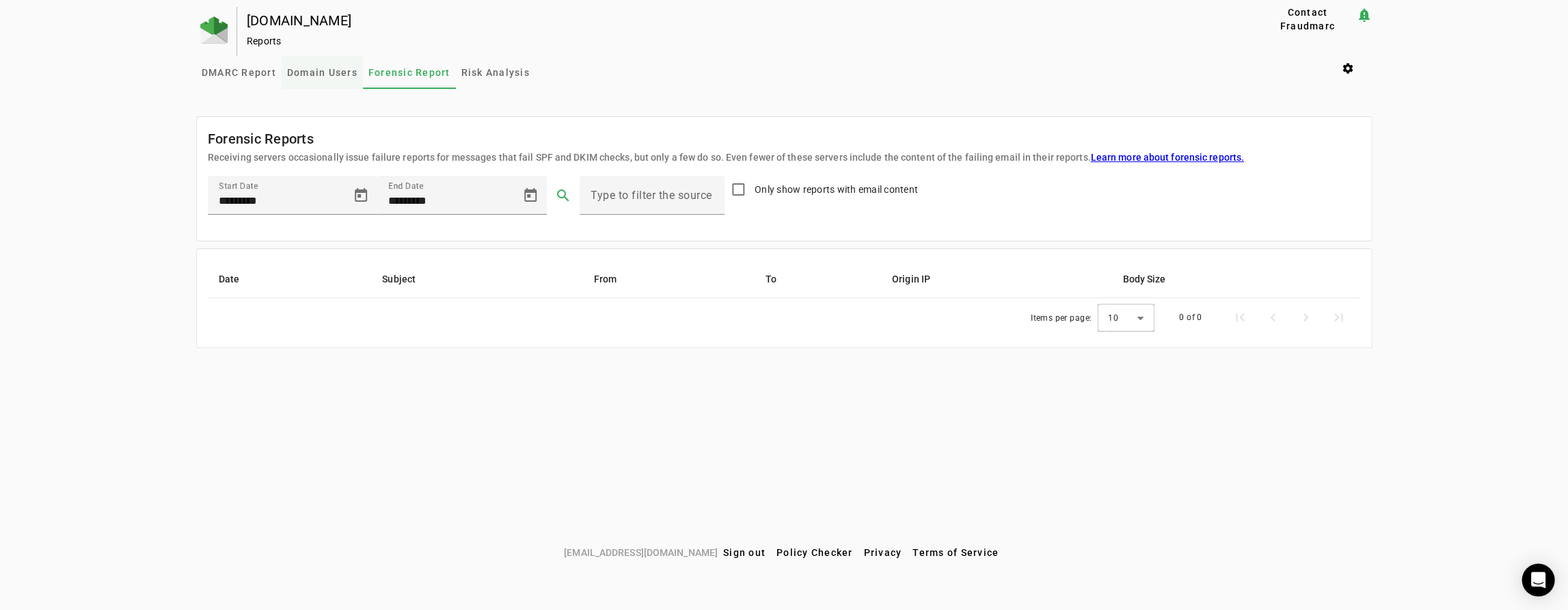
click at [331, 77] on span "Domain Users" at bounding box center [322, 73] width 71 height 10
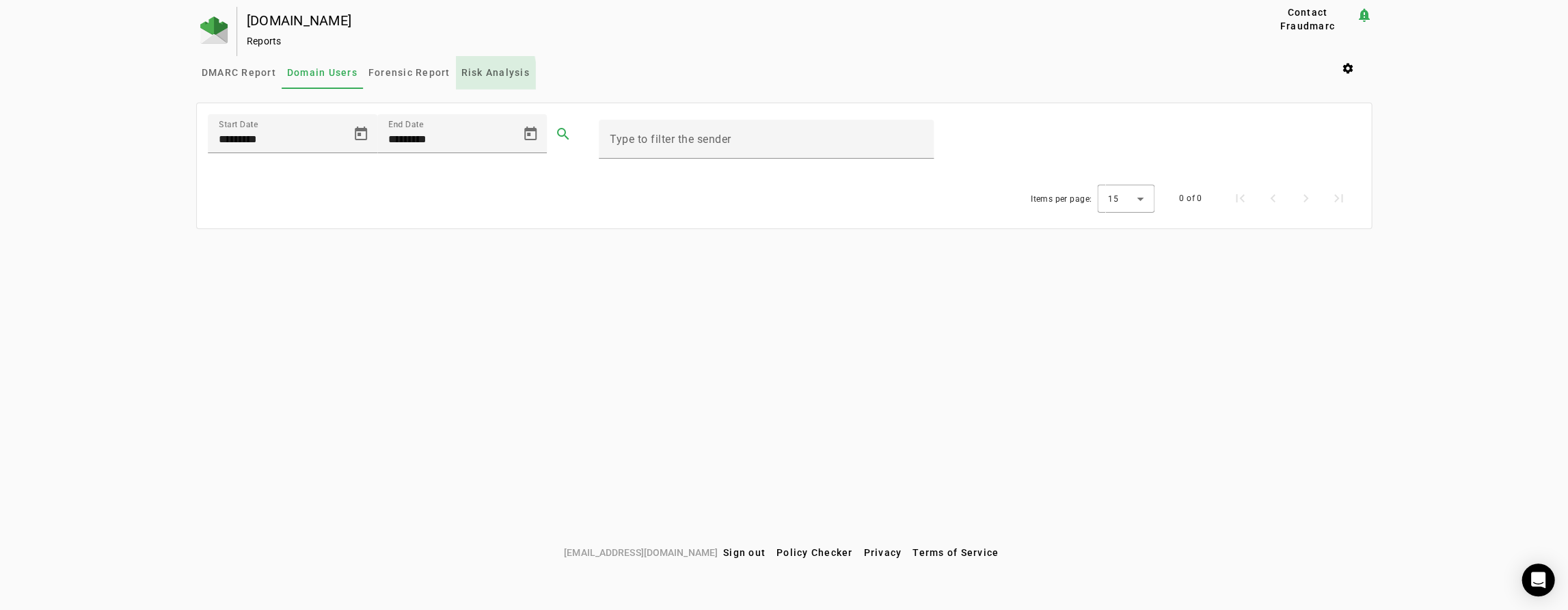
click at [461, 76] on span "Risk Analysis" at bounding box center [495, 73] width 69 height 10
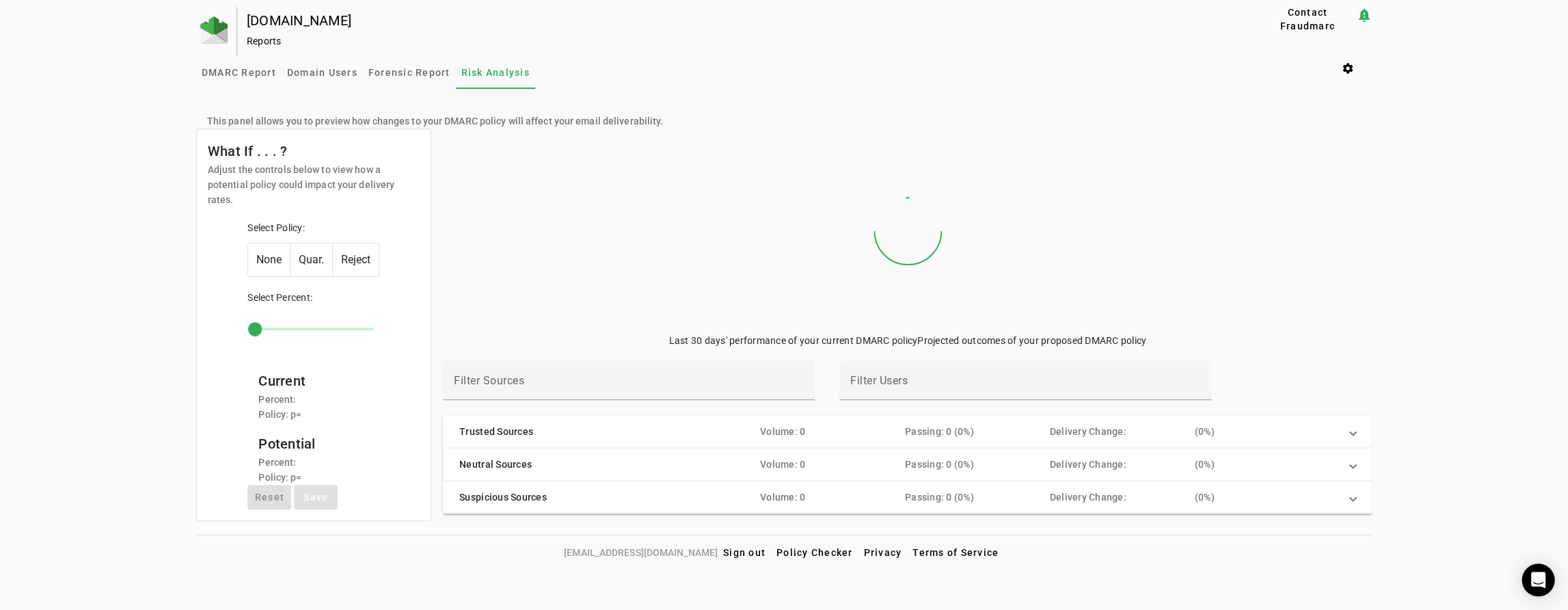
type input "***"
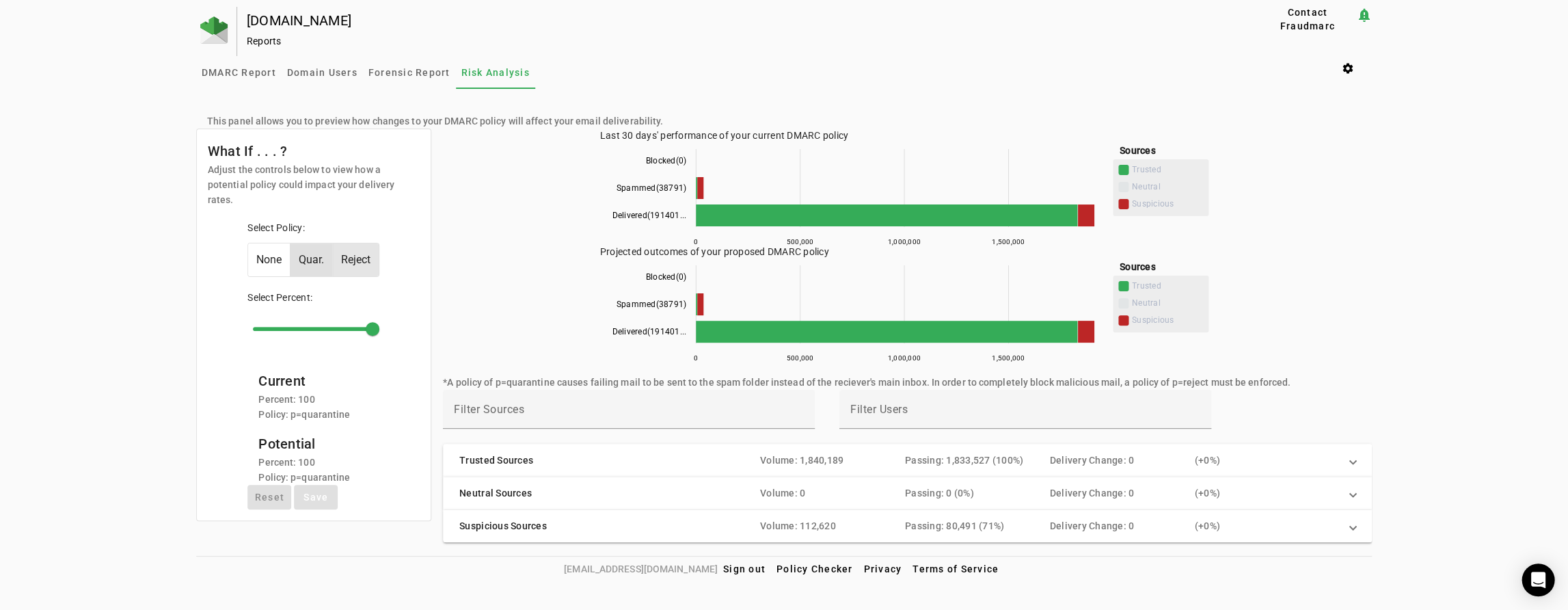
click at [364, 246] on span "Reject" at bounding box center [355, 259] width 46 height 33
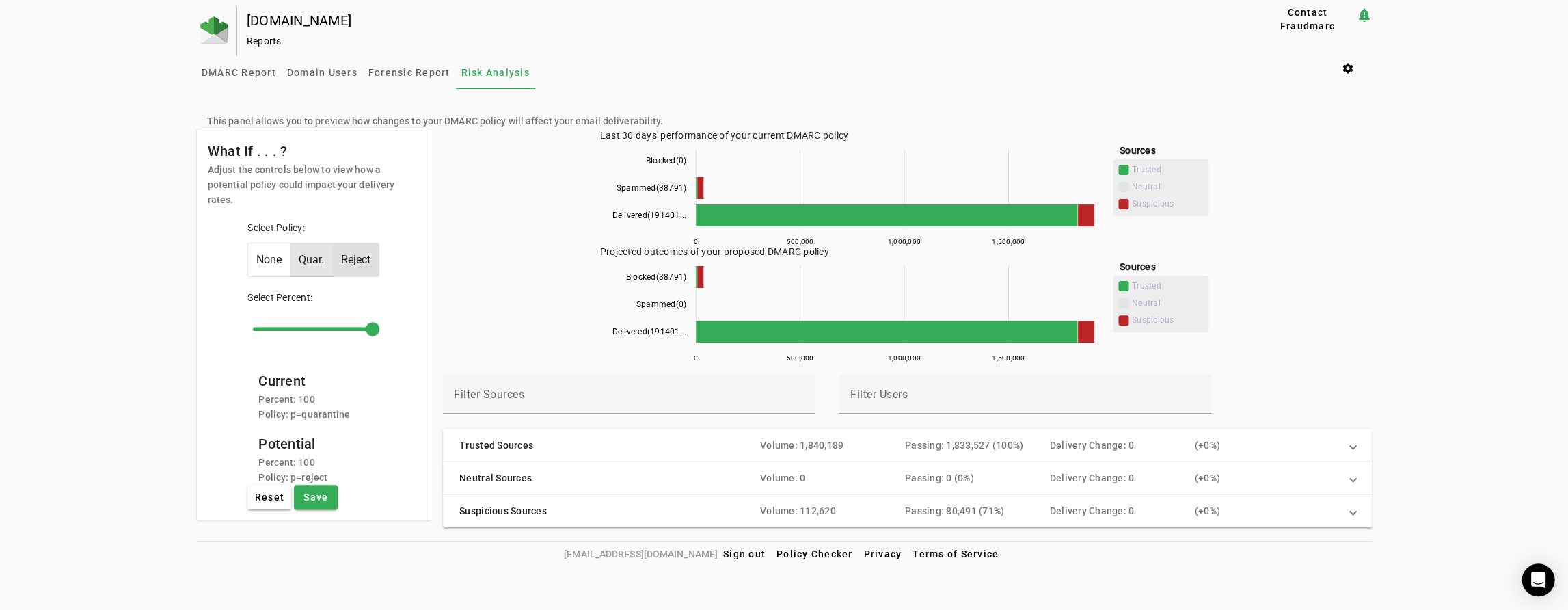
click at [301, 243] on span "Quar." at bounding box center [311, 259] width 42 height 33
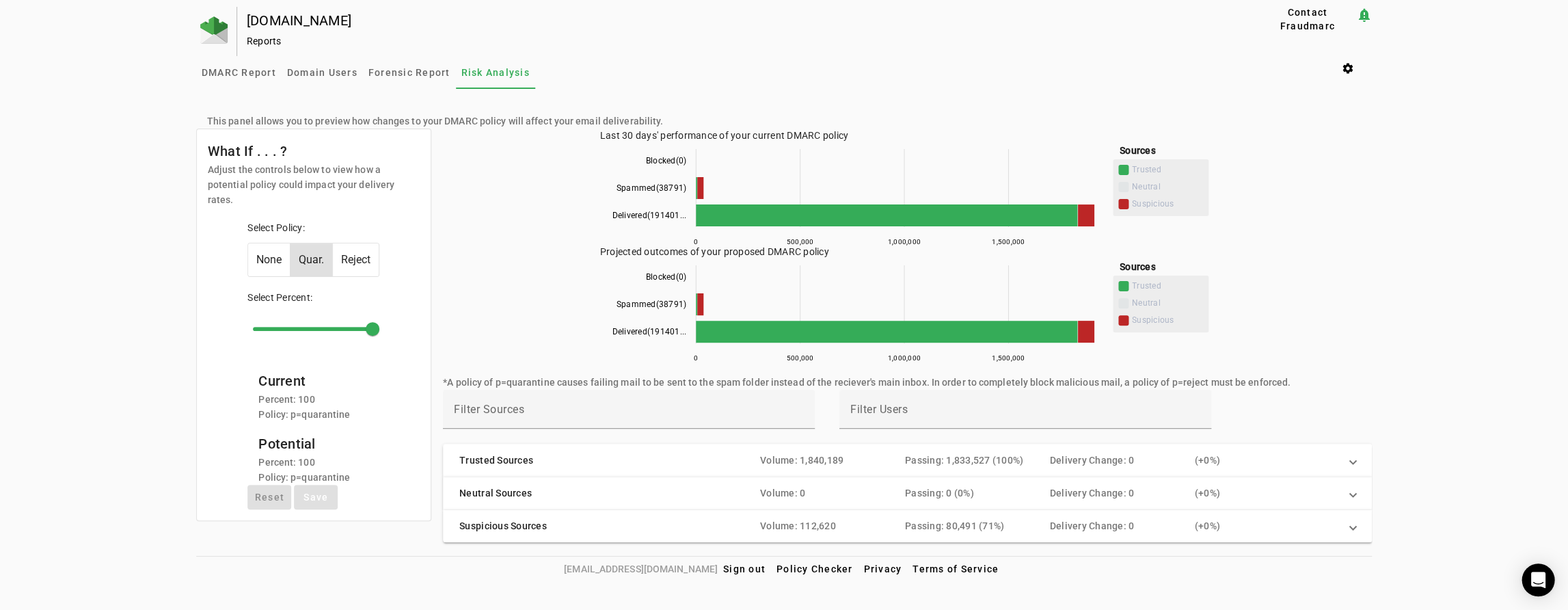
click at [262, 243] on span "None" at bounding box center [269, 259] width 42 height 33
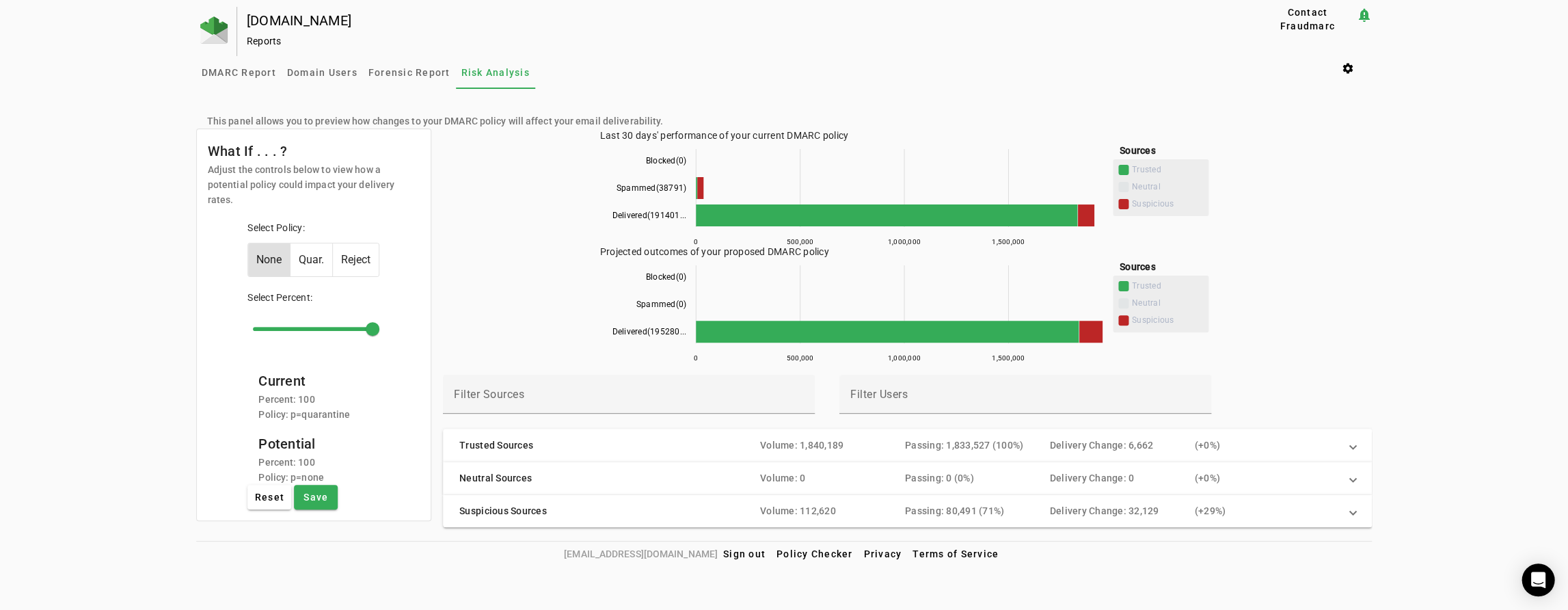
click at [304, 245] on span "Quar." at bounding box center [311, 259] width 42 height 33
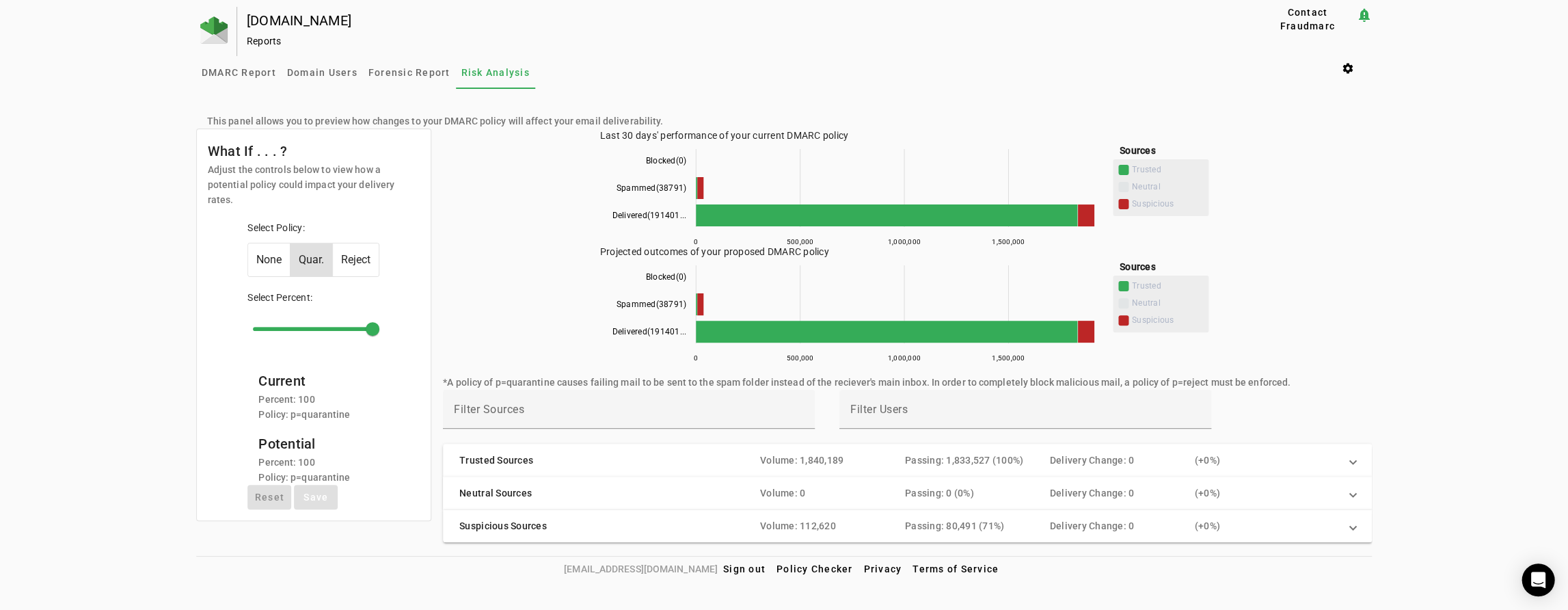
click at [922, 494] on div "Passing: 0 (0%)" at bounding box center [977, 493] width 145 height 14
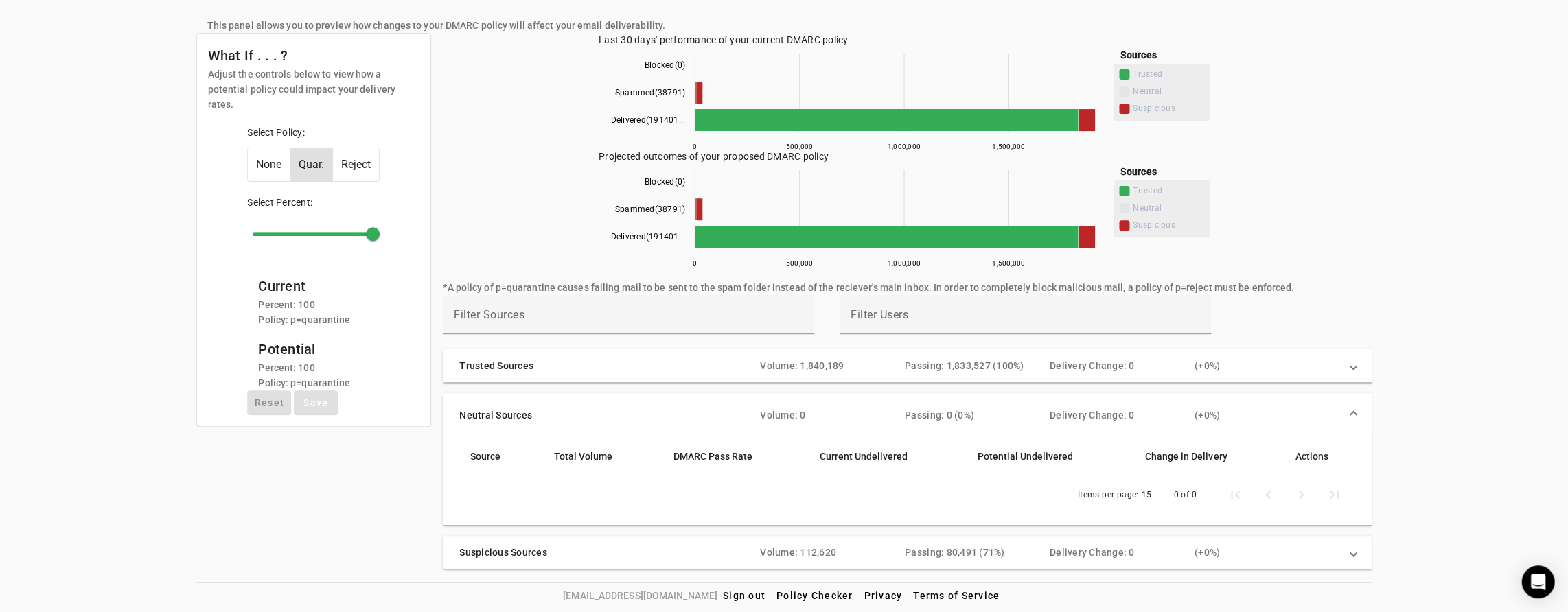
scroll to position [95, 0]
click at [1088, 405] on mat-expansion-panel-header "Neutral Sources Volume: 0 Passing: 0 (0%) Delivery Change: 0 ( + 0%)" at bounding box center [907, 415] width 929 height 44
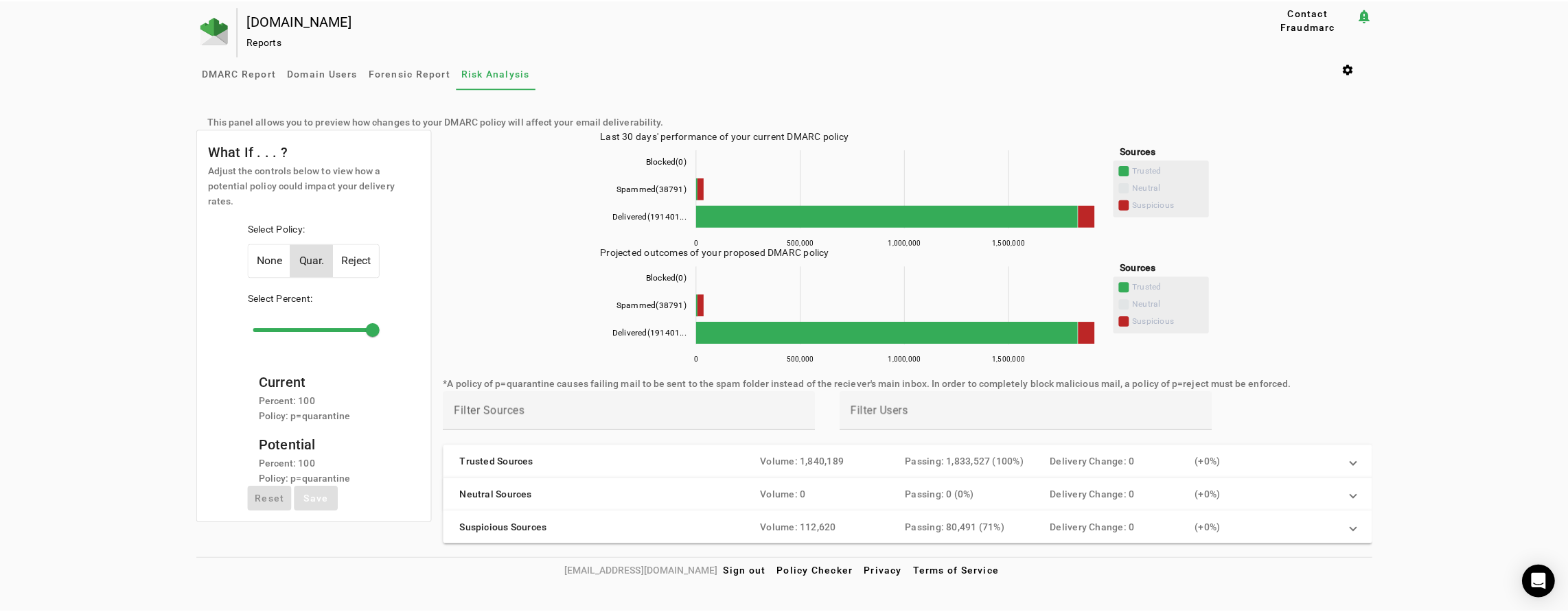
scroll to position [0, 0]
click at [988, 523] on div "Passing: 80,491 (71%)" at bounding box center [981, 528] width 145 height 14
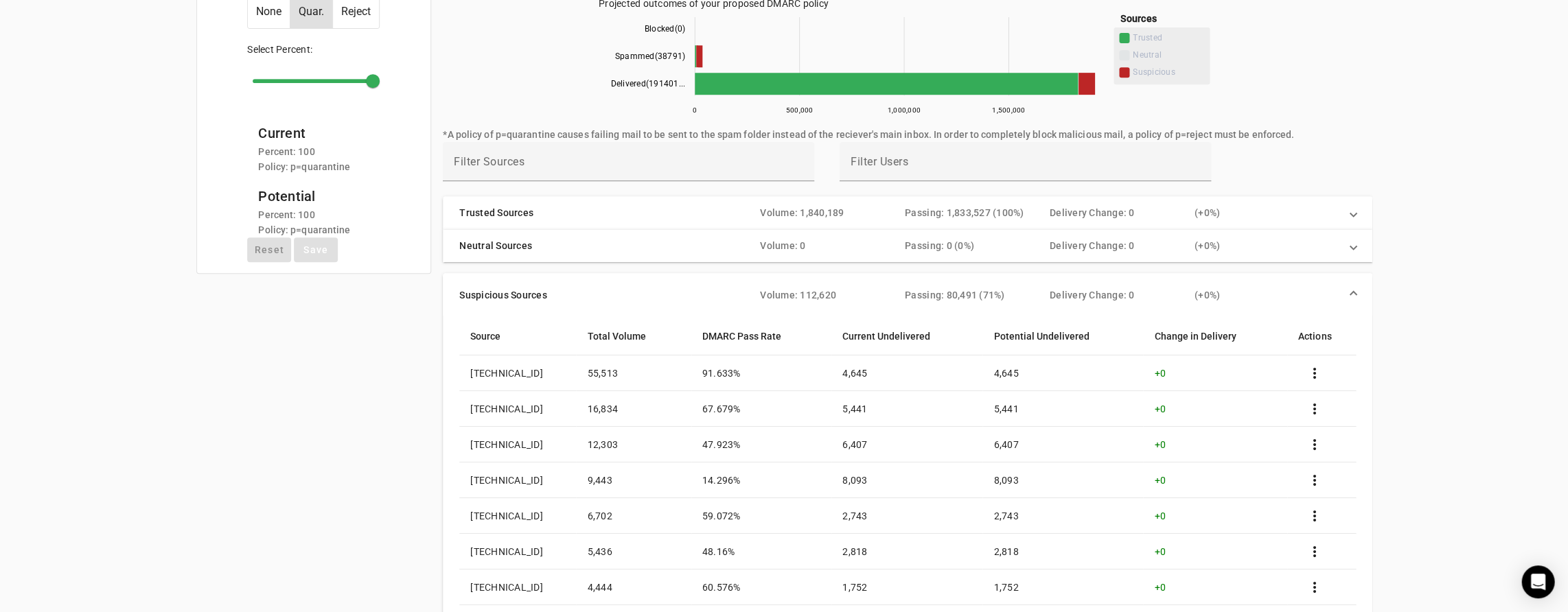
scroll to position [245, 0]
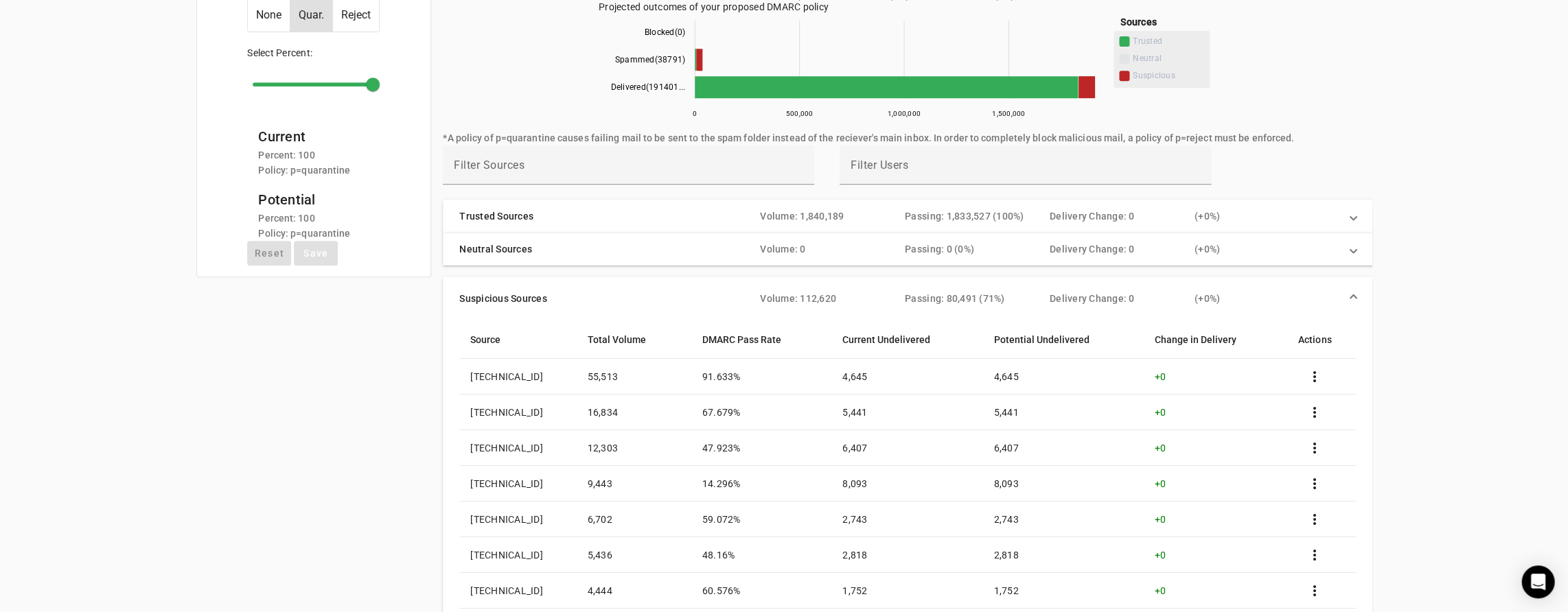
click at [498, 377] on td "[TECHNICAL_ID]" at bounding box center [518, 376] width 117 height 35
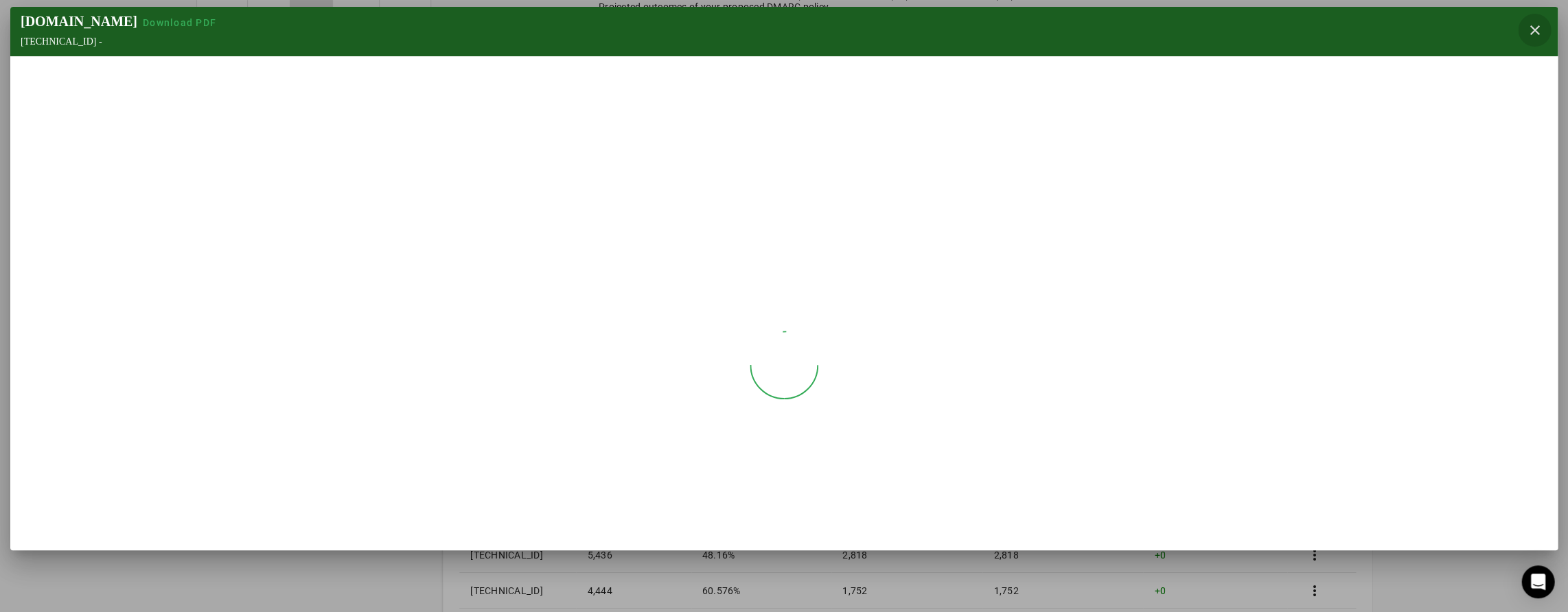
click at [1537, 31] on span "button" at bounding box center [1534, 30] width 33 height 33
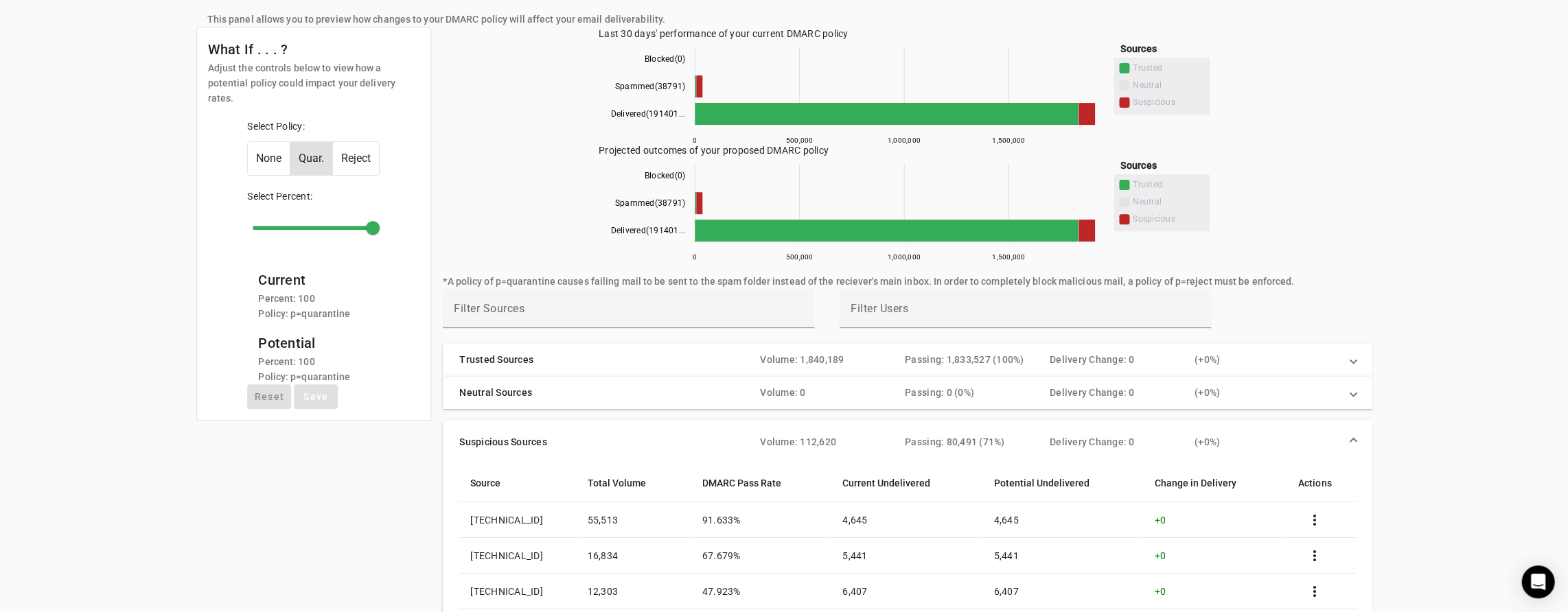
scroll to position [67, 0]
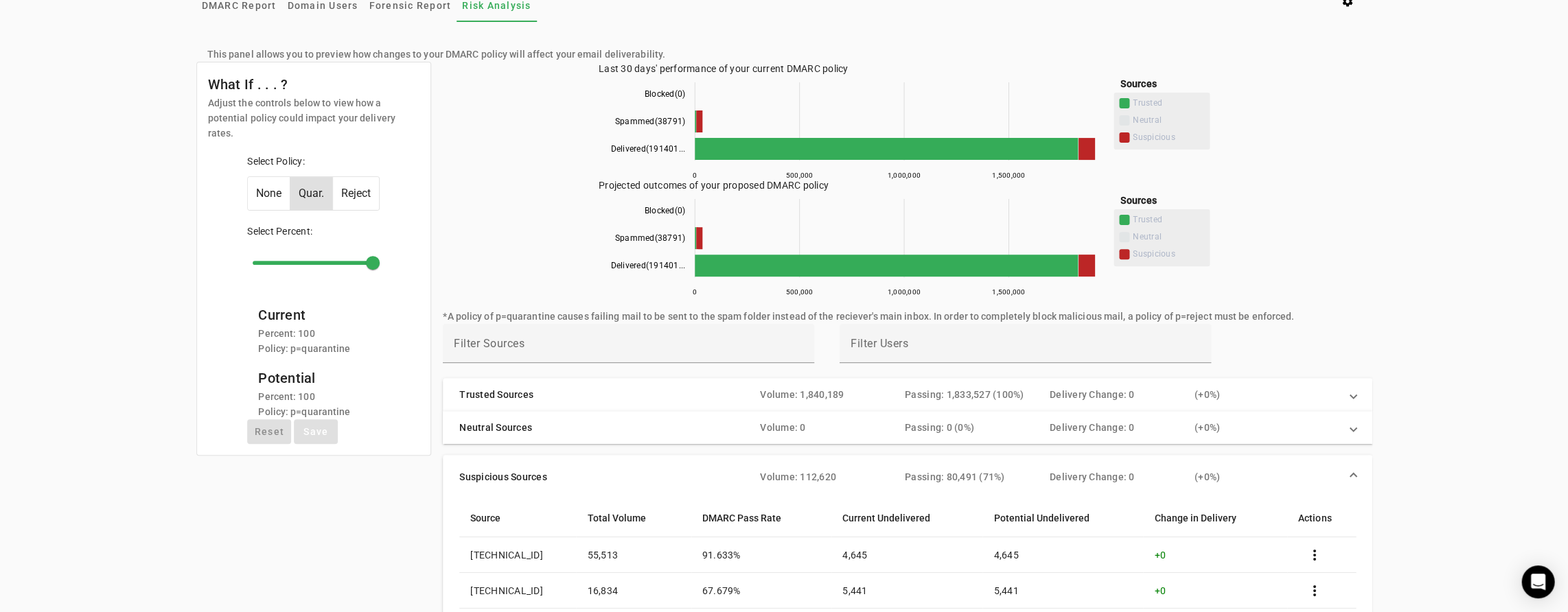
click at [528, 430] on mat-panel-title "Neutral Sources" at bounding box center [604, 428] width 290 height 14
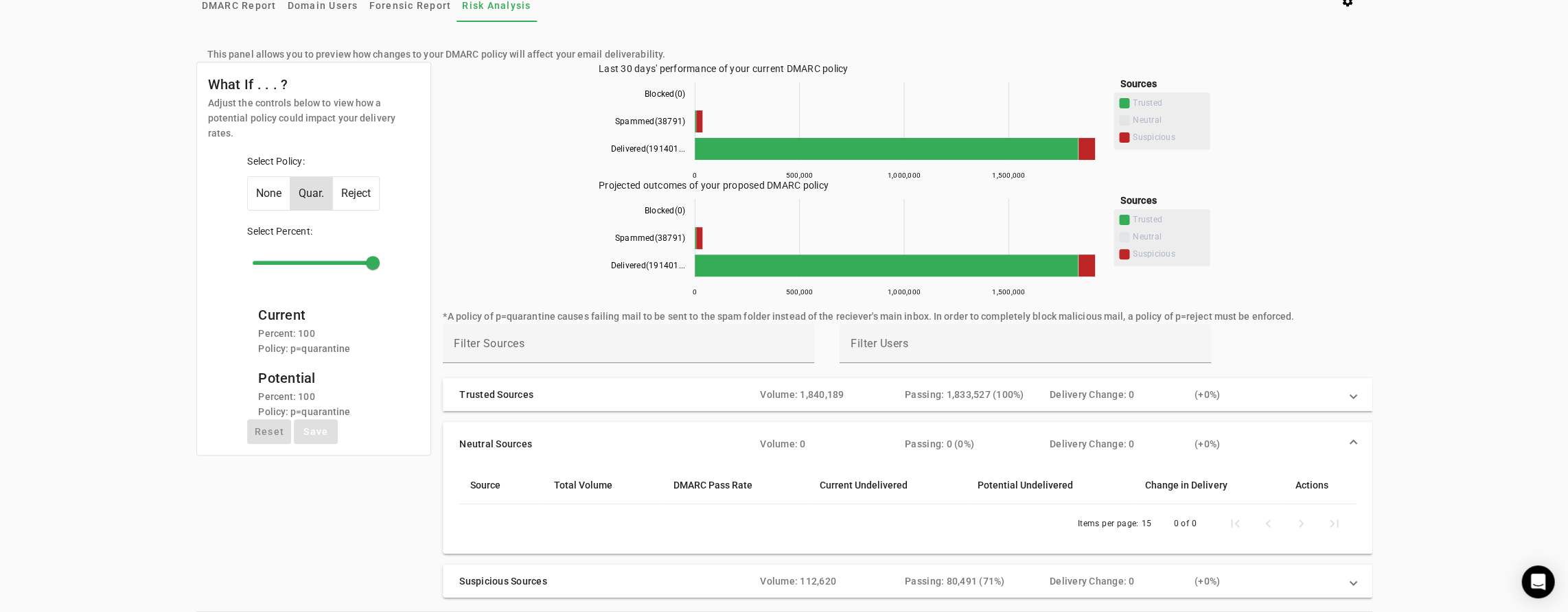
click at [529, 394] on mat-panel-title "Trusted Sources" at bounding box center [604, 394] width 290 height 14
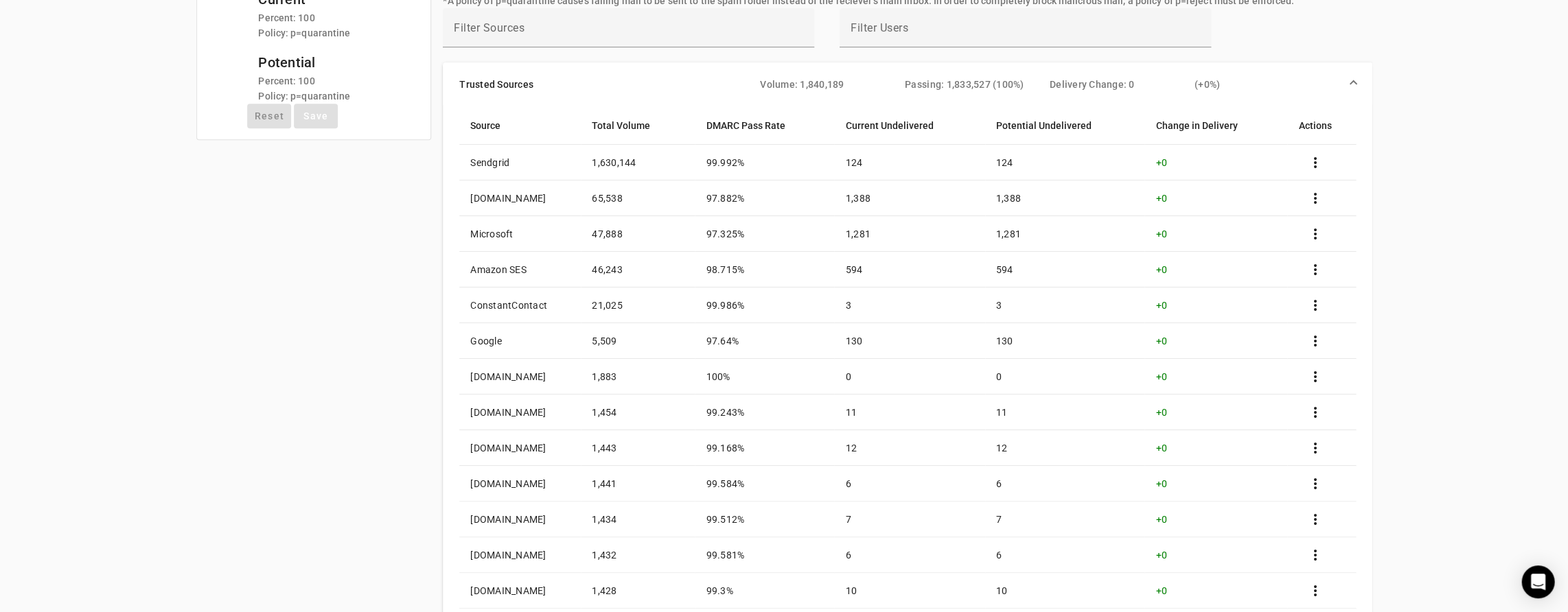
scroll to position [383, 0]
click at [484, 336] on td "Google" at bounding box center [520, 340] width 122 height 35
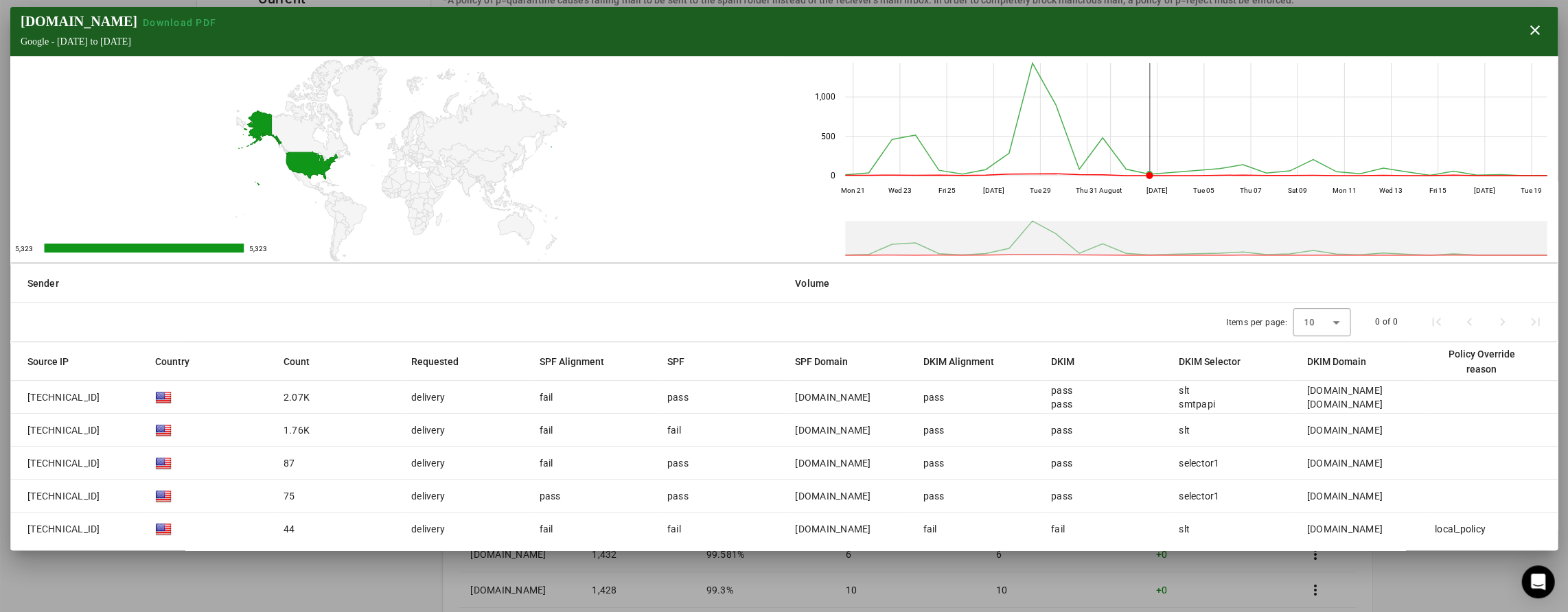
scroll to position [0, 0]
click at [1533, 25] on span "button" at bounding box center [1534, 30] width 33 height 33
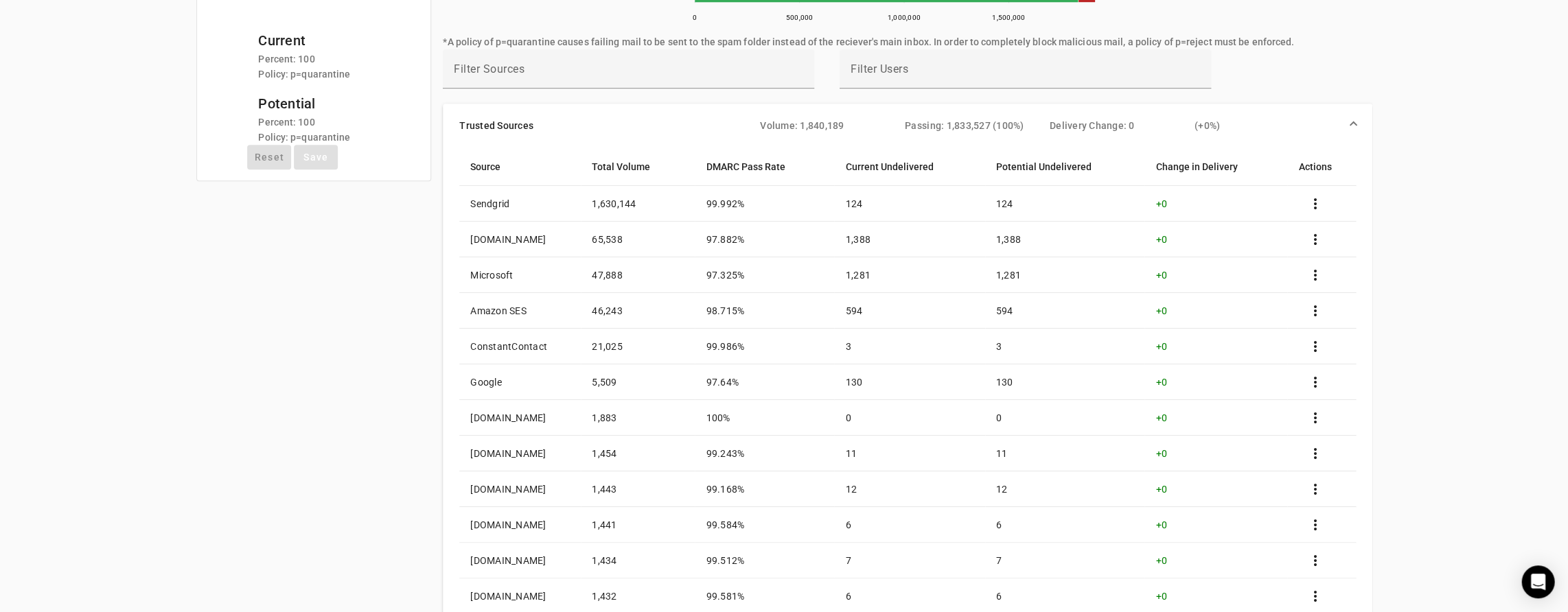
scroll to position [341, 0]
click at [562, 235] on td "[DOMAIN_NAME]" at bounding box center [520, 239] width 122 height 35
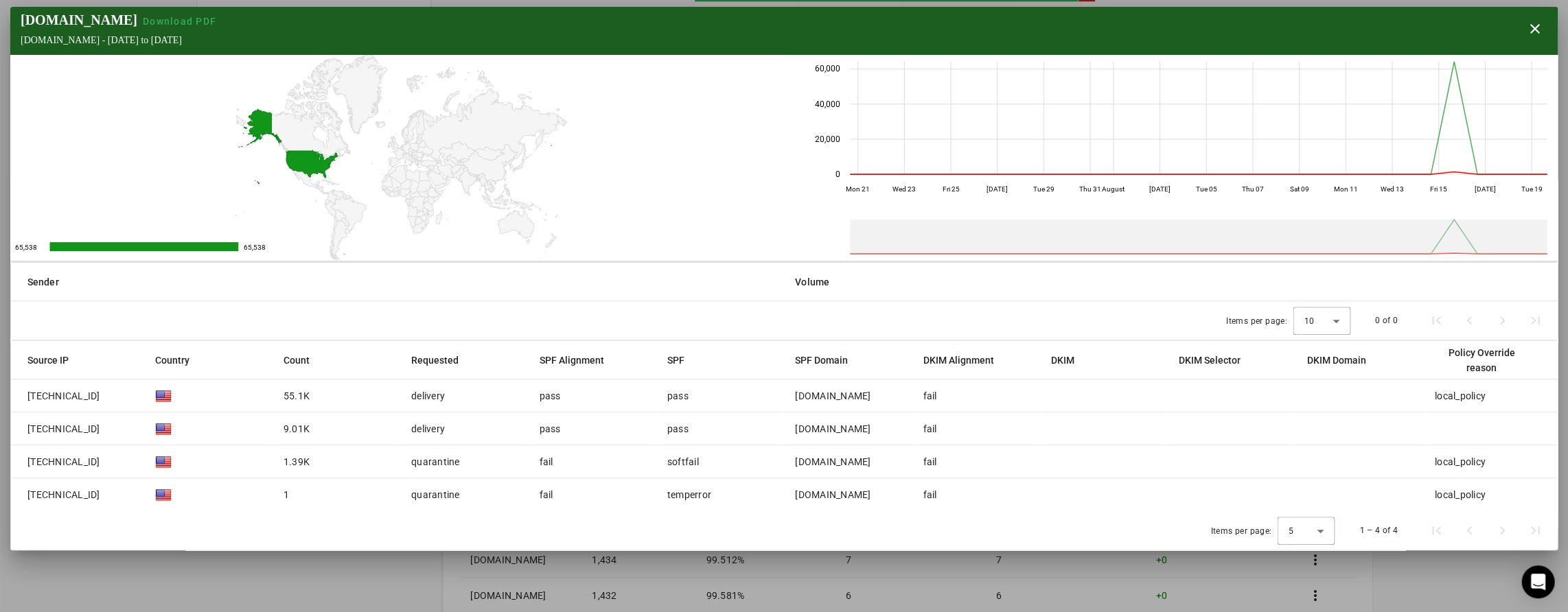
scroll to position [1, 0]
drag, startPoint x: 660, startPoint y: 396, endPoint x: 708, endPoint y: 397, distance: 48.0
click at [709, 396] on mat-cell "pass" at bounding box center [720, 396] width 127 height 33
drag, startPoint x: 917, startPoint y: 397, endPoint x: 966, endPoint y: 395, distance: 49.0
click at [966, 395] on mat-cell "fail" at bounding box center [975, 396] width 127 height 33
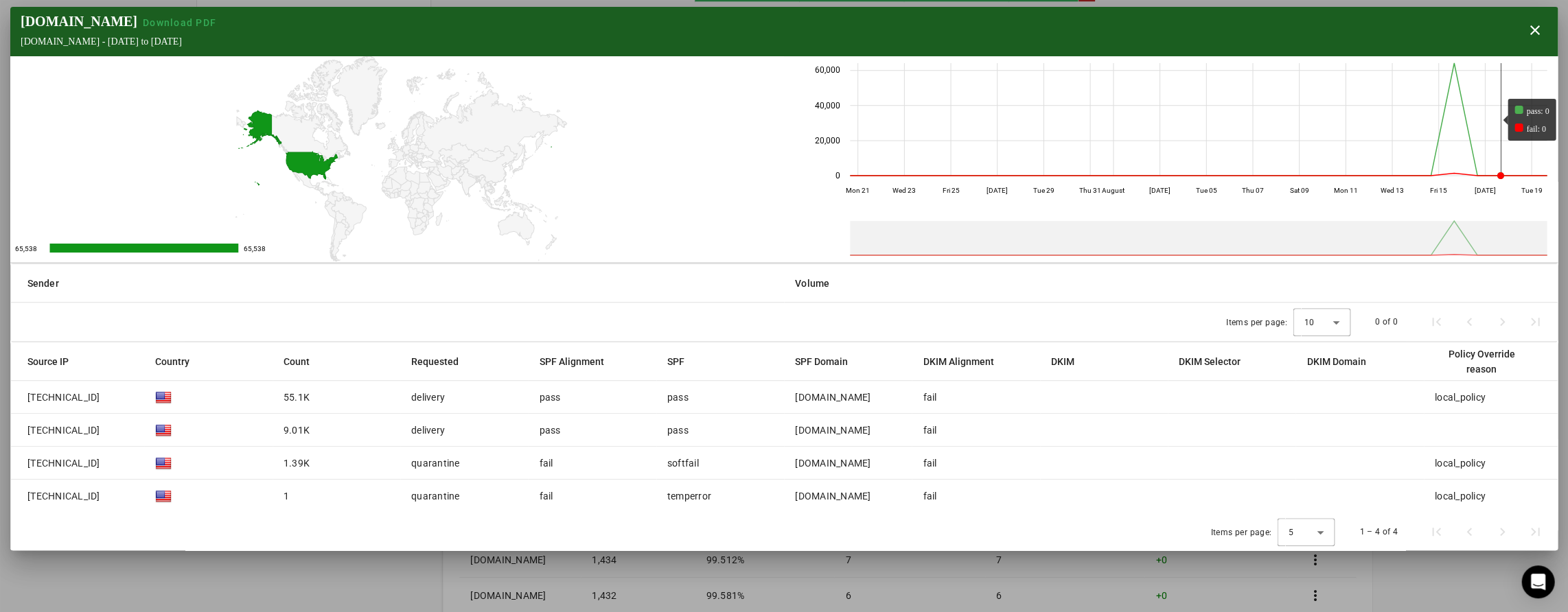
scroll to position [0, 0]
click at [1531, 29] on span "button" at bounding box center [1534, 30] width 33 height 33
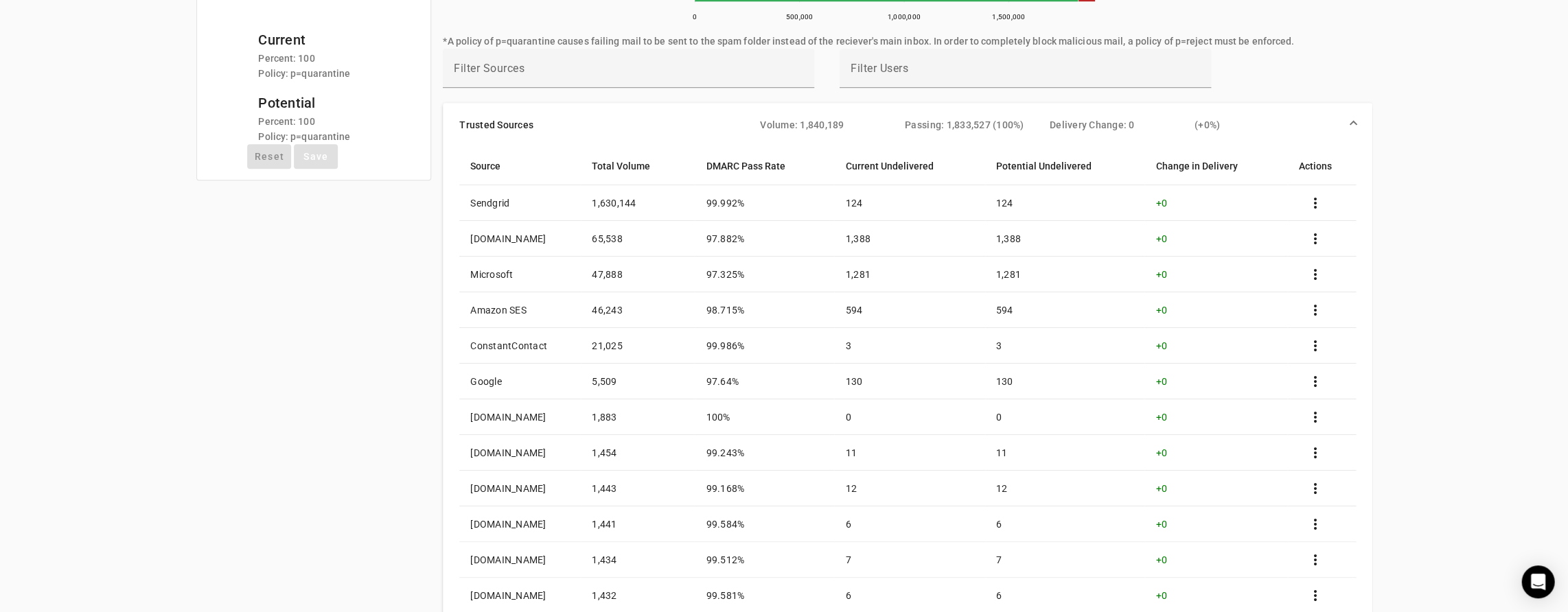
scroll to position [342, 0]
